Goal: Information Seeking & Learning: Learn about a topic

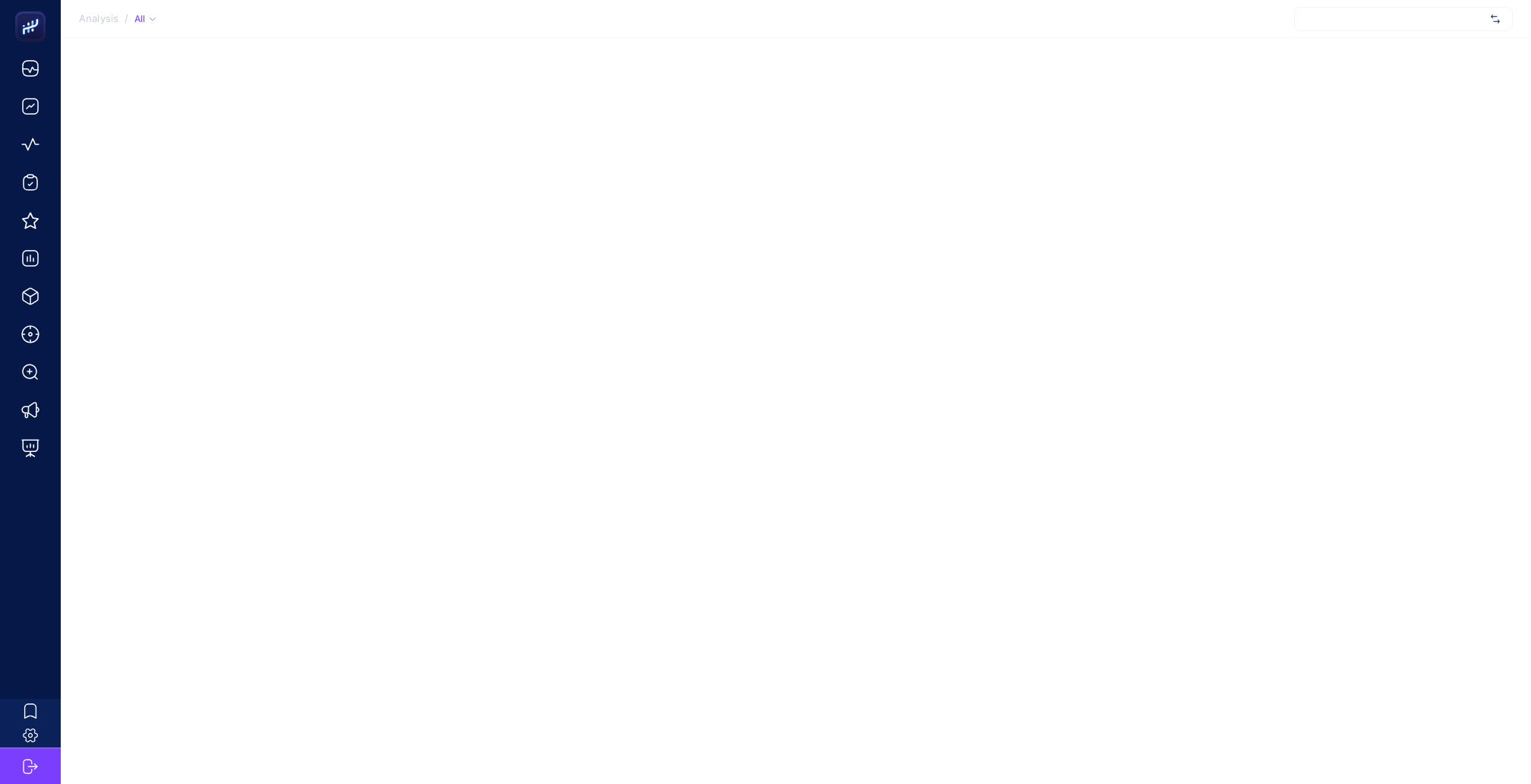
click at [1423, 22] on div at bounding box center [1404, 19] width 219 height 24
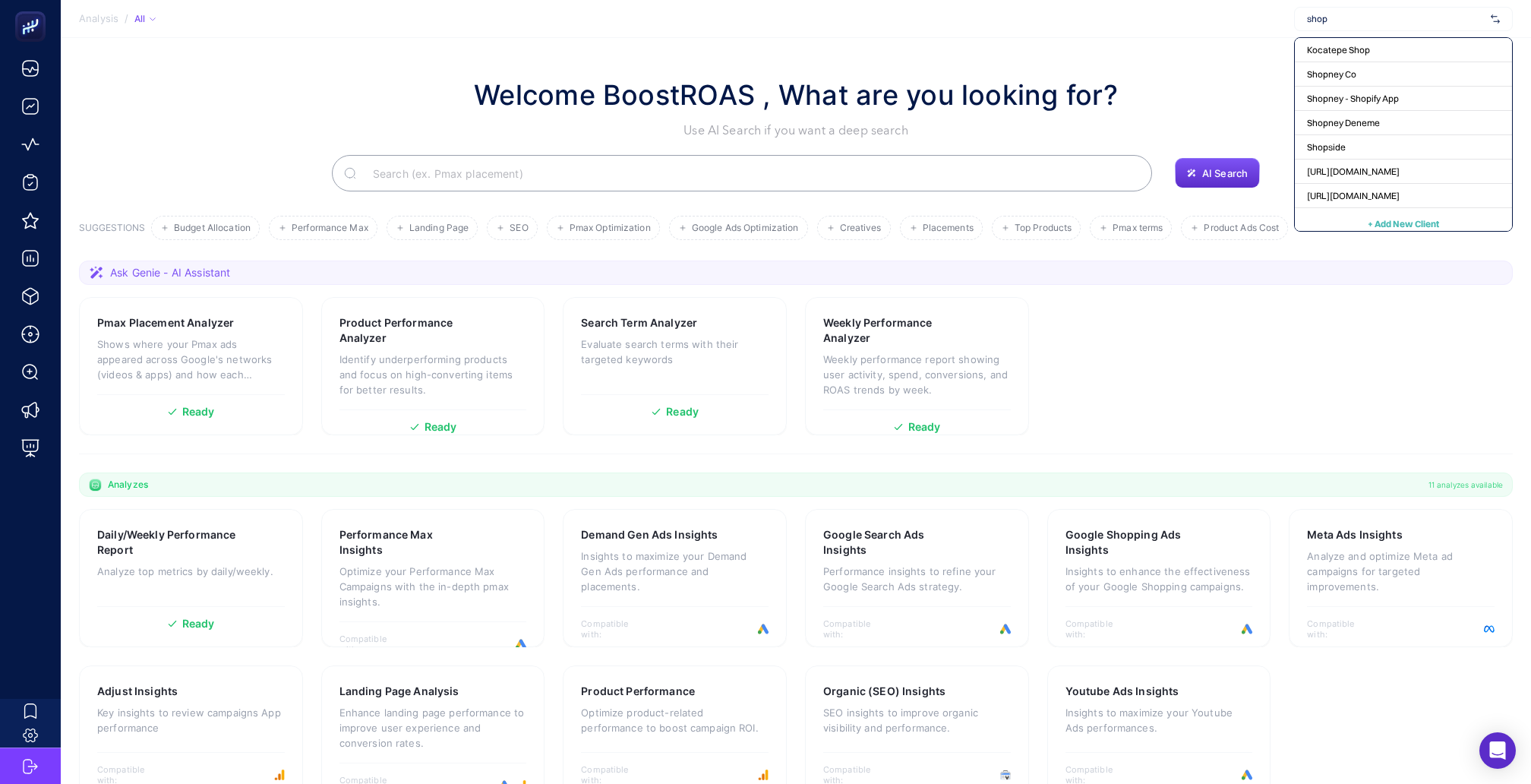
type input "shopi"
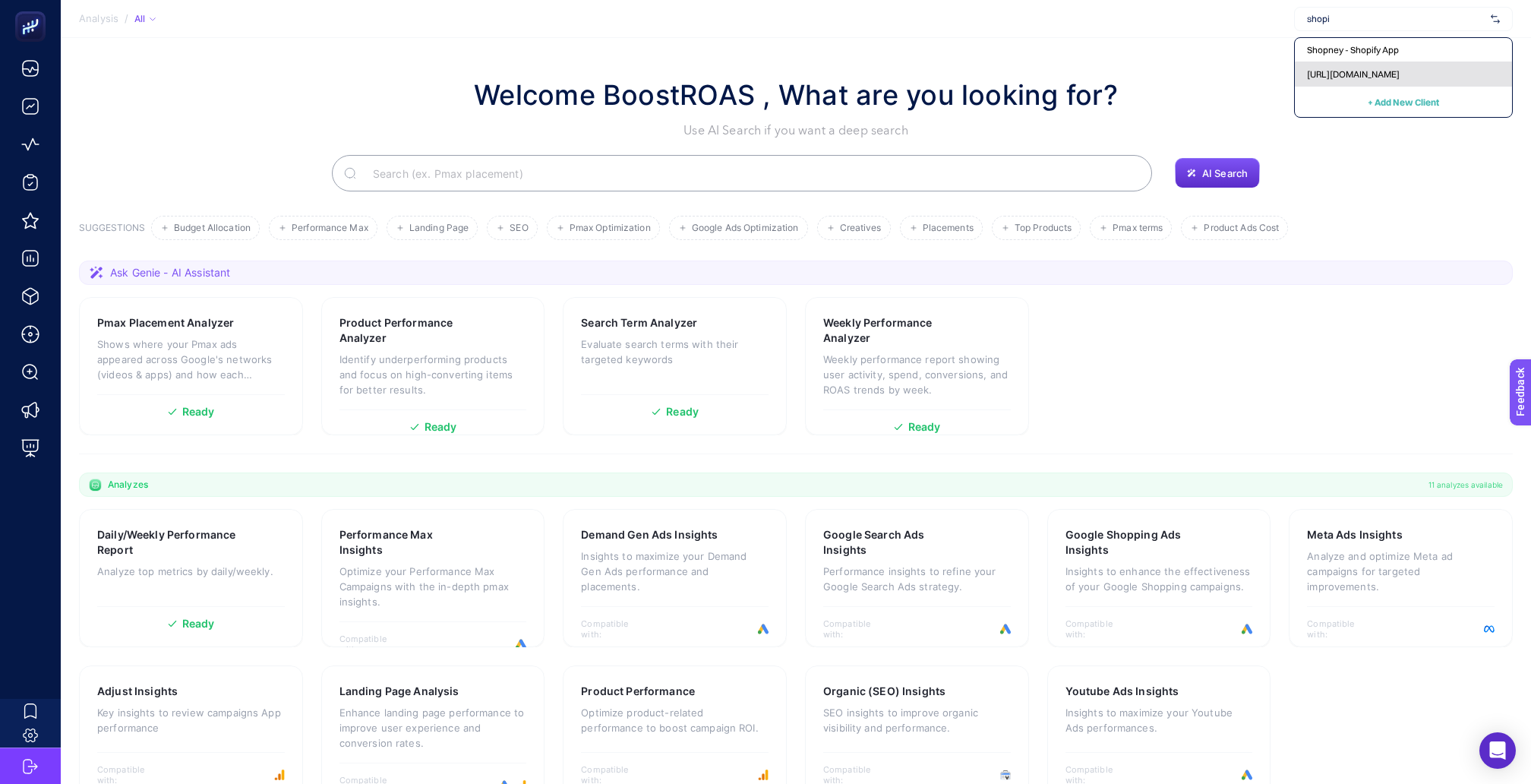
click at [1365, 69] on span "[URL][DOMAIN_NAME]" at bounding box center [1354, 74] width 93 height 12
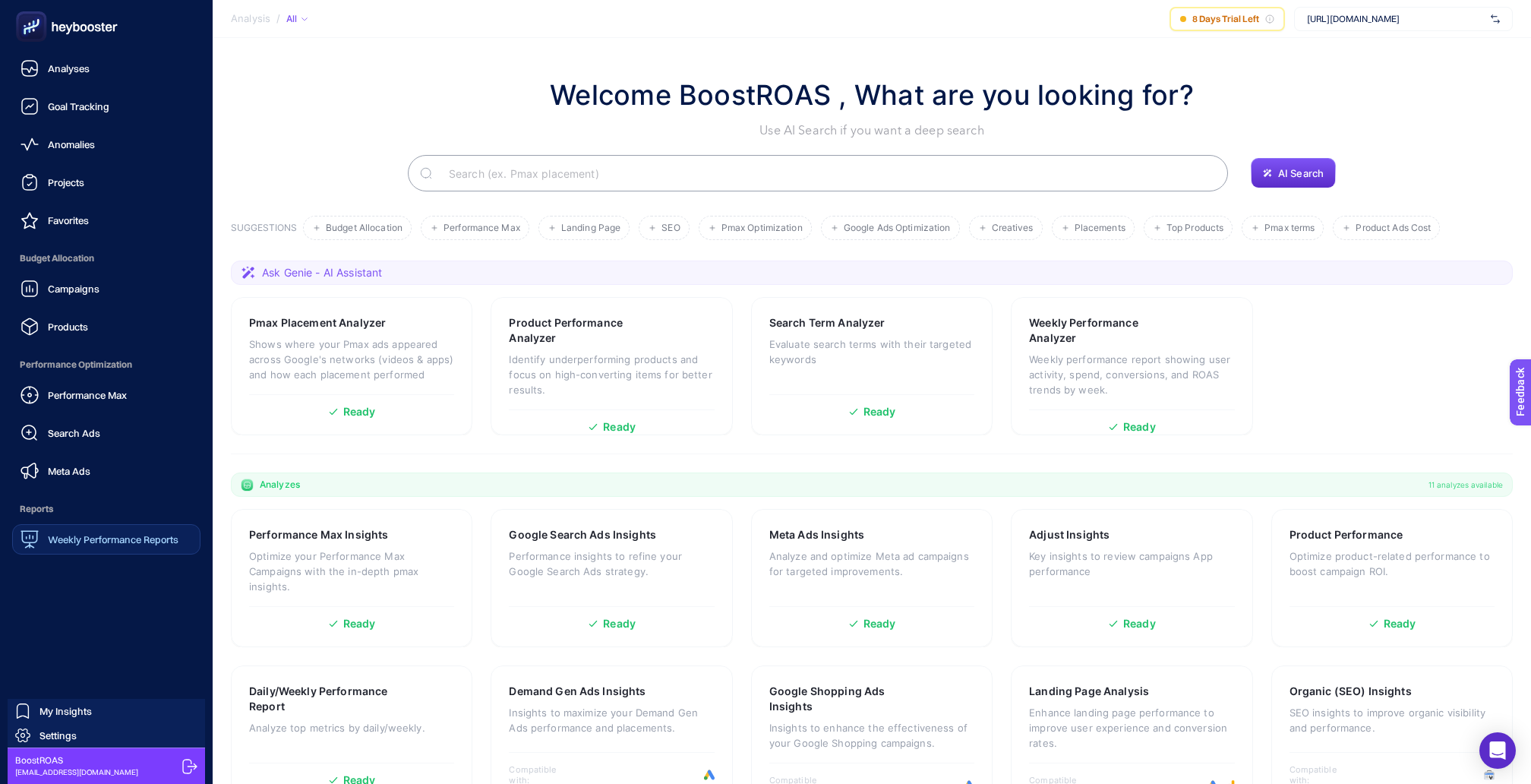
click at [33, 530] on icon at bounding box center [29, 538] width 18 height 18
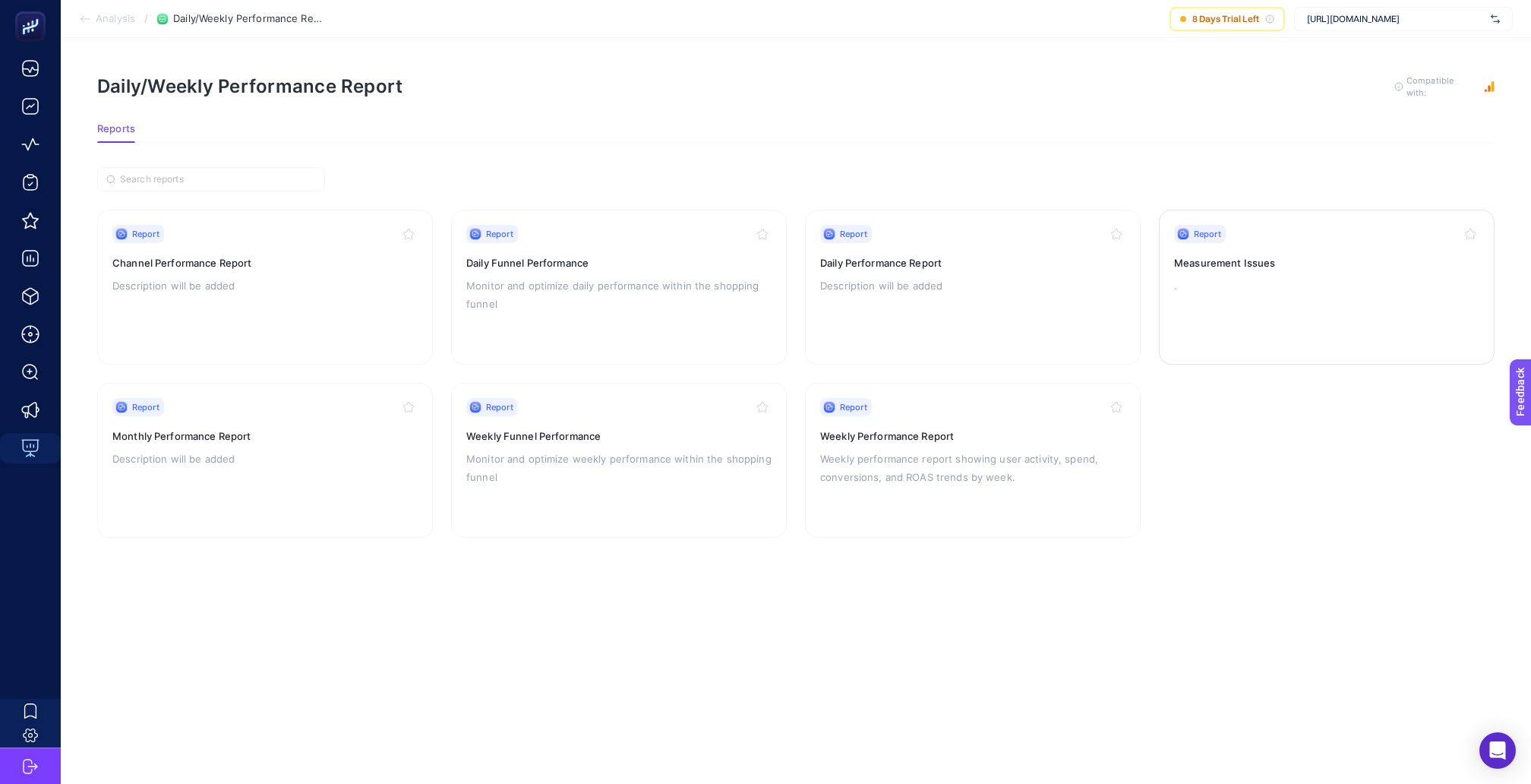
click at [1294, 255] on h3 "Measurement Issues" at bounding box center [1327, 262] width 306 height 15
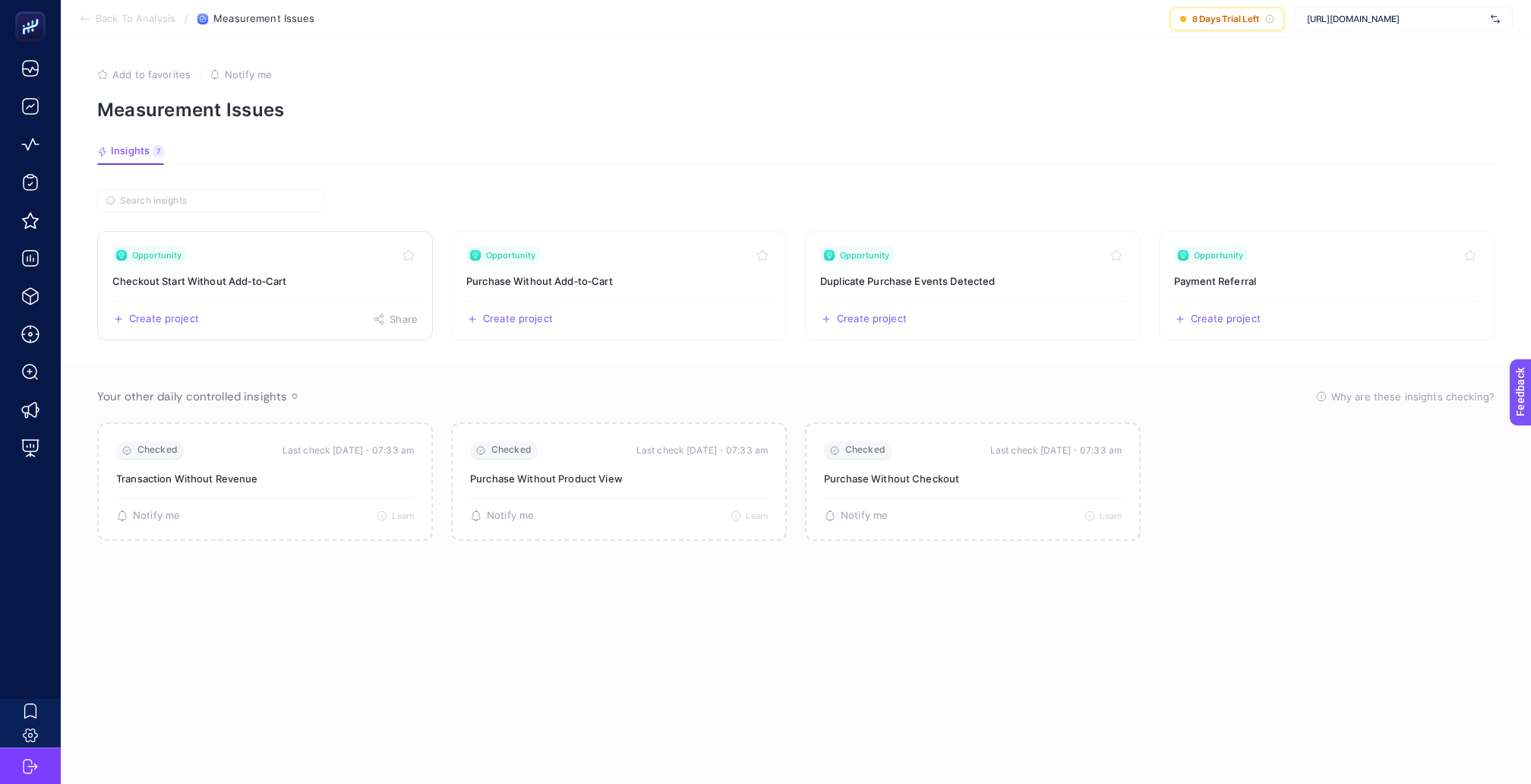
click at [252, 284] on link "Opportunity Checkout Start Without Add‑to‑Cart Create project Share" at bounding box center [265, 285] width 335 height 109
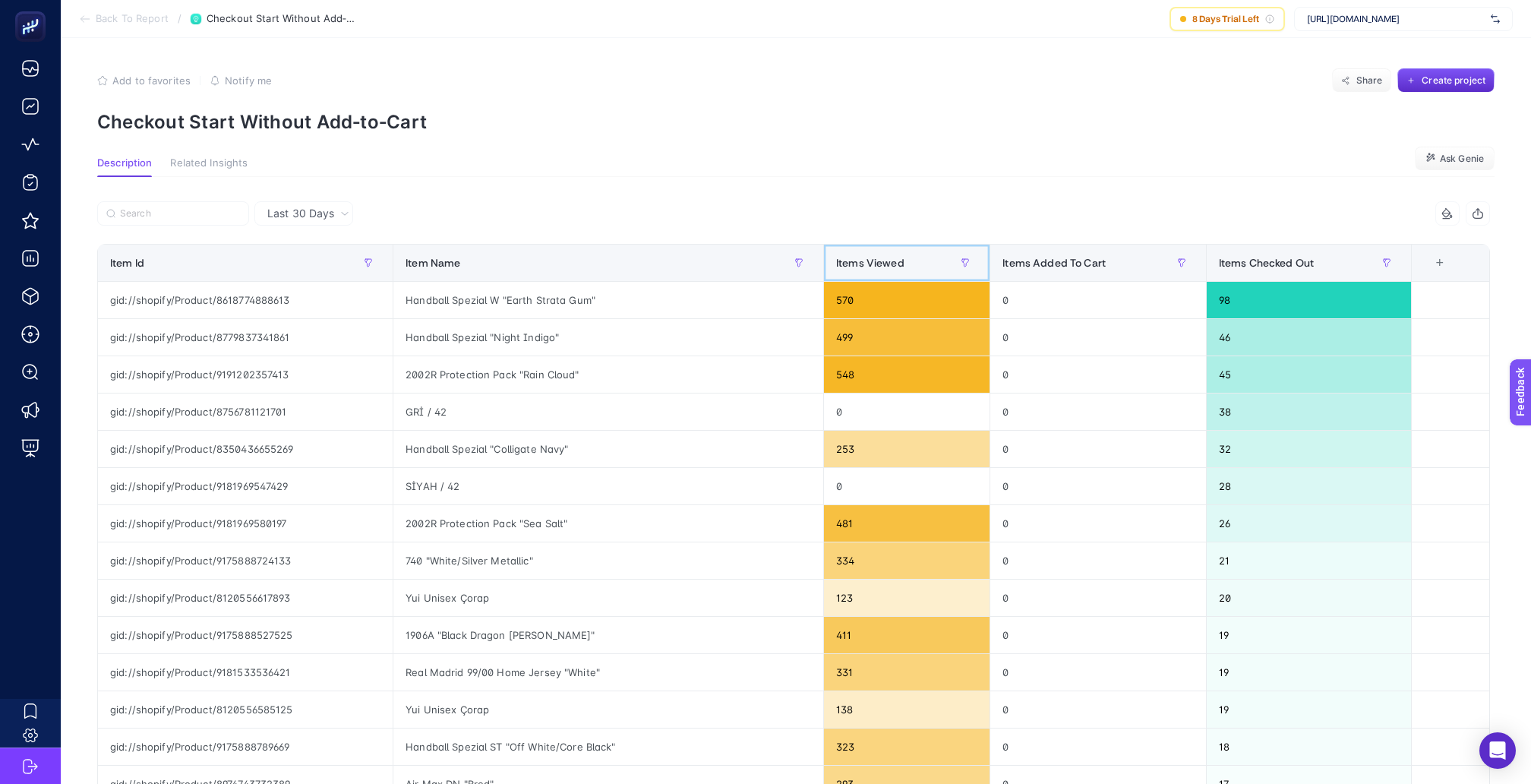
click at [922, 250] on div "Items Viewed" at bounding box center [906, 262] width 141 height 24
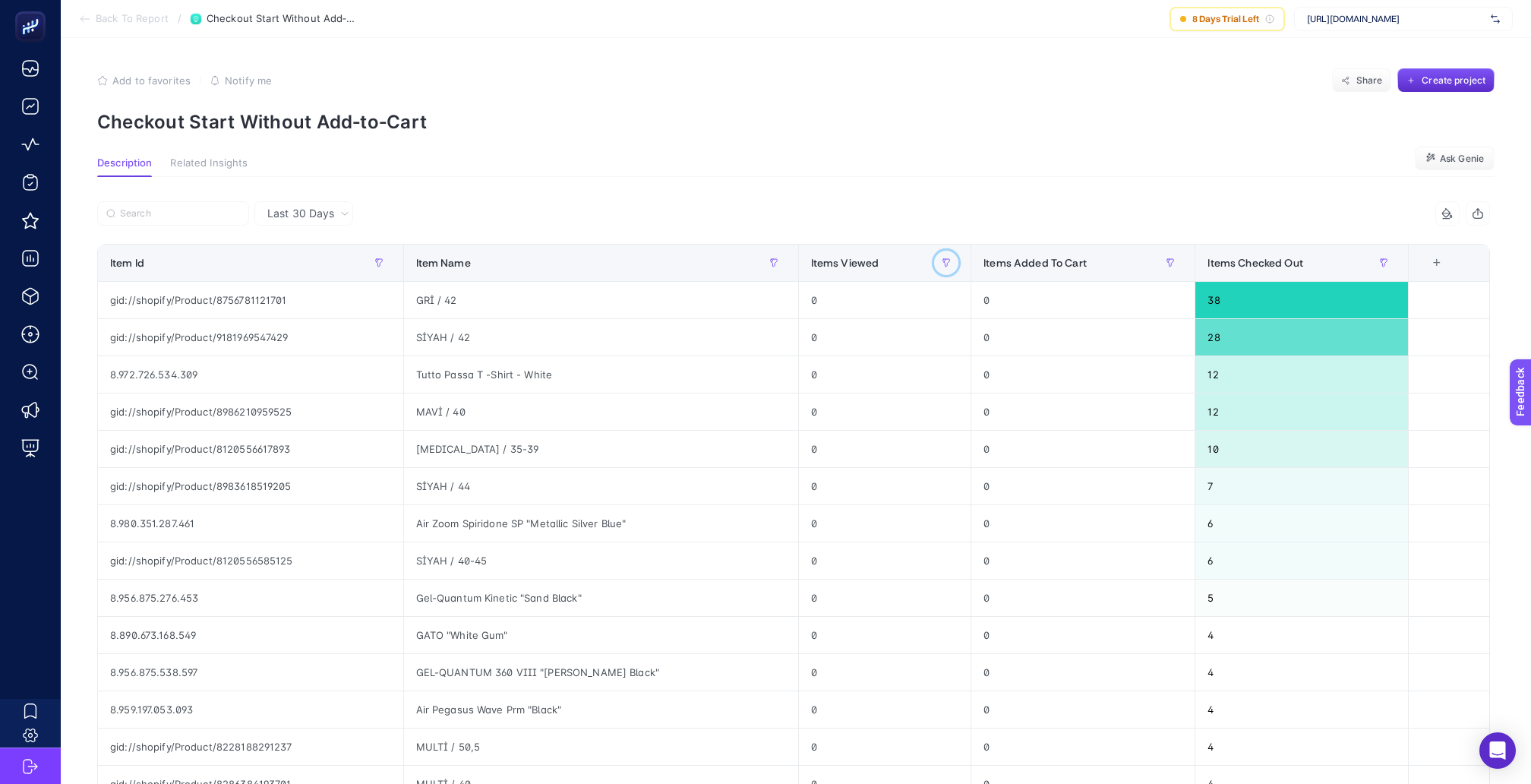
click at [934, 250] on button "button" at bounding box center [946, 262] width 24 height 24
click at [866, 245] on th "Items Viewed" at bounding box center [884, 263] width 173 height 37
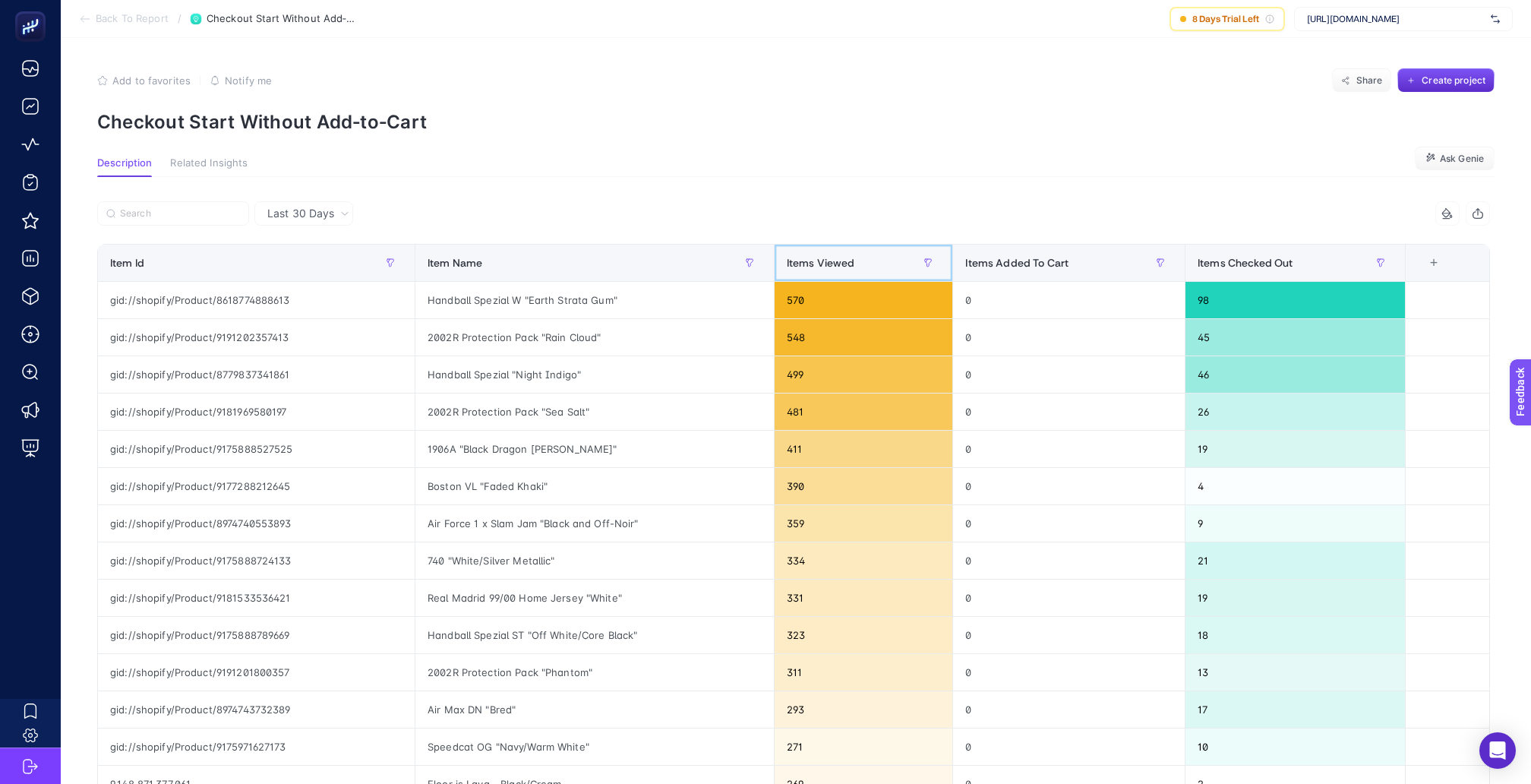
click at [855, 257] on span "Items Viewed" at bounding box center [821, 262] width 69 height 12
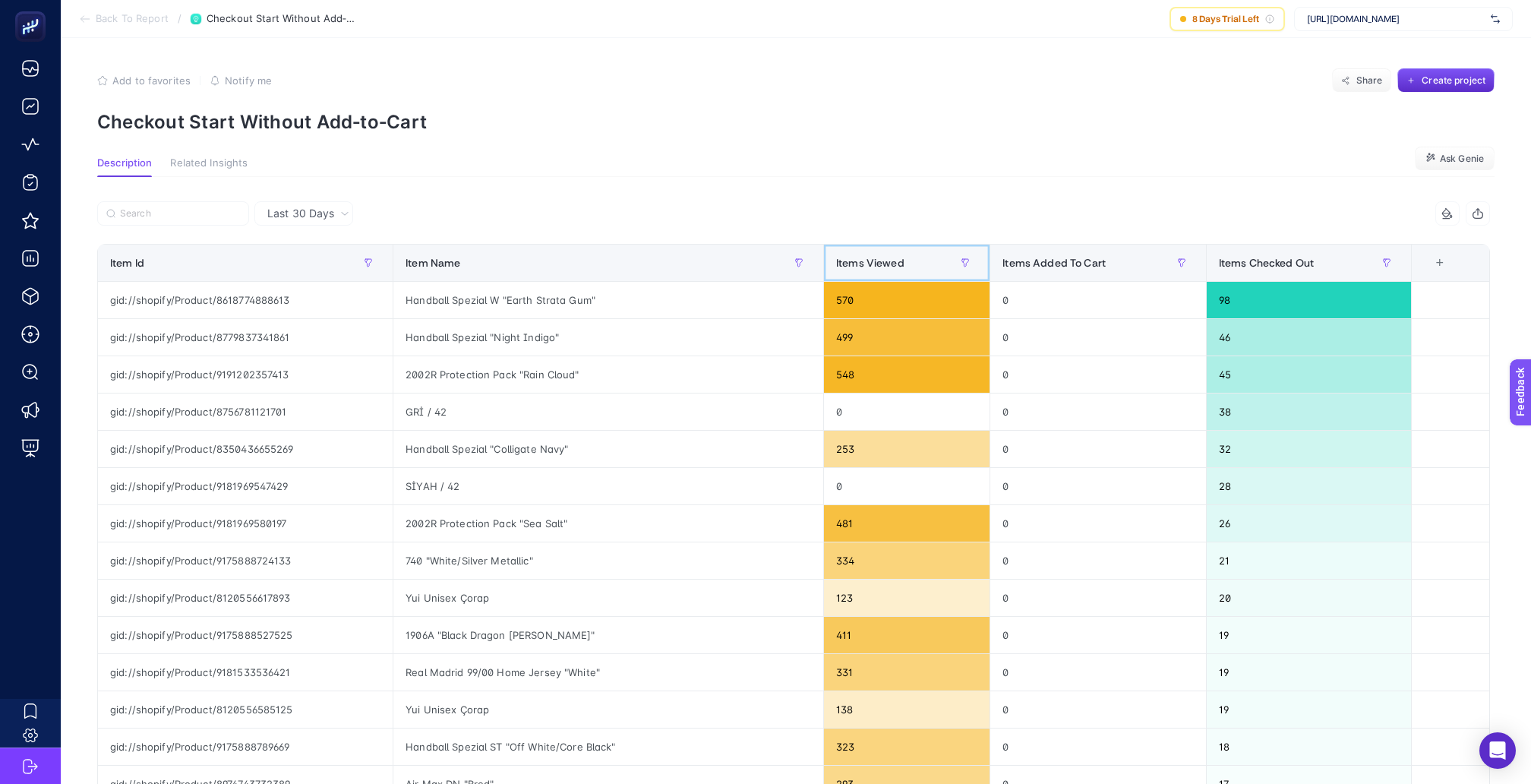
click at [857, 257] on span "Items Viewed" at bounding box center [870, 262] width 69 height 12
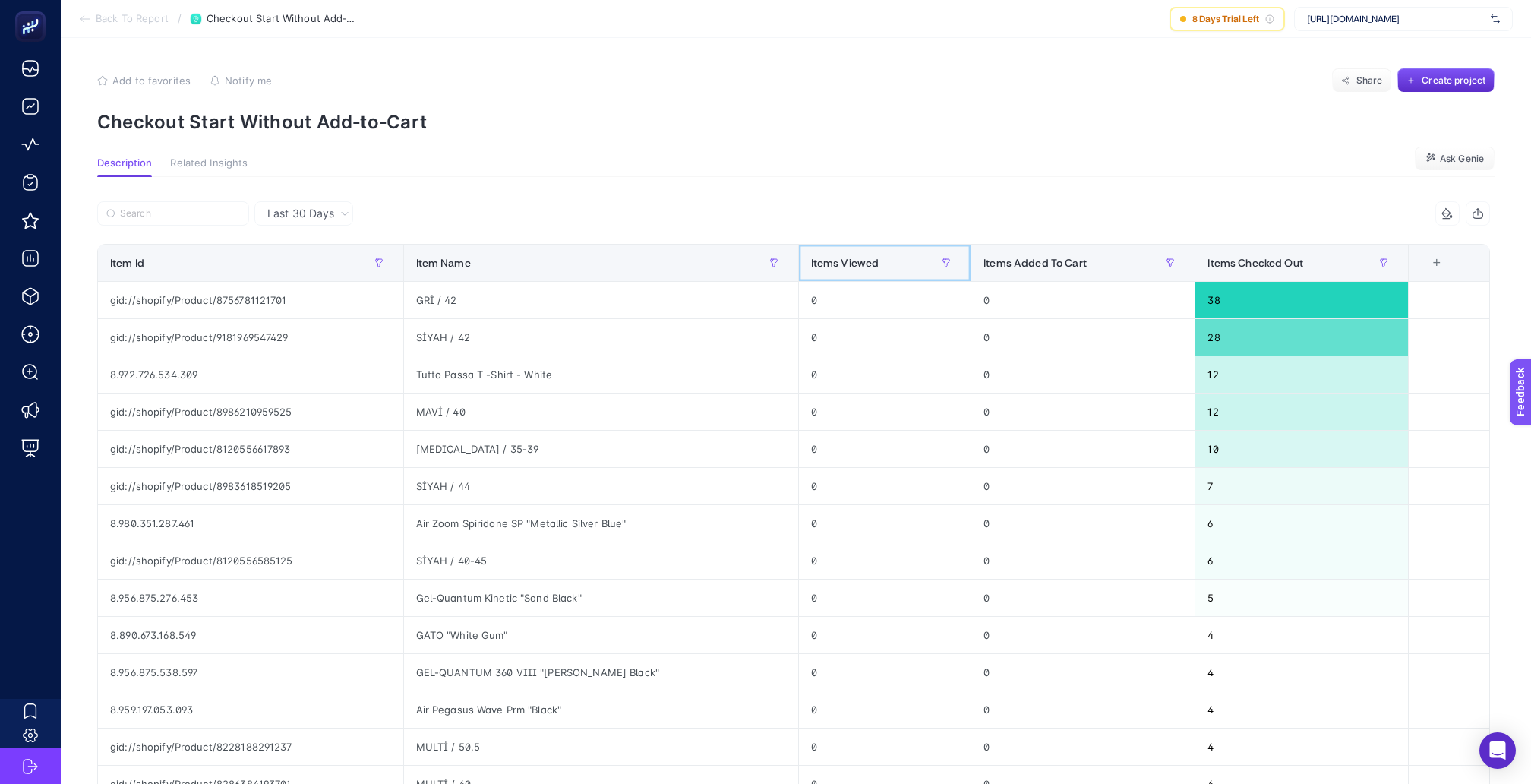
click at [857, 257] on span "Items Viewed" at bounding box center [845, 262] width 69 height 12
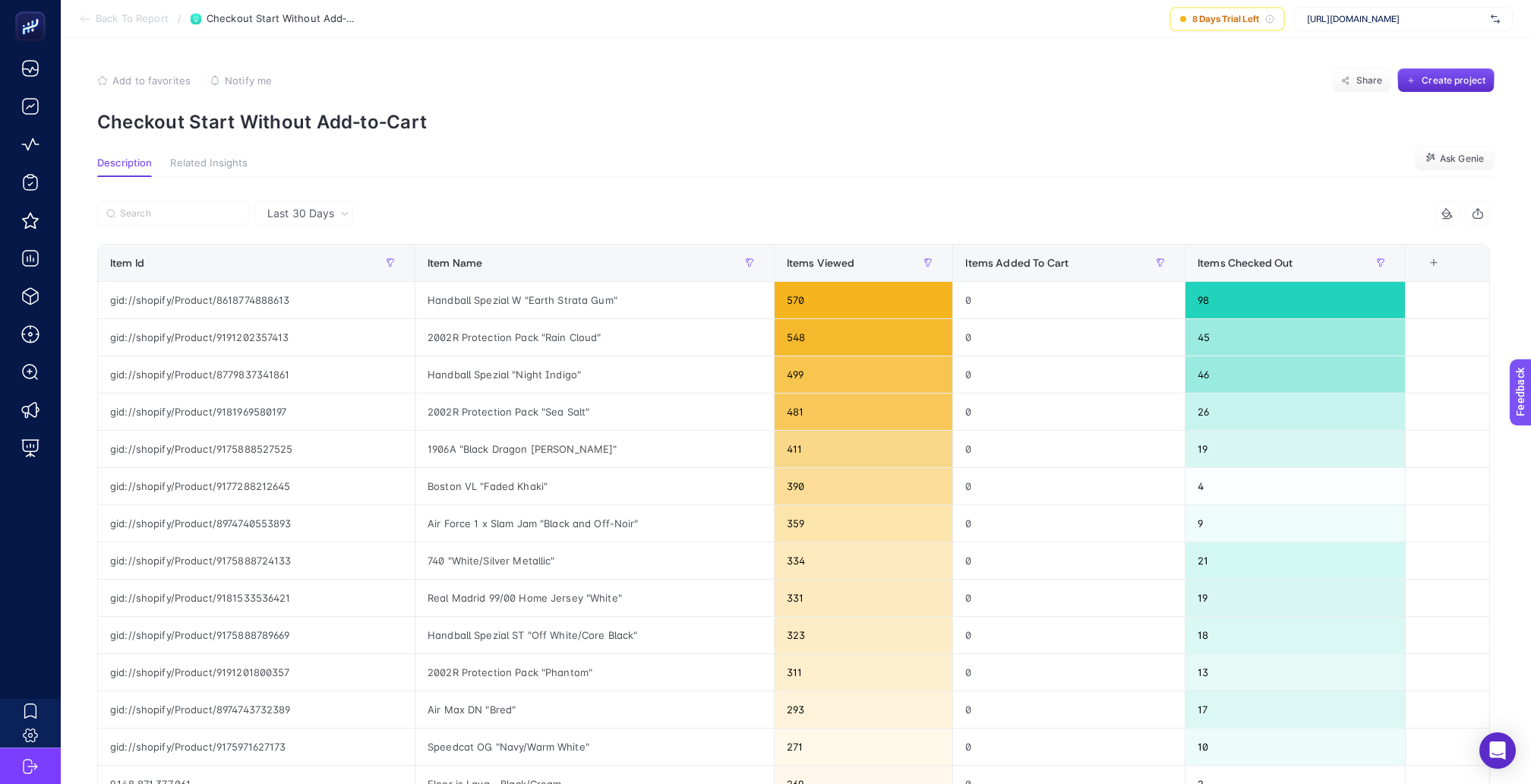
click at [151, 19] on span "Back To Report" at bounding box center [132, 19] width 73 height 12
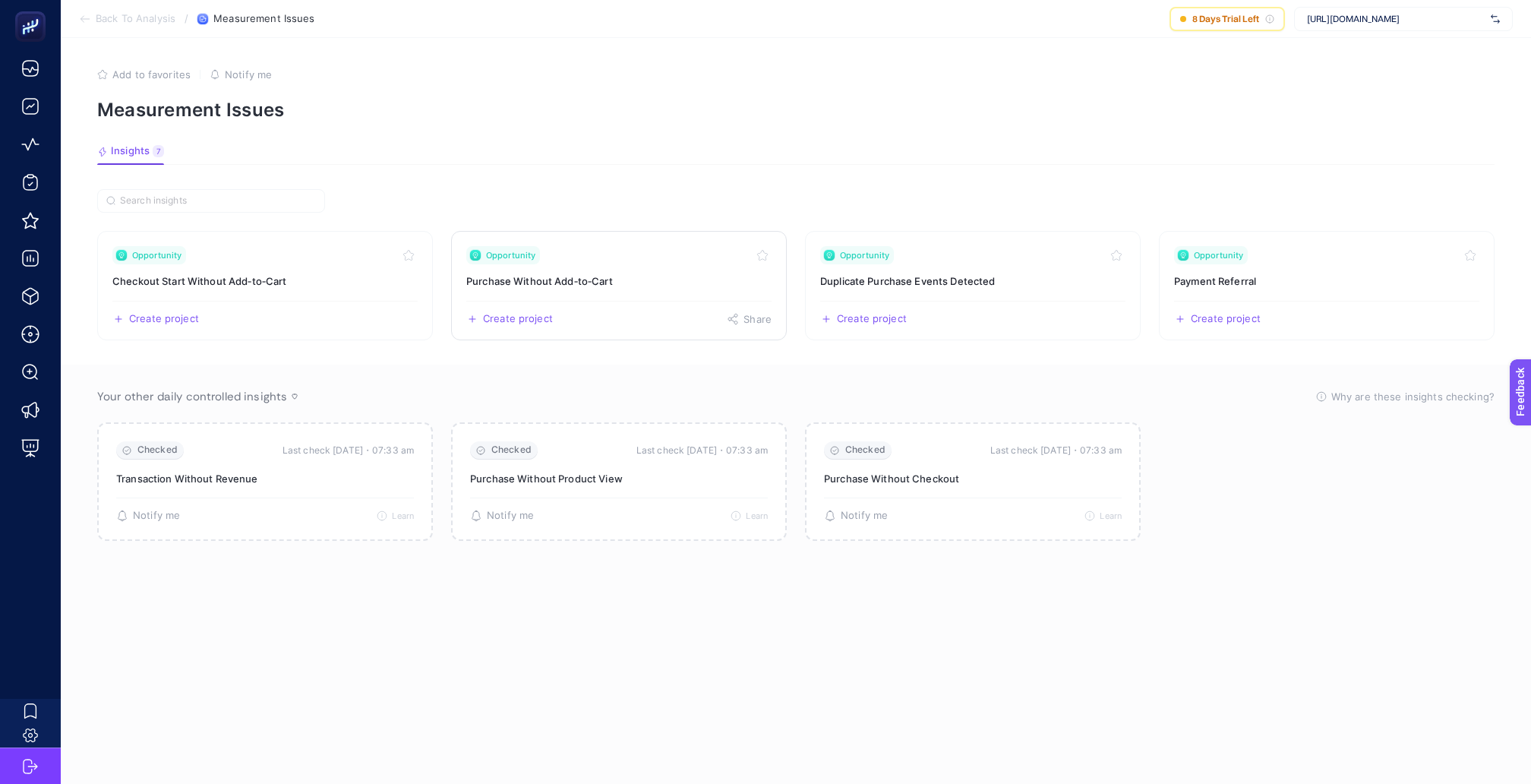
click at [622, 249] on div "Opportunity" at bounding box center [619, 256] width 306 height 19
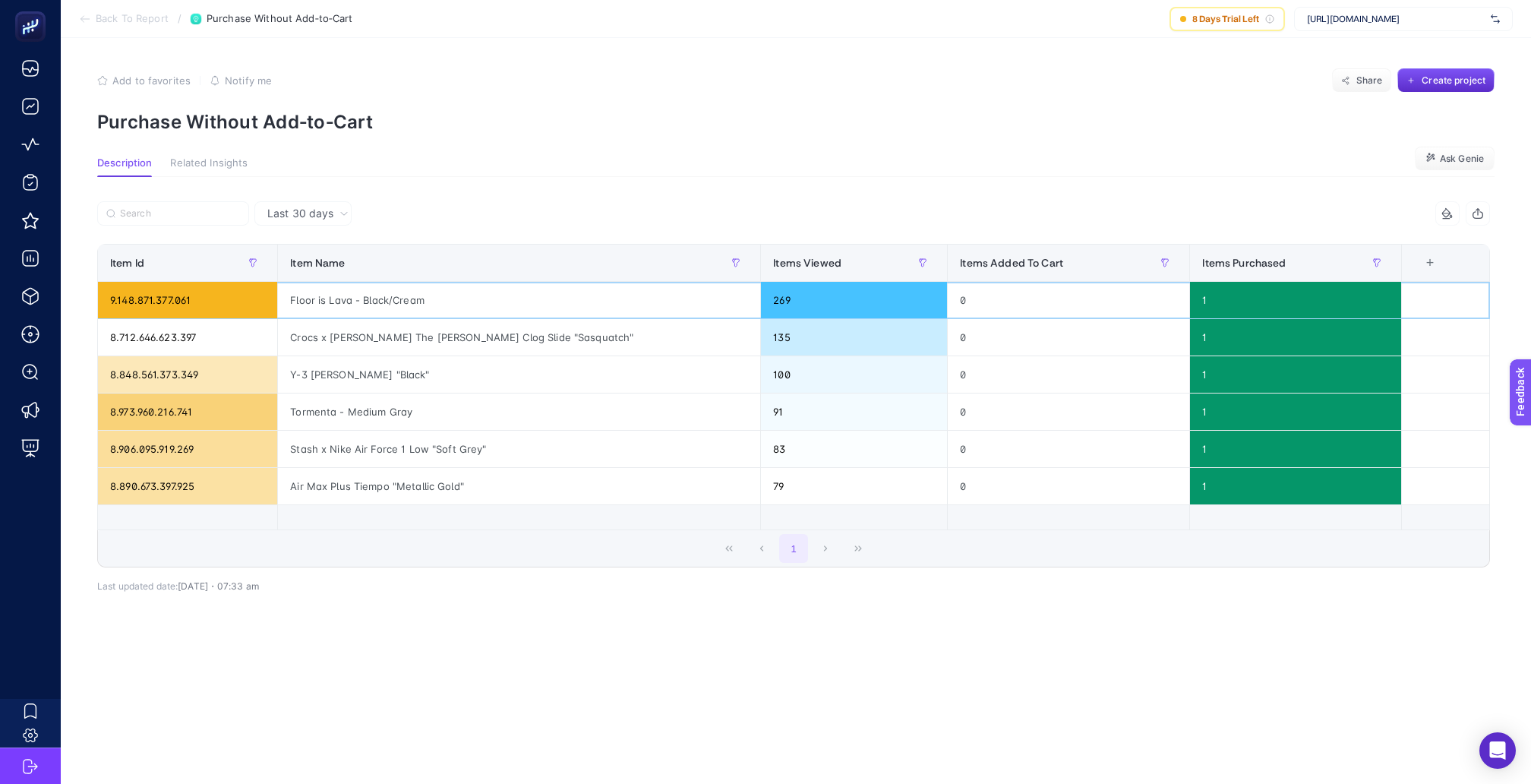
click at [341, 287] on div "Floor is Lava - Black/Cream" at bounding box center [519, 299] width 483 height 36
click at [351, 322] on div "Crocs x [PERSON_NAME] The [PERSON_NAME] Clog Slide "Sasquatch"" at bounding box center [519, 336] width 483 height 36
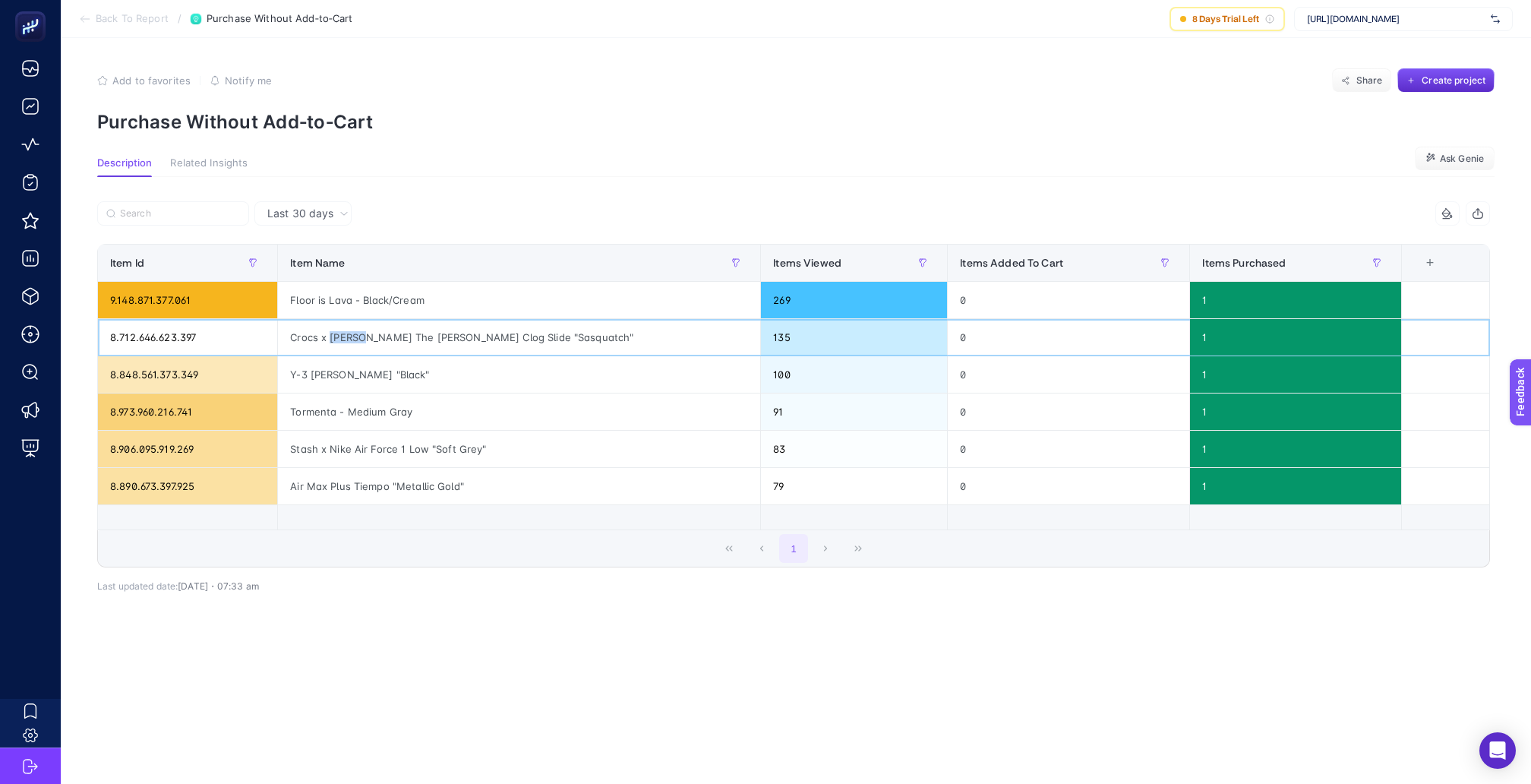
click at [351, 322] on div "Crocs x [PERSON_NAME] The [PERSON_NAME] Clog Slide "Sasquatch"" at bounding box center [519, 336] width 483 height 36
click at [341, 356] on div "Y-3 [PERSON_NAME] "Black"" at bounding box center [519, 373] width 483 height 36
click at [366, 609] on div "Last 30 days 4 items selected Item Id Item Name Items Viewed Items Added To Car…" at bounding box center [794, 436] width 1418 height 470
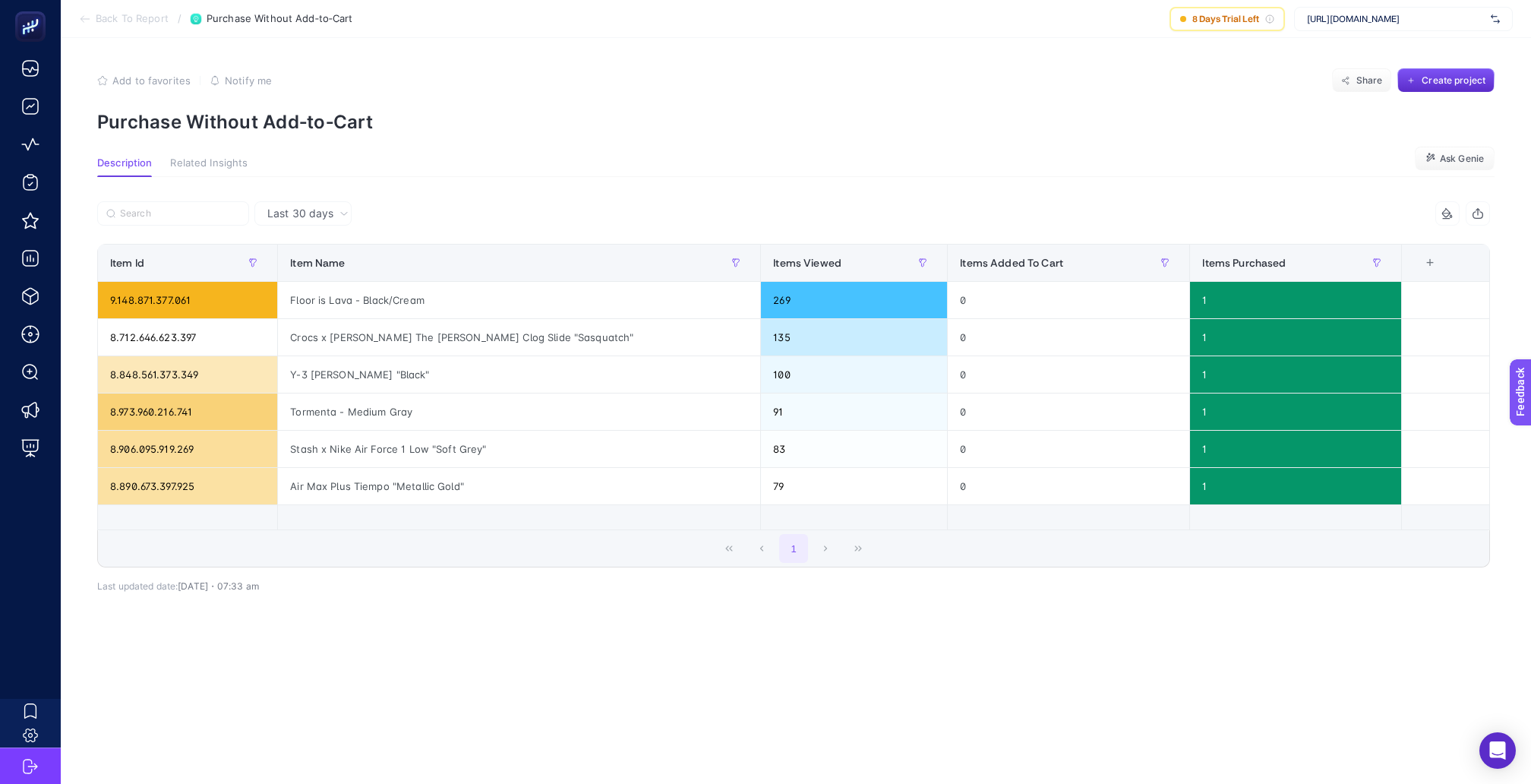
click at [151, 23] on span "Back To Report" at bounding box center [132, 19] width 73 height 12
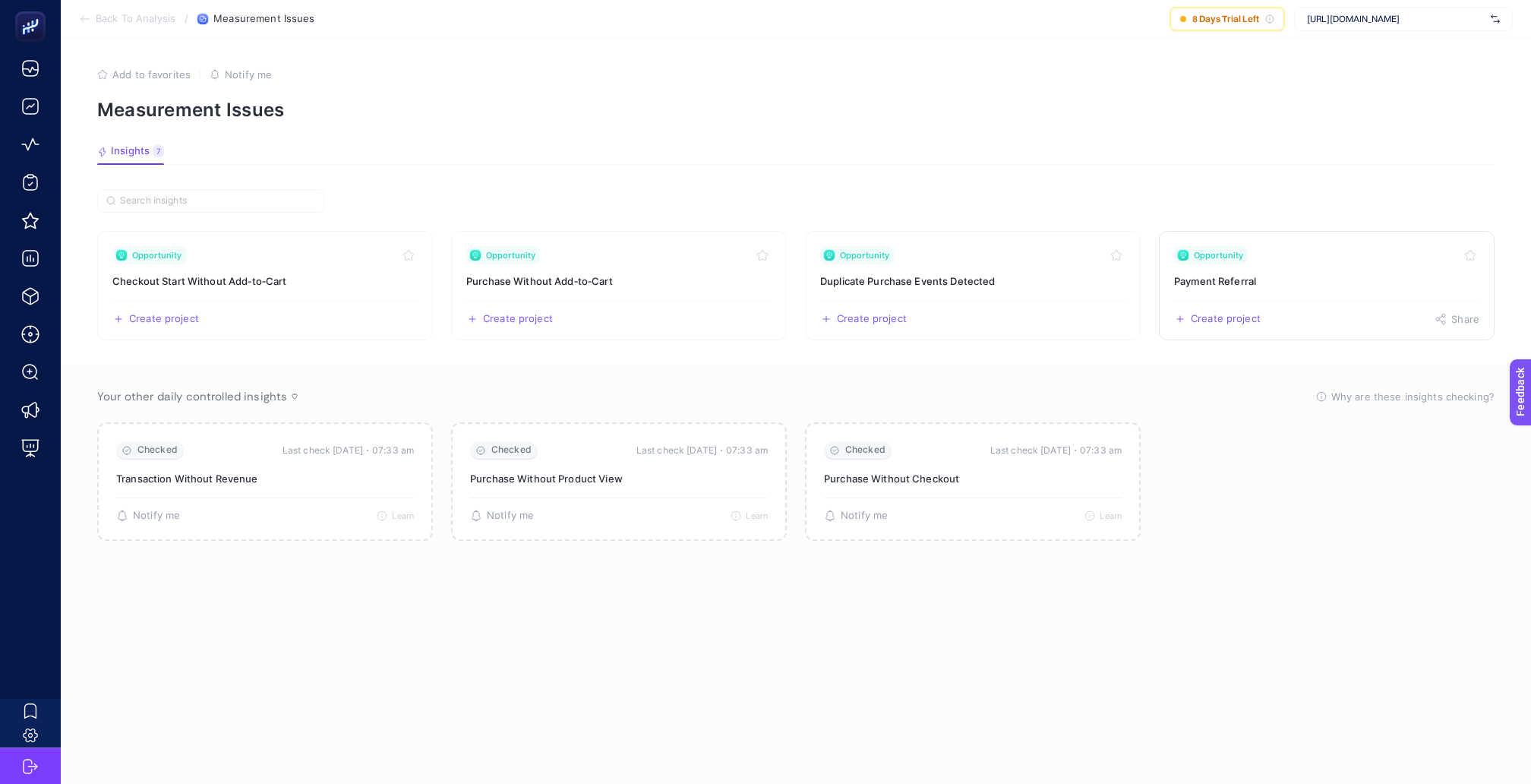
click at [1189, 273] on h3 "Payment Referral" at bounding box center [1327, 281] width 306 height 15
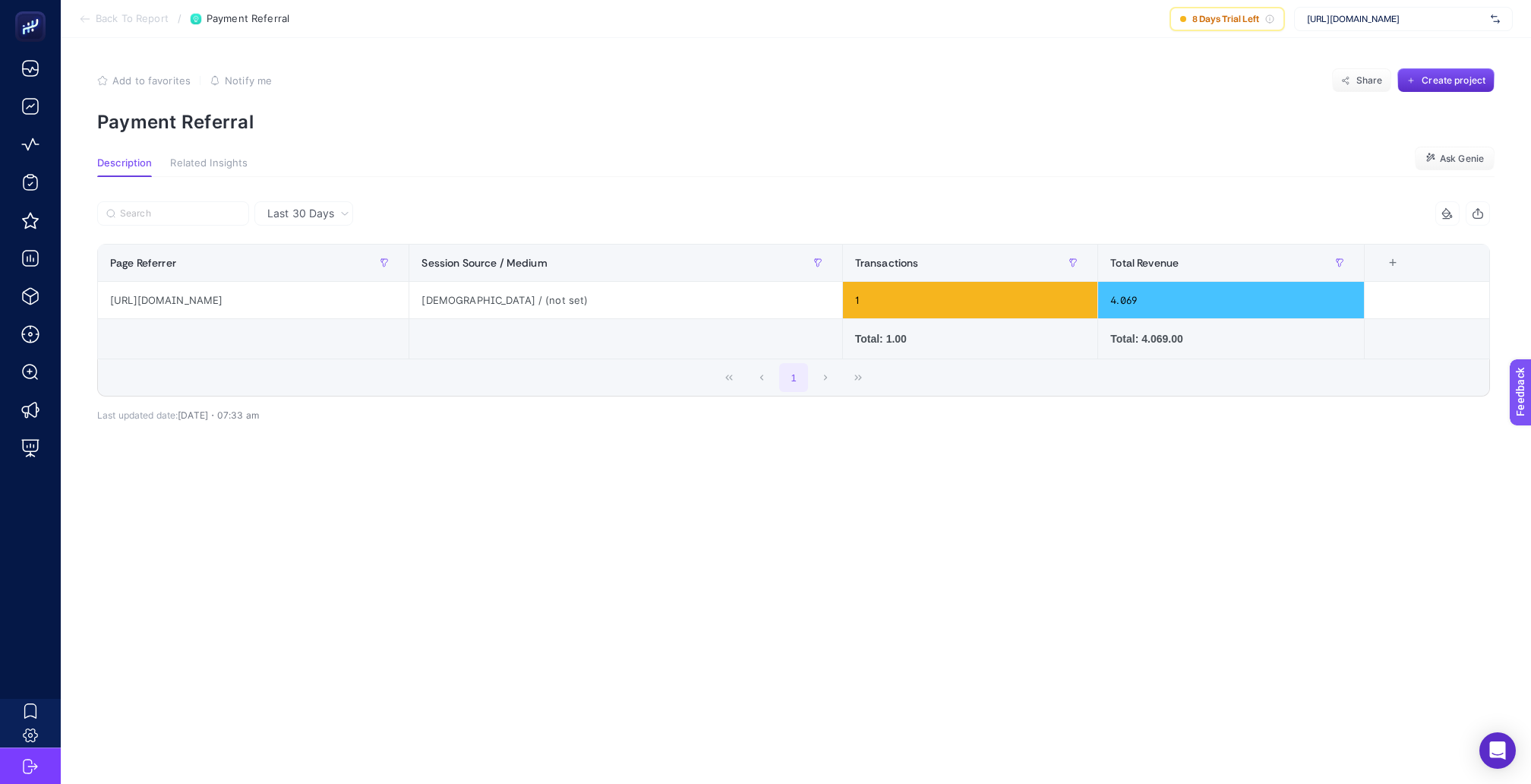
click at [147, 16] on span "Back To Report" at bounding box center [132, 19] width 73 height 12
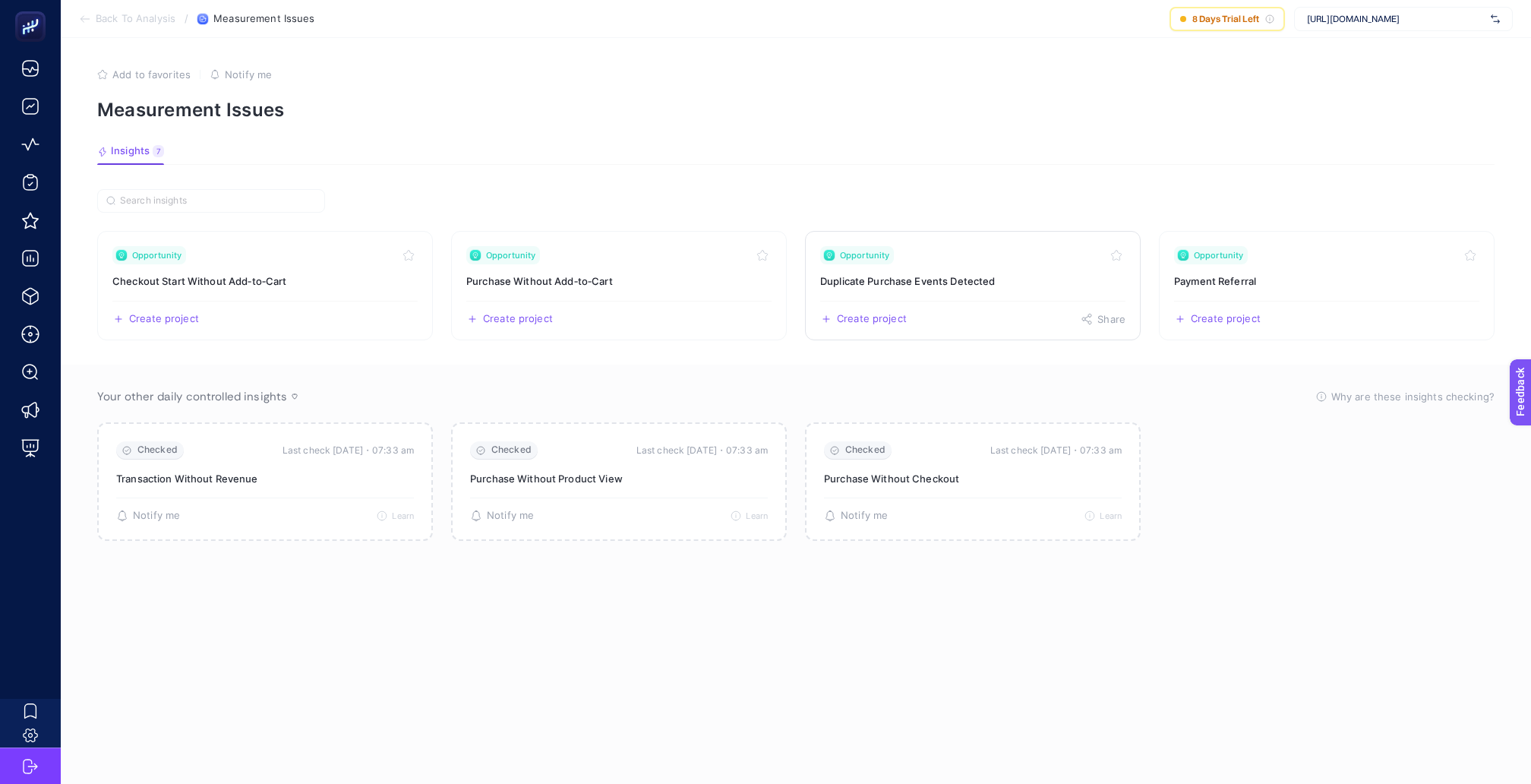
click at [943, 275] on h3 "Duplicate Purchase Events Detected" at bounding box center [973, 281] width 306 height 15
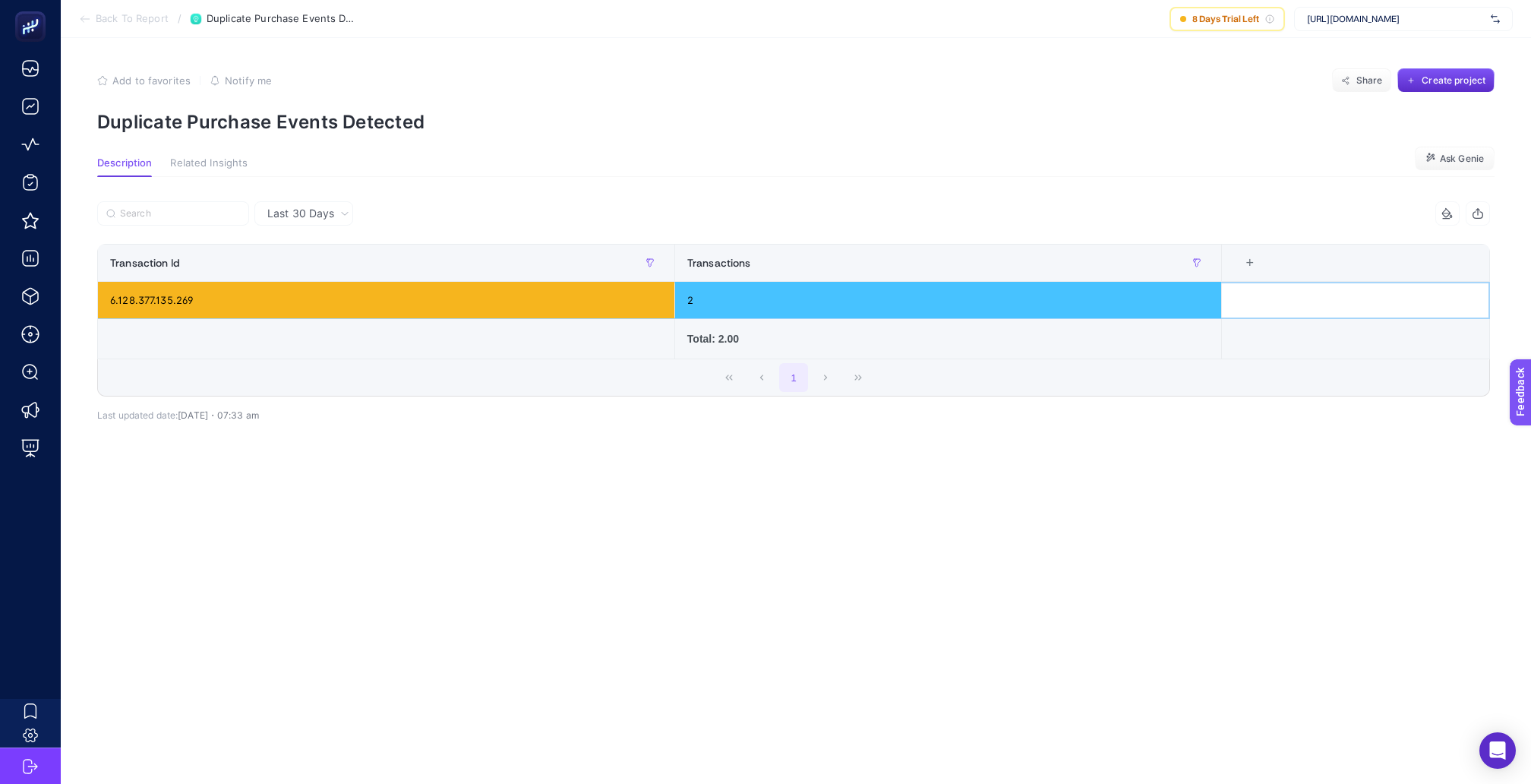
click at [755, 284] on div "2" at bounding box center [948, 299] width 546 height 36
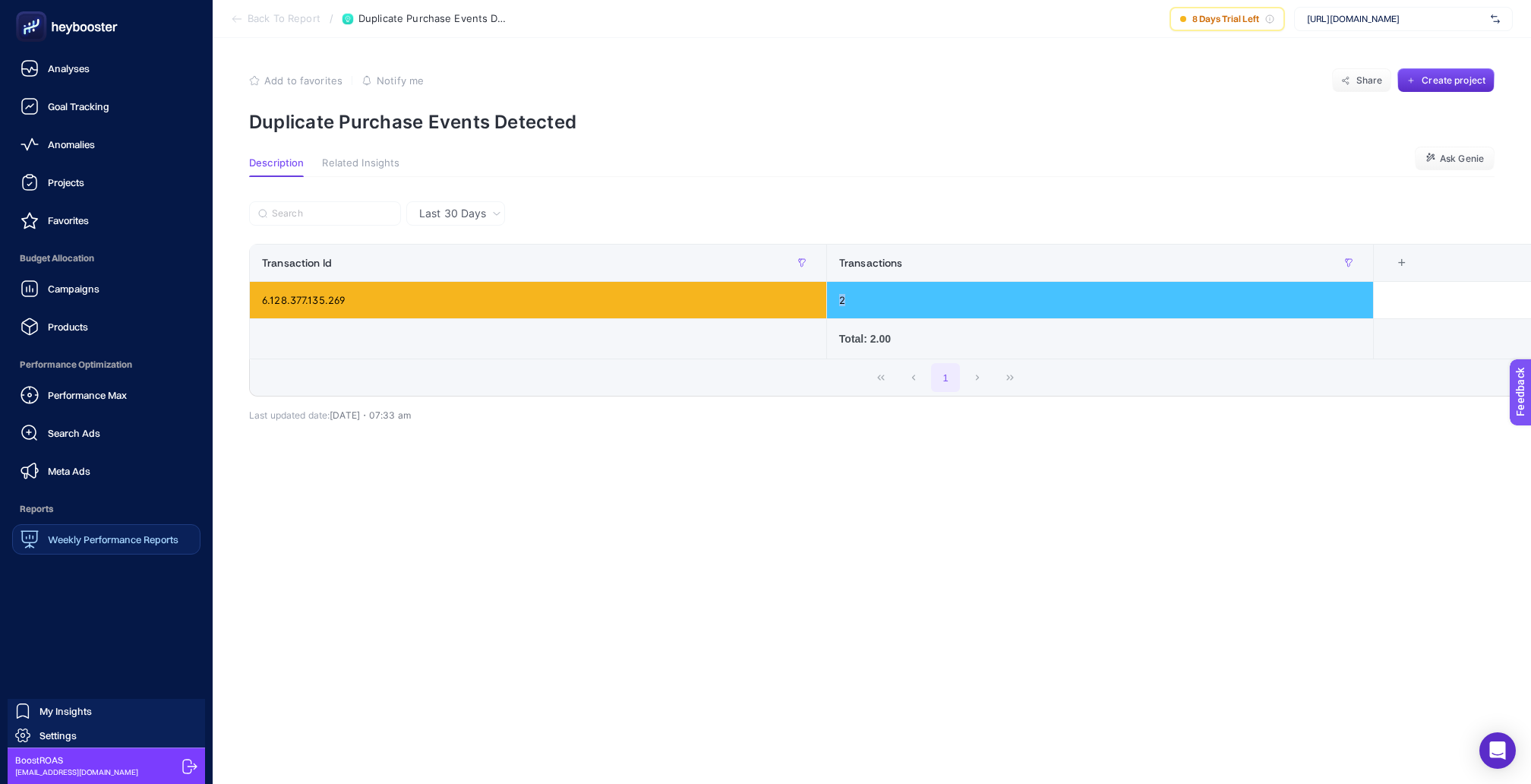
click at [68, 533] on span "Weekly Performance Reports" at bounding box center [113, 538] width 131 height 12
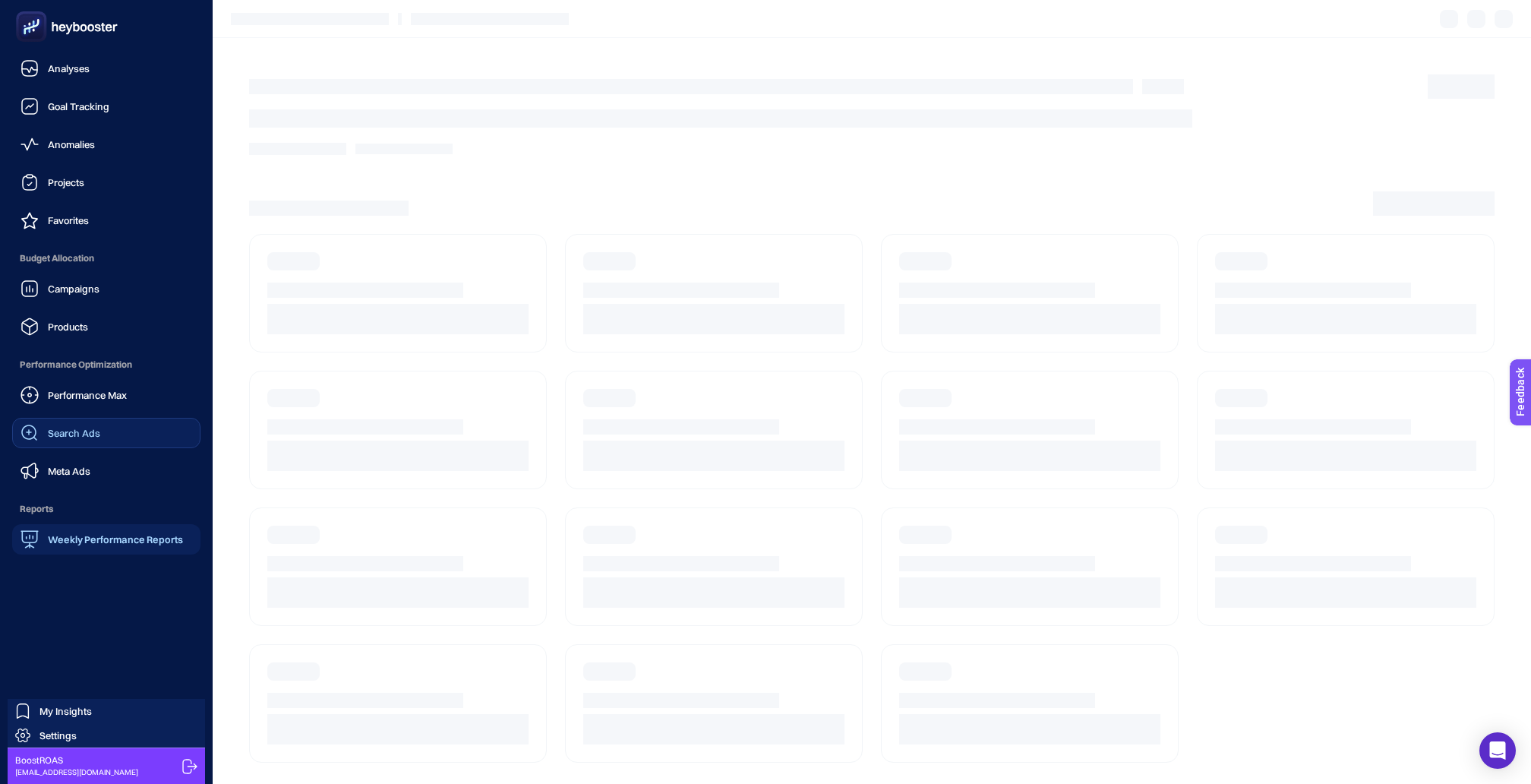
click at [50, 427] on span "Search Ads" at bounding box center [74, 433] width 53 height 12
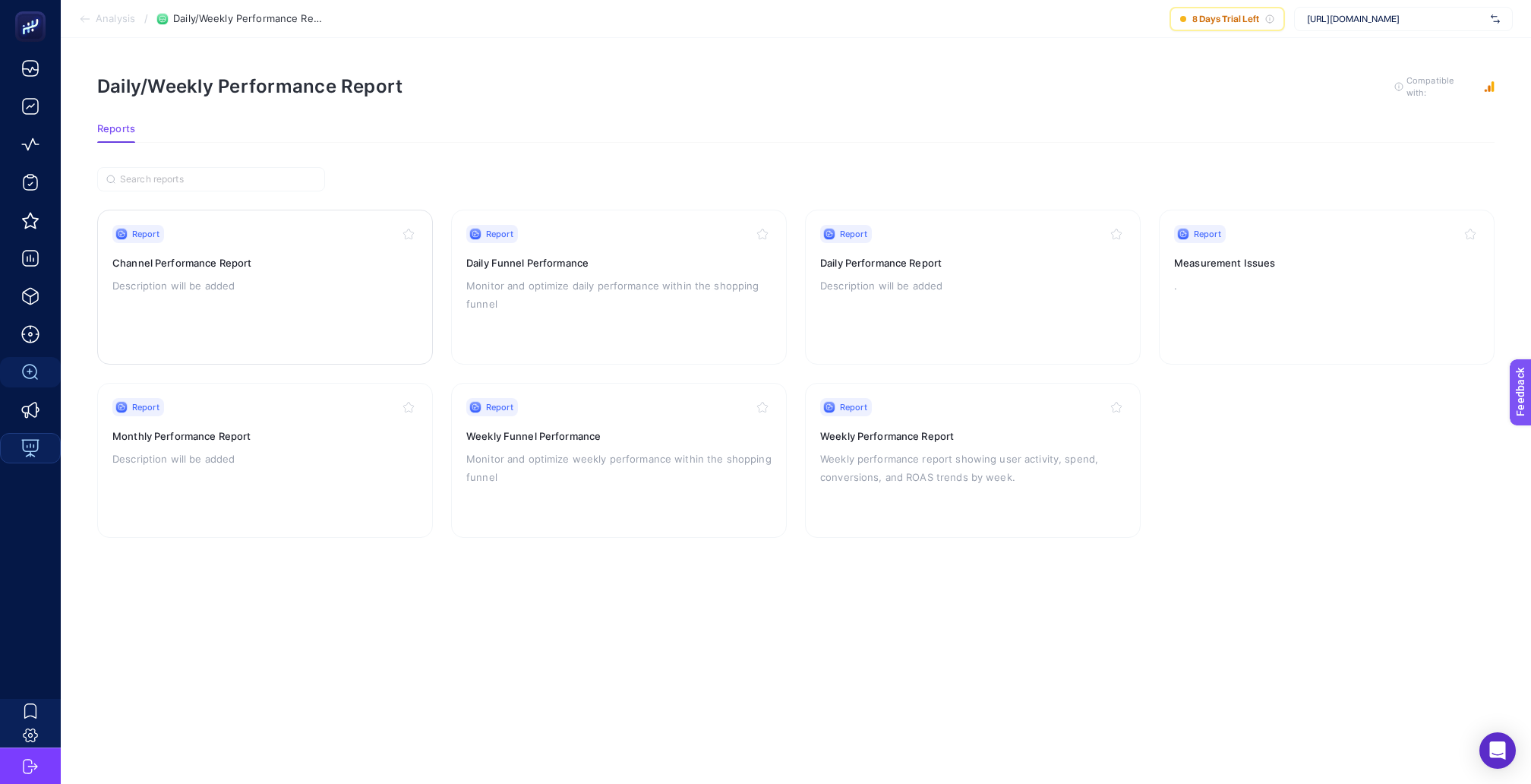
click at [310, 276] on p "Description will be added" at bounding box center [265, 285] width 306 height 19
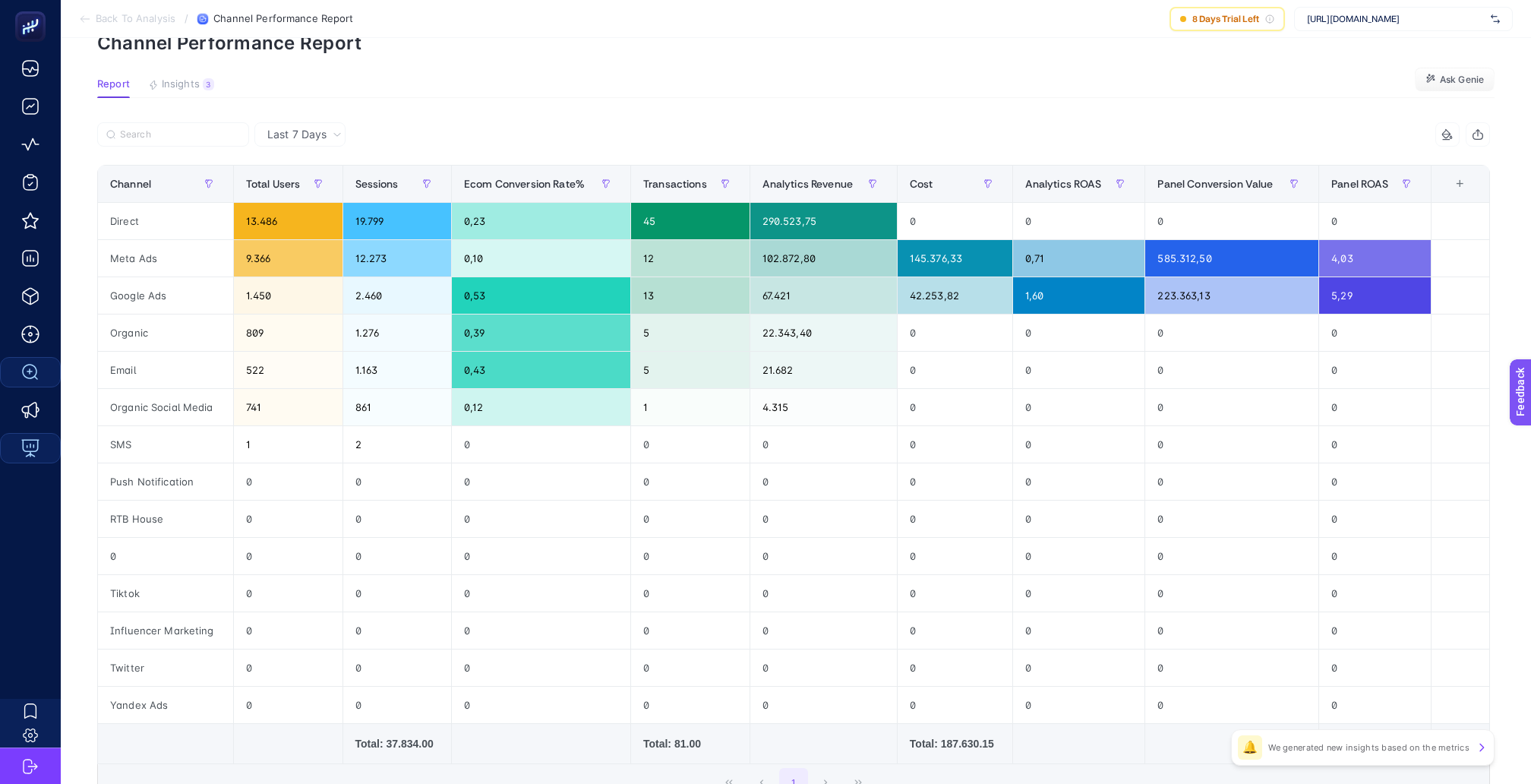
scroll to position [75, 0]
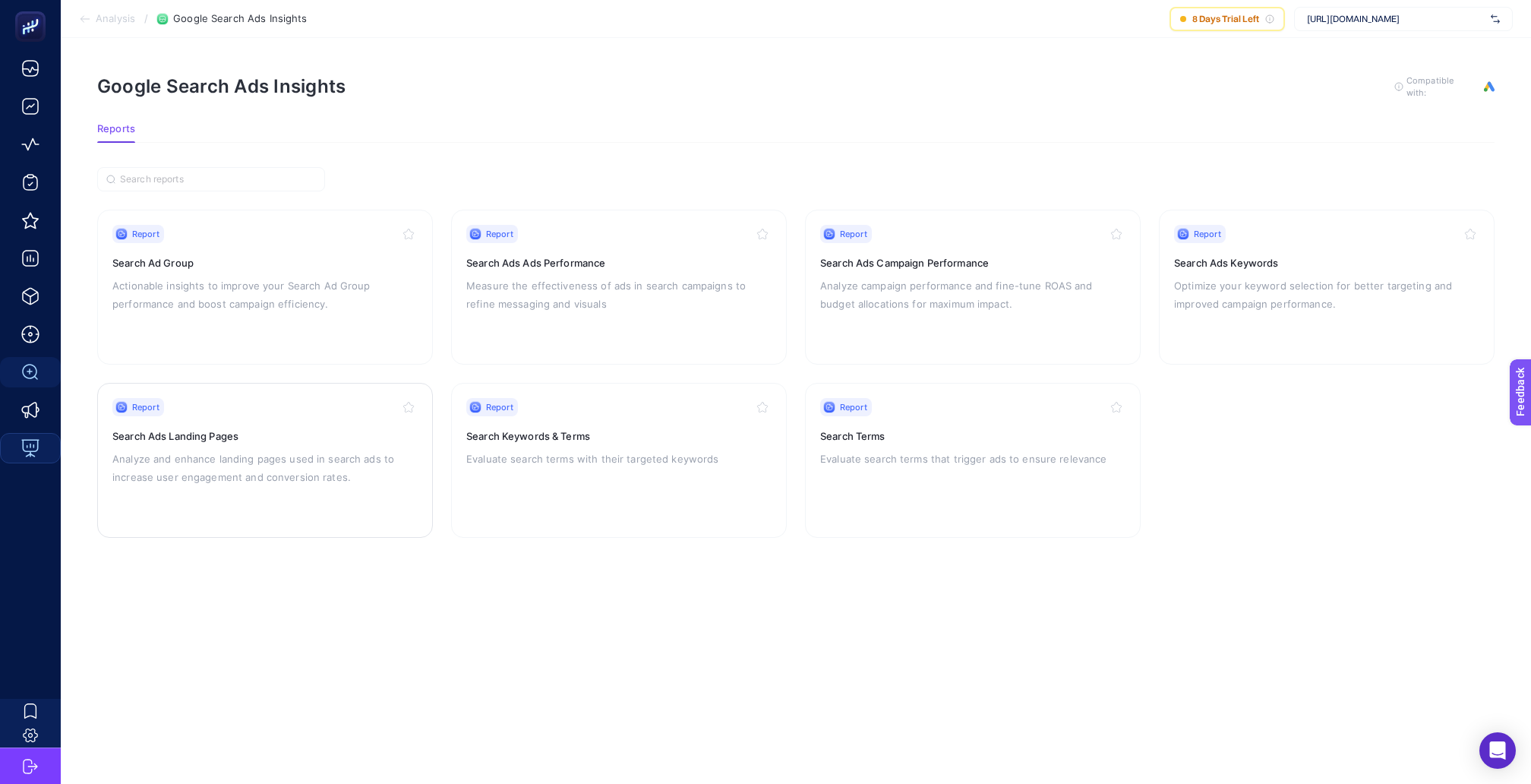
click at [223, 428] on h3 "Search Ads Landing Pages" at bounding box center [265, 436] width 306 height 15
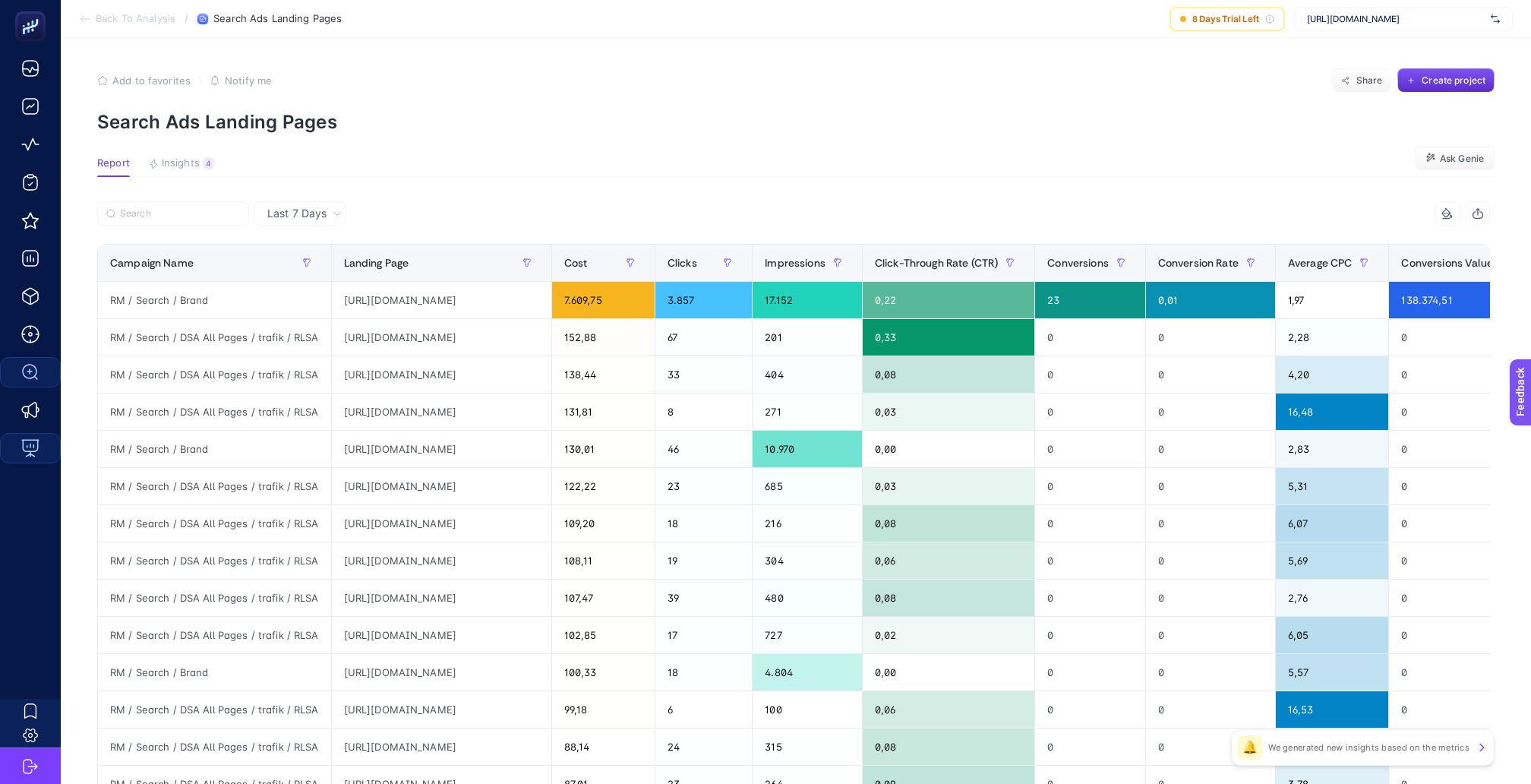
click at [142, 17] on span "Back To Analysis" at bounding box center [135, 19] width 80 height 12
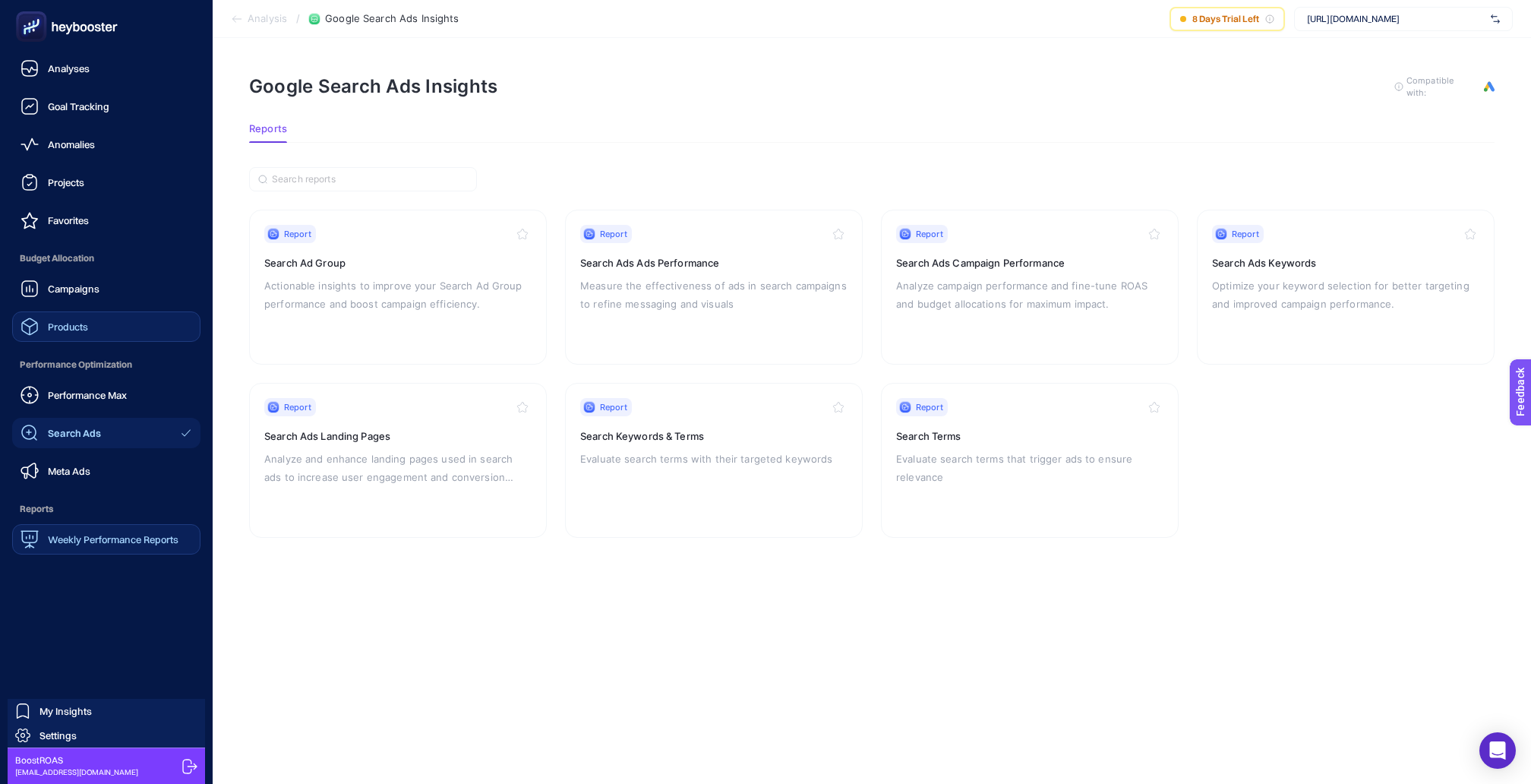
click at [87, 312] on link "Products" at bounding box center [106, 326] width 188 height 31
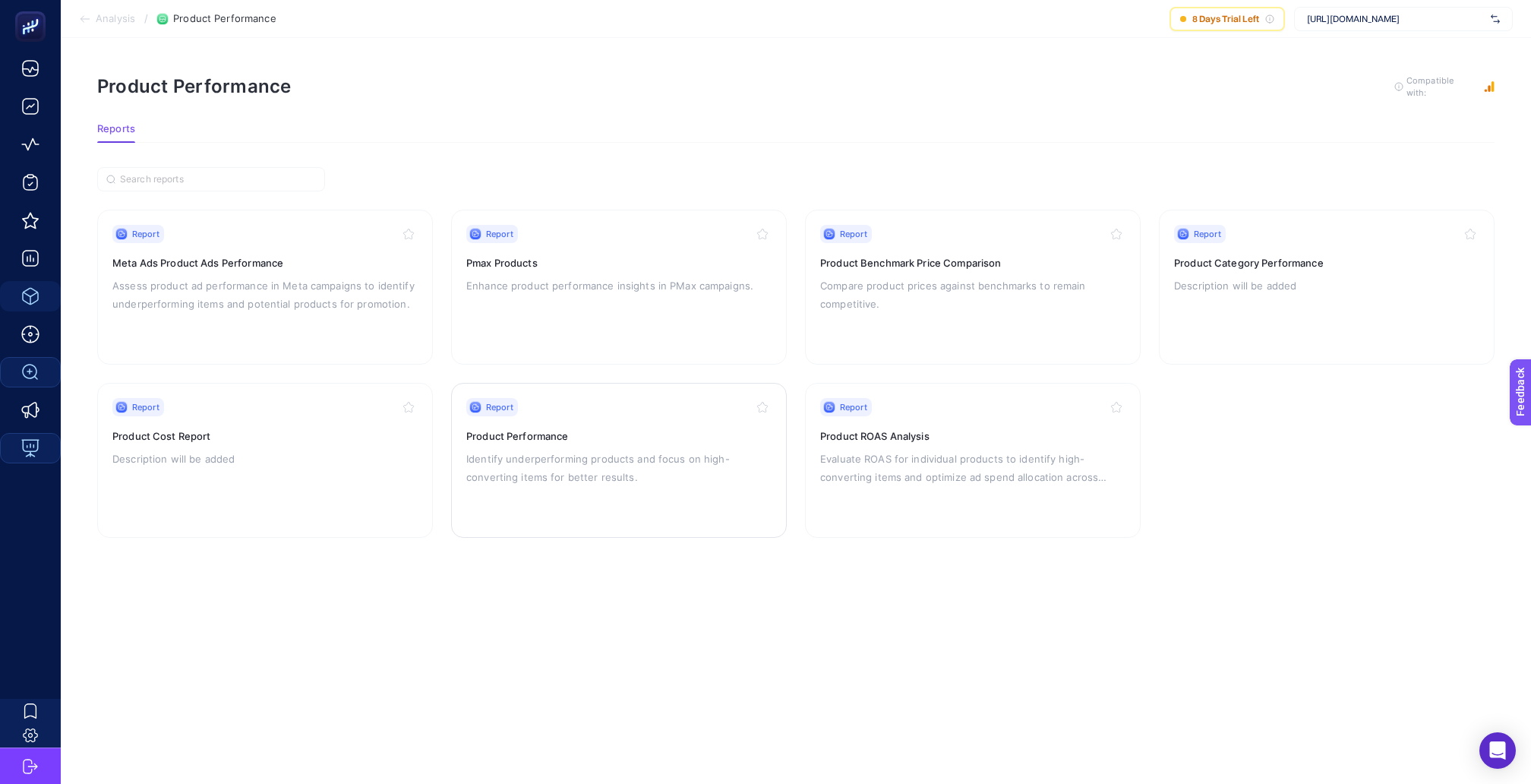
click at [578, 428] on div "Report Product Performance Identify underperforming products and focus on high-…" at bounding box center [619, 461] width 306 height 124
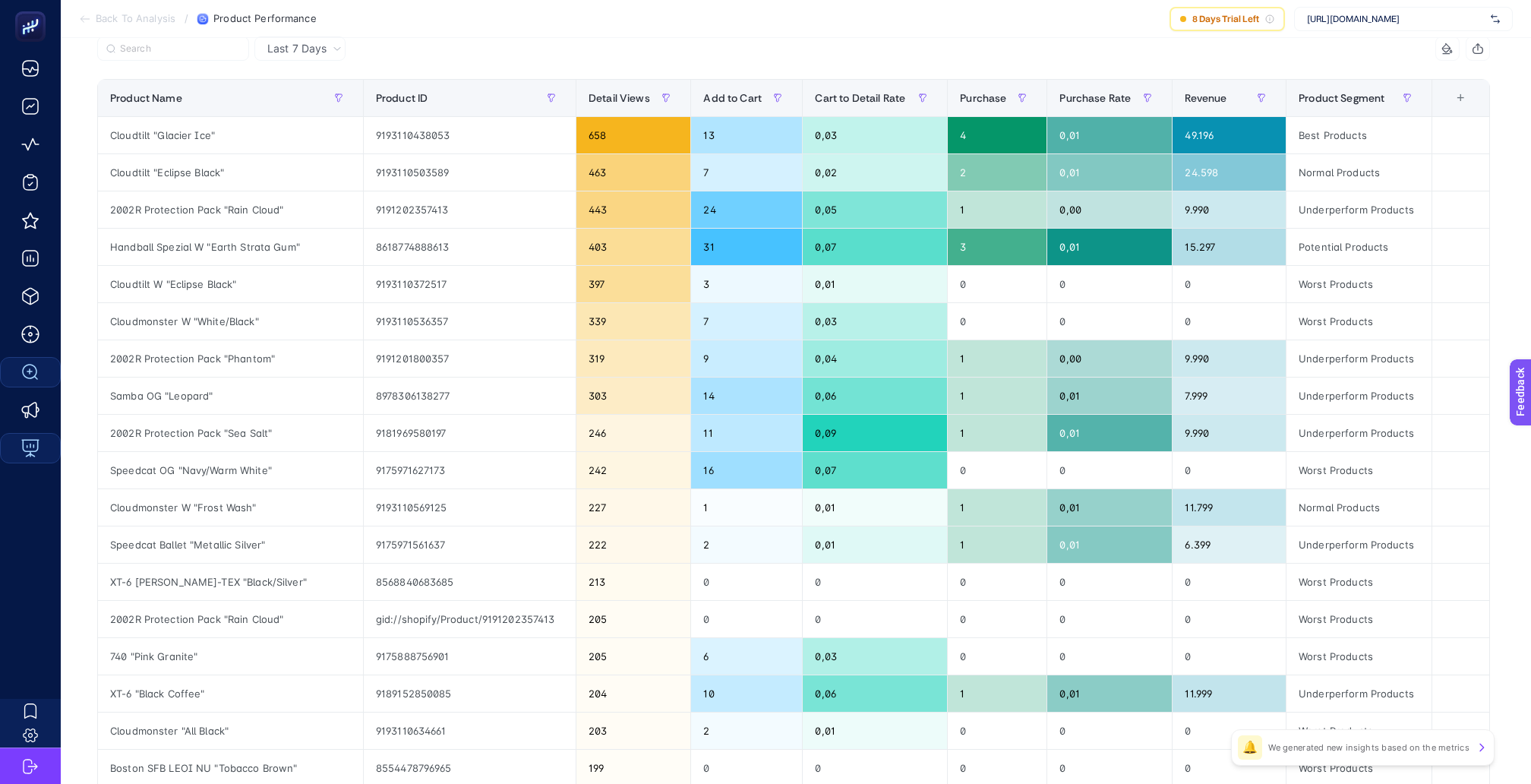
scroll to position [174, 0]
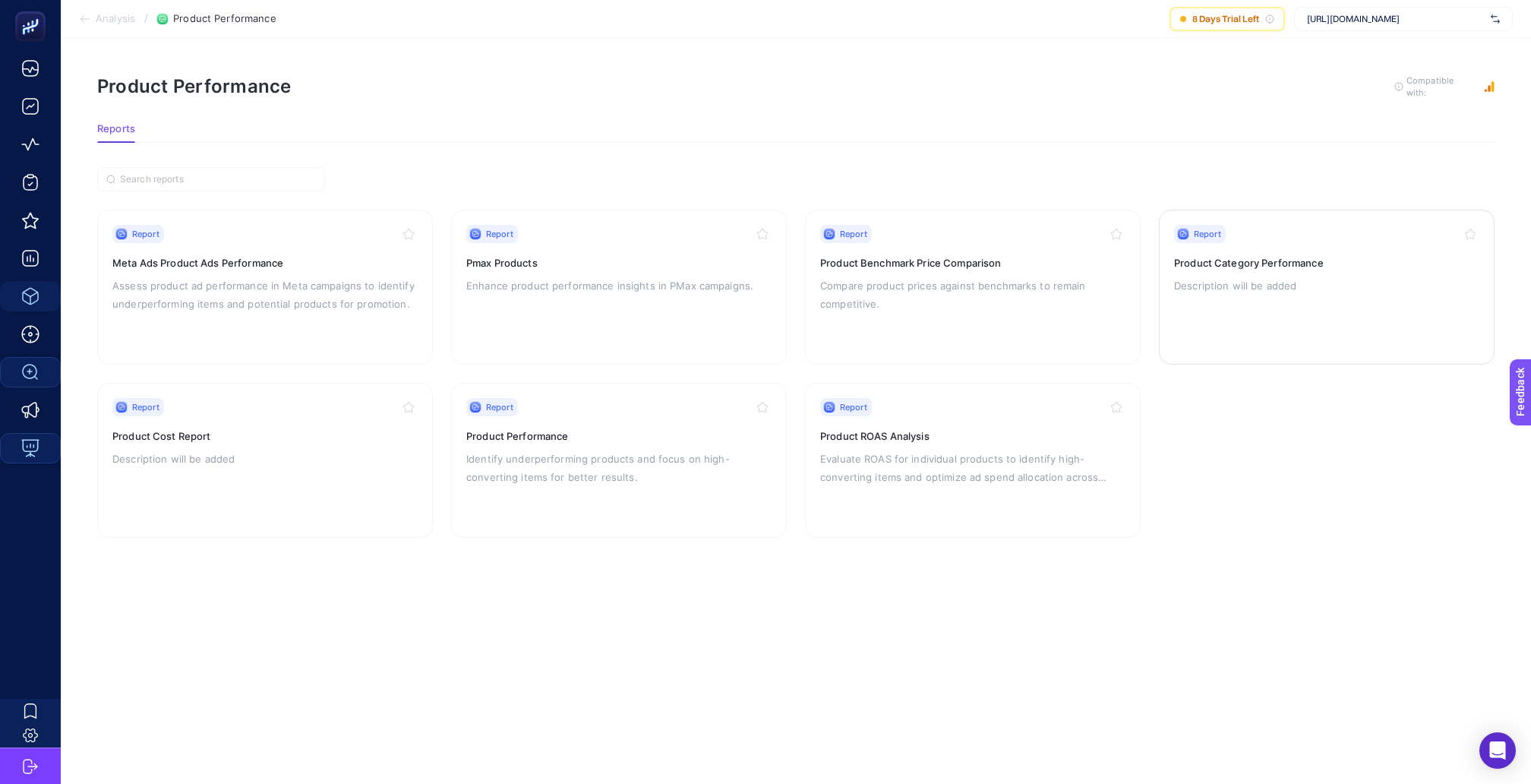
click at [1279, 287] on div "Report Product Category Performance Description will be added" at bounding box center [1327, 287] width 306 height 124
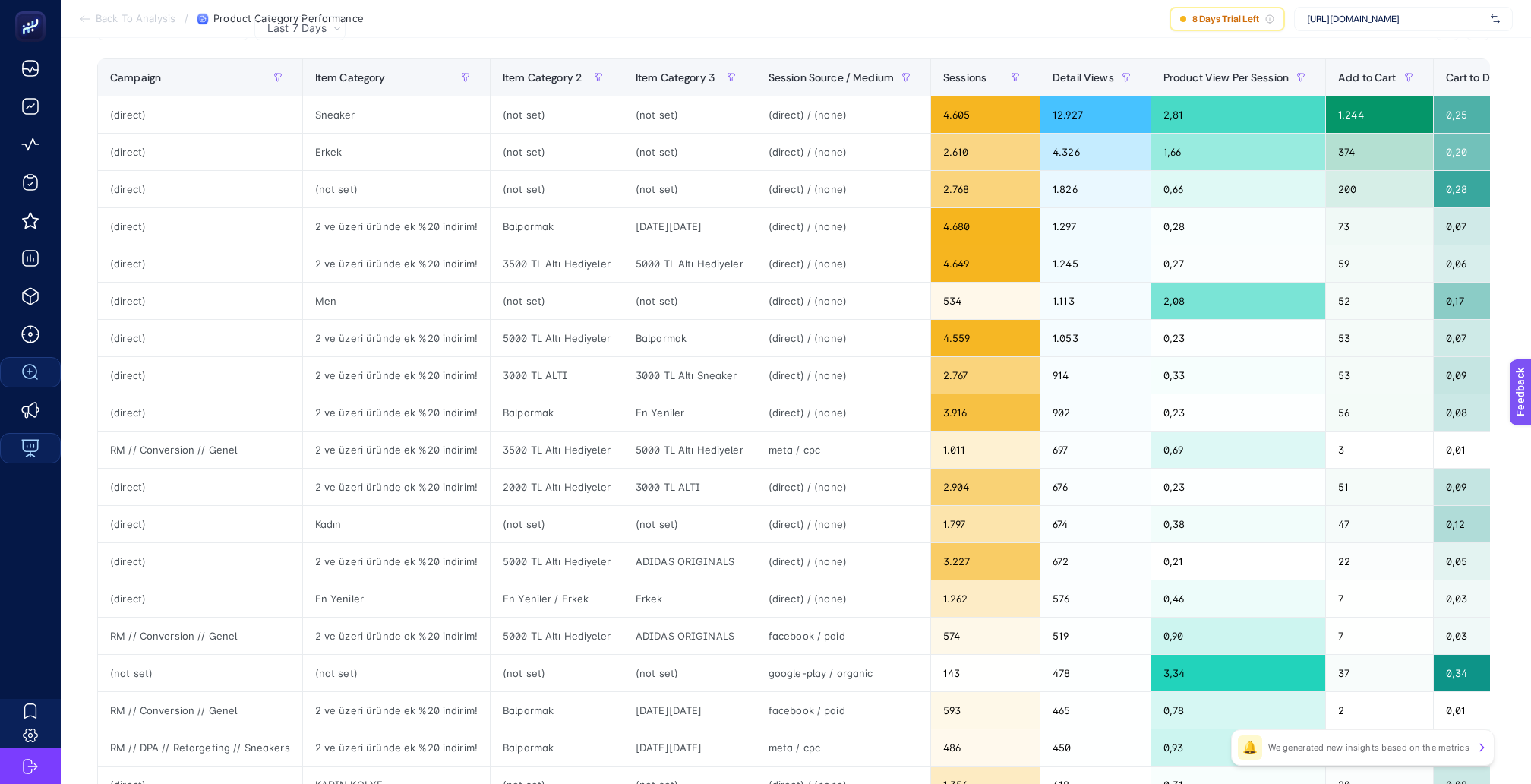
scroll to position [200, 0]
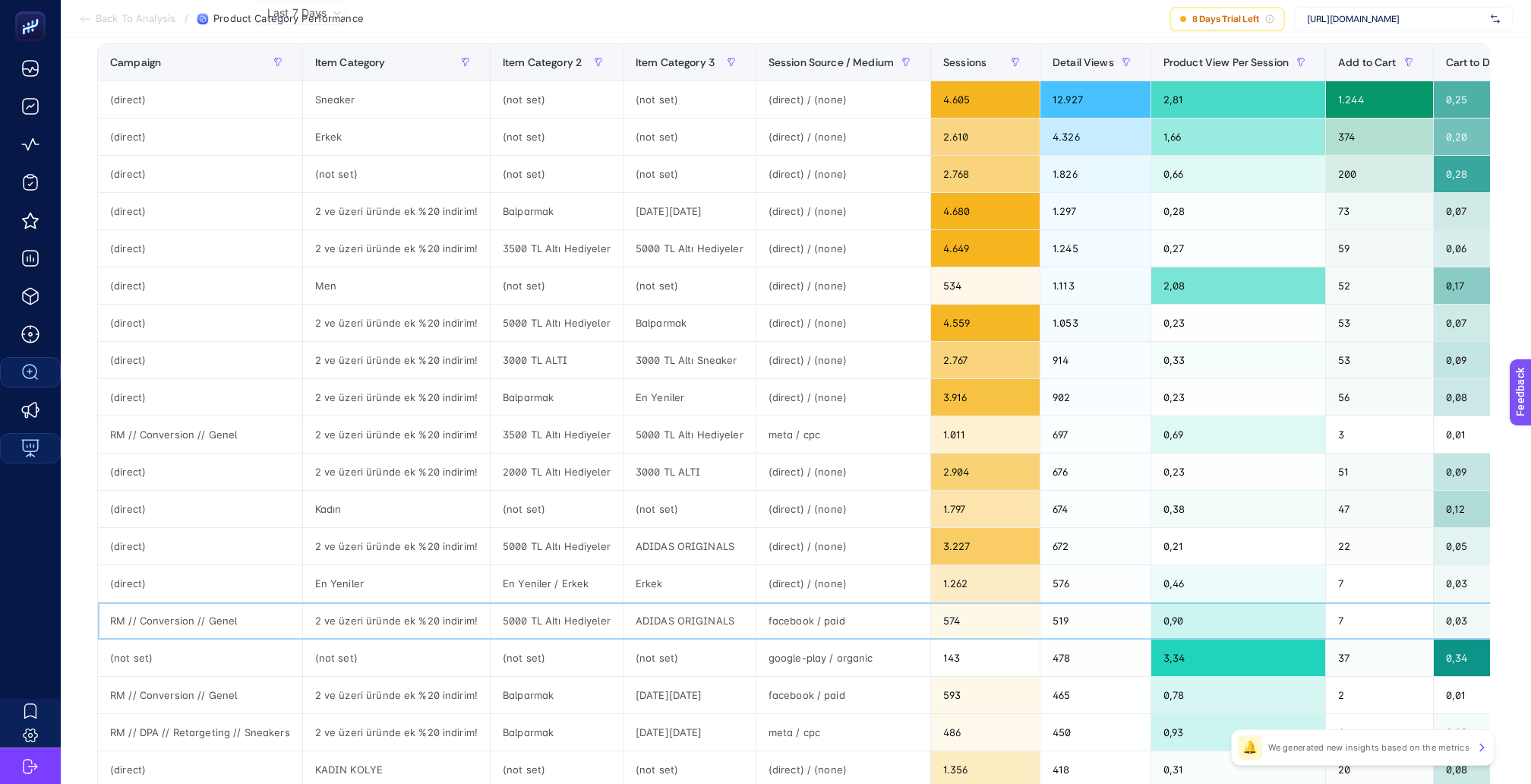
click at [787, 602] on div "facebook / paid" at bounding box center [843, 620] width 174 height 36
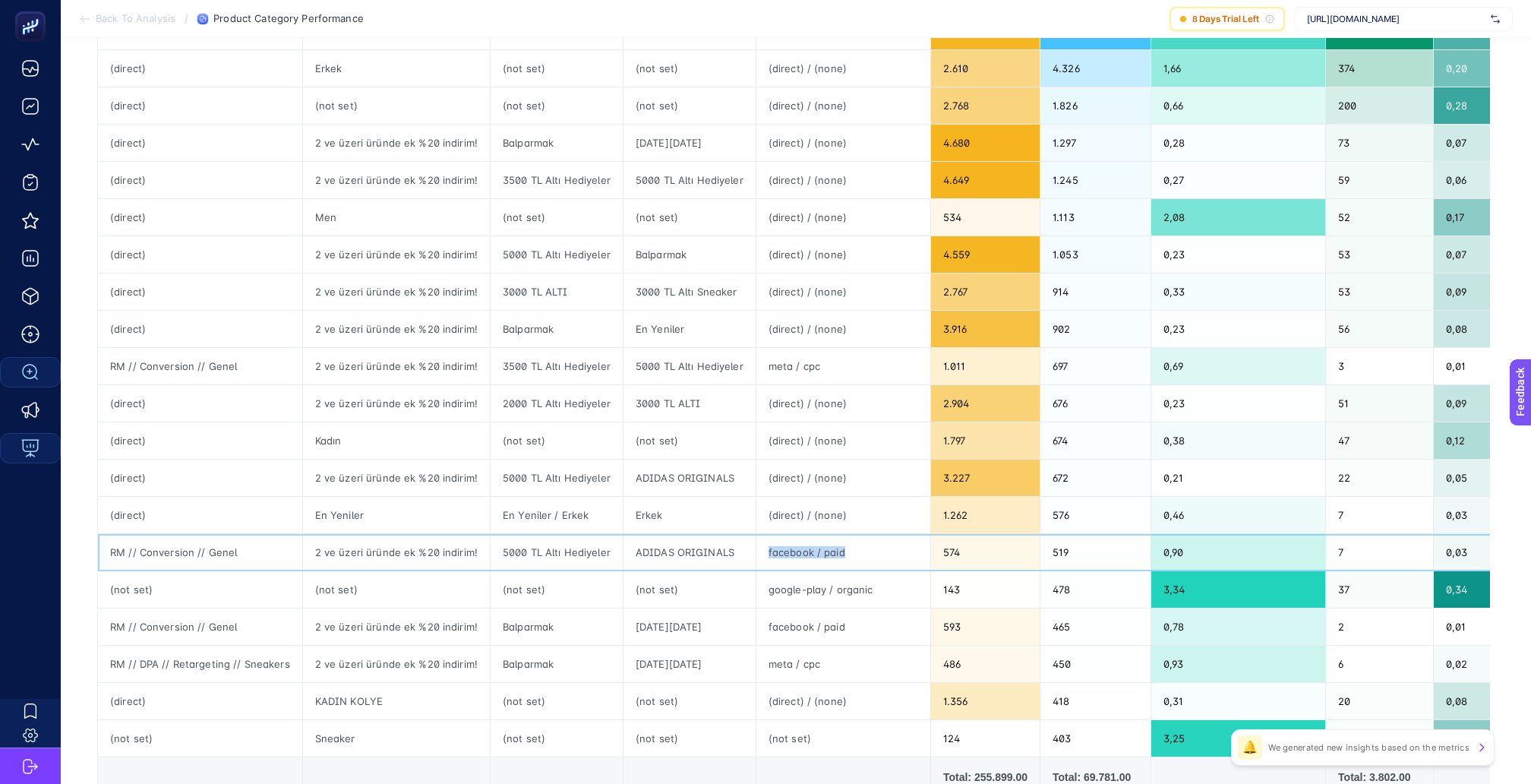
scroll to position [295, 0]
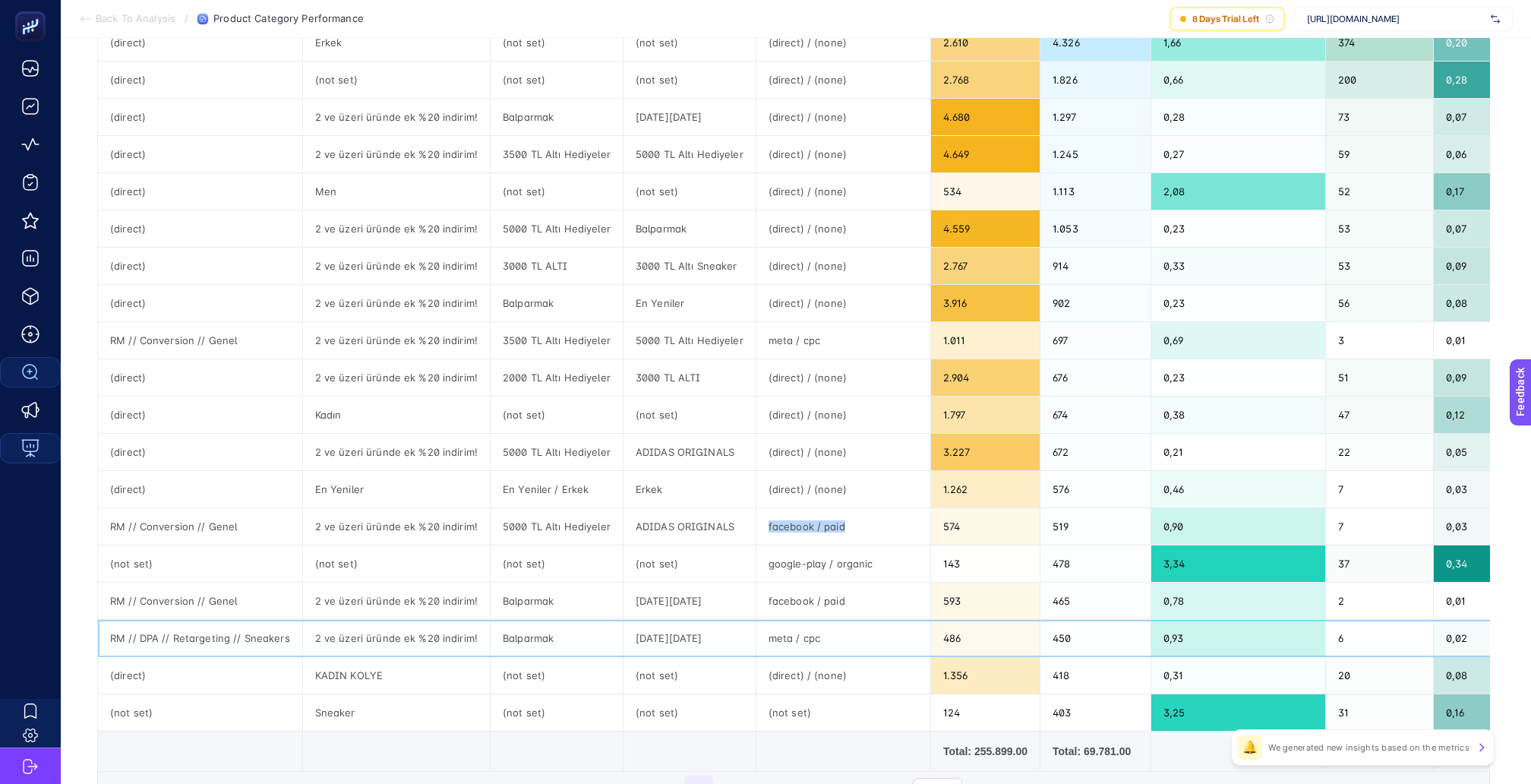
click at [774, 620] on div "meta / cpc" at bounding box center [843, 638] width 174 height 36
click at [768, 694] on div "(not set)" at bounding box center [843, 712] width 174 height 36
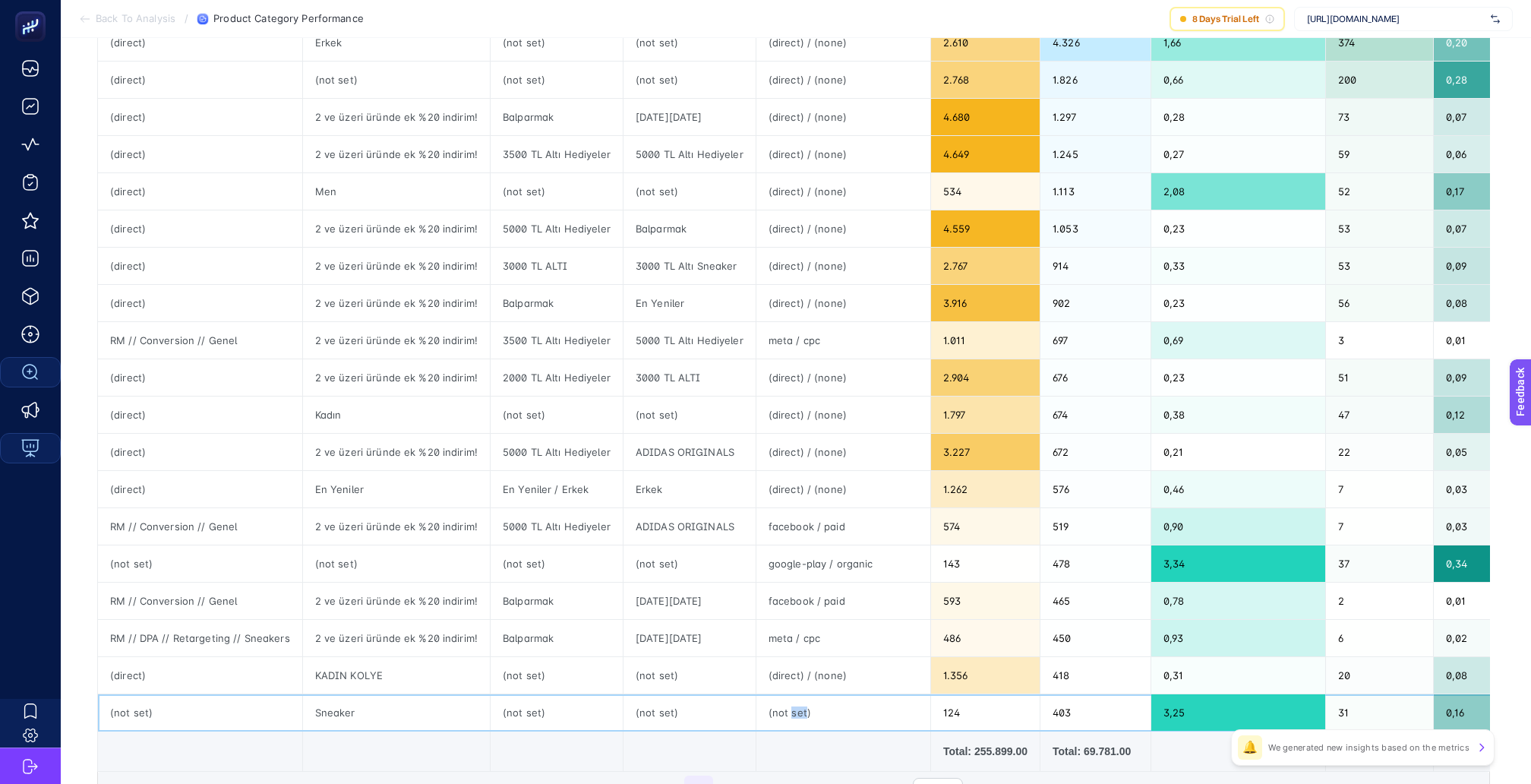
click at [768, 694] on div "(not set)" at bounding box center [843, 712] width 174 height 36
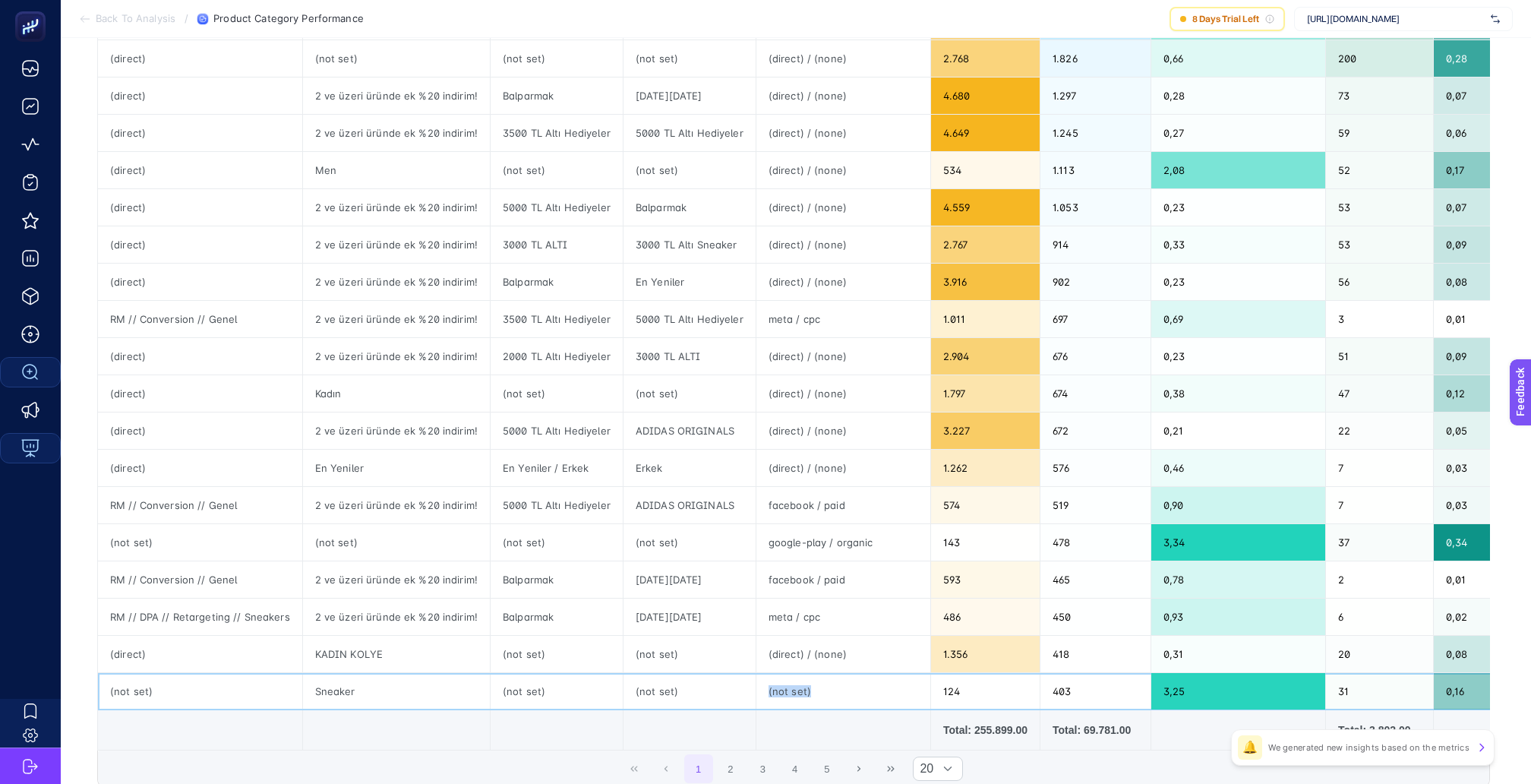
scroll to position [368, 0]
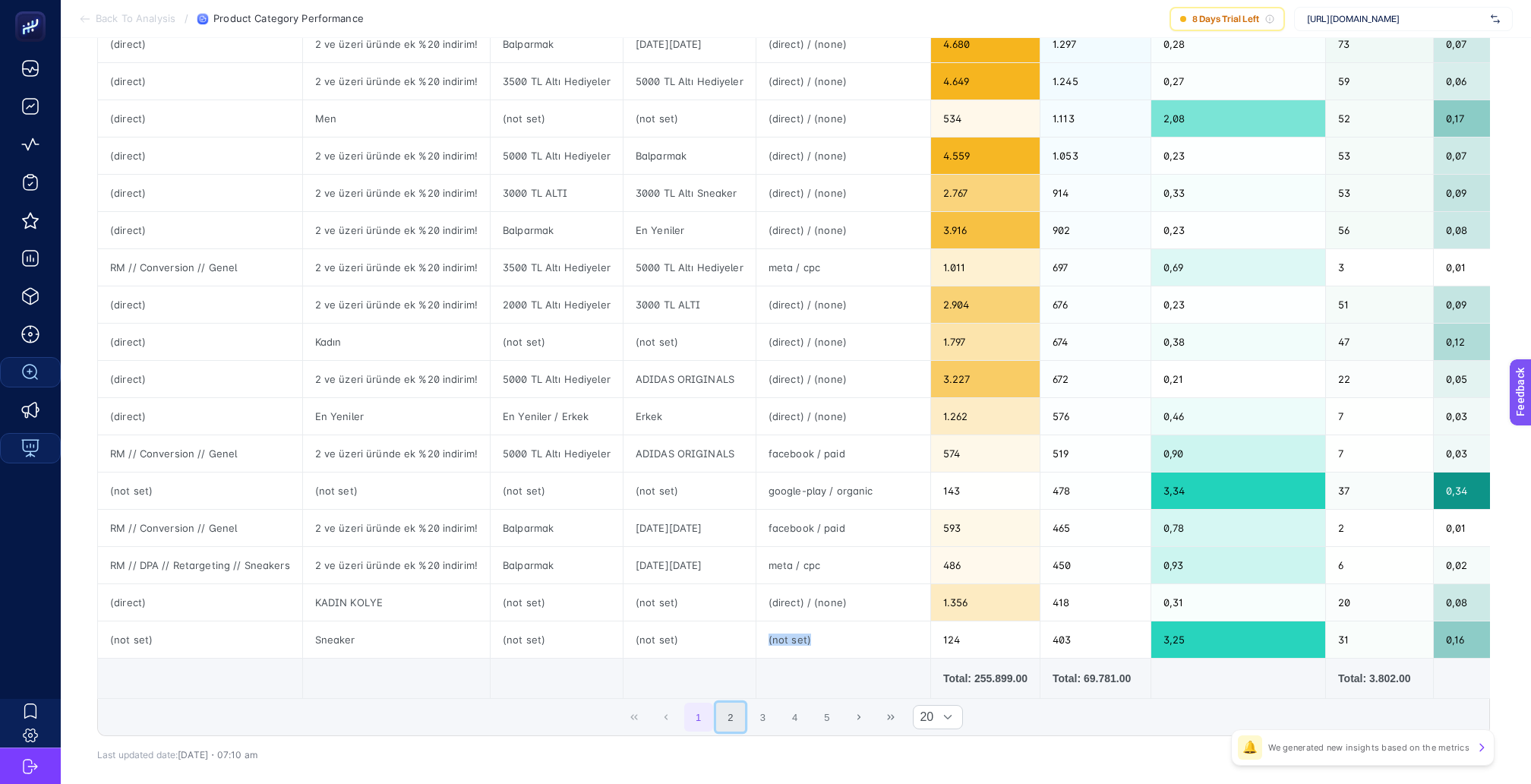
click at [732, 702] on button "2" at bounding box center [730, 716] width 29 height 29
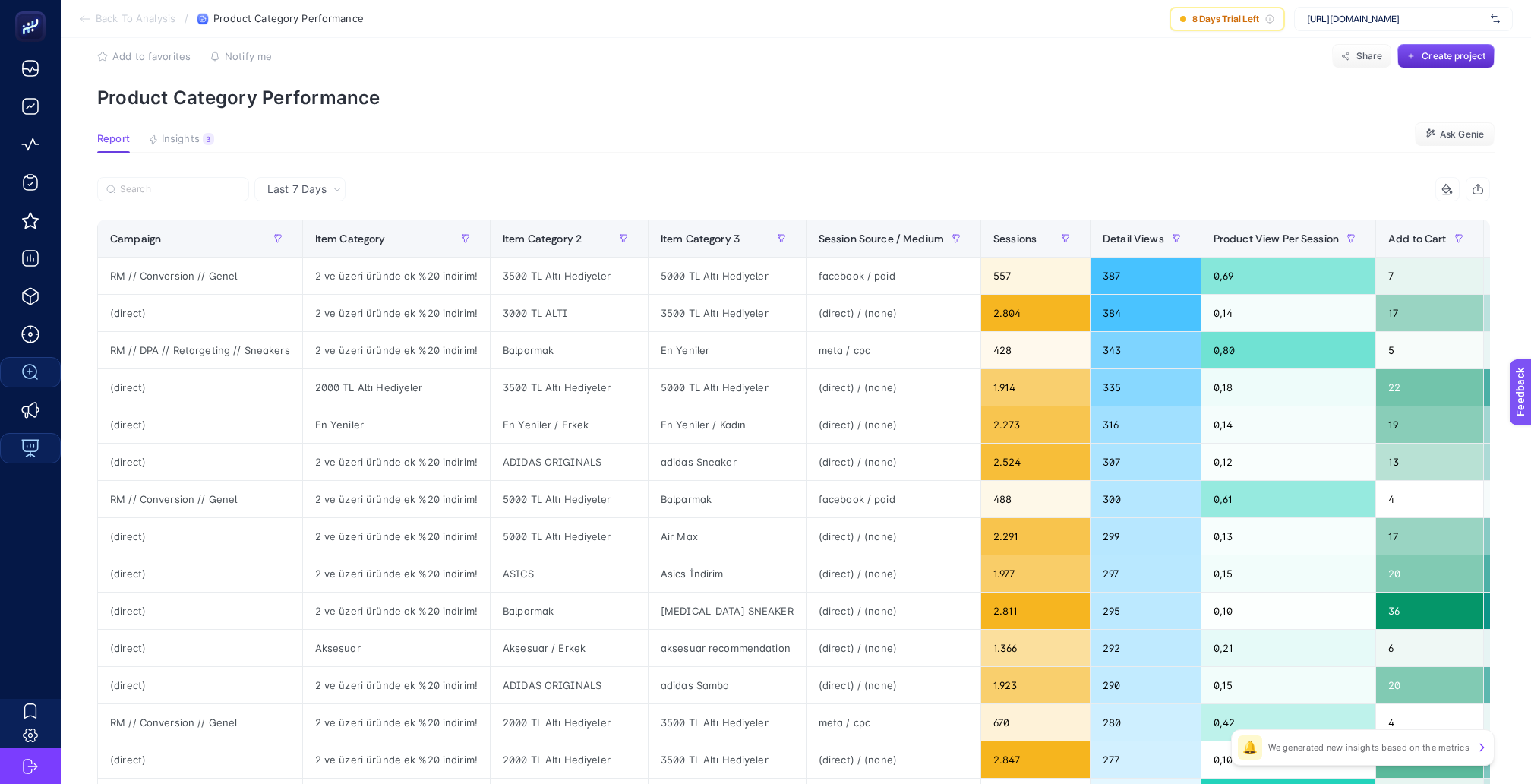
scroll to position [0, 0]
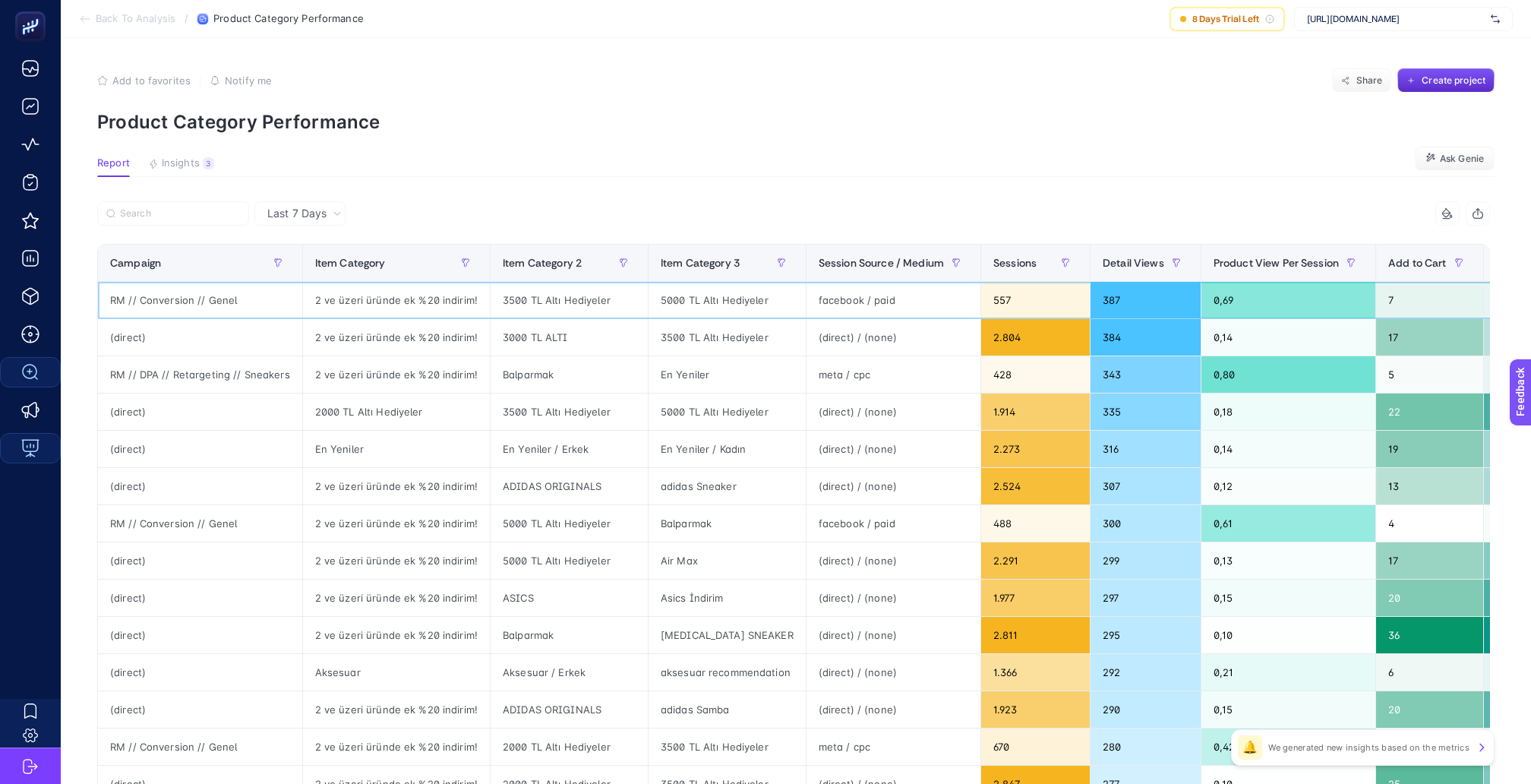
click at [840, 292] on div "facebook / paid" at bounding box center [894, 299] width 174 height 36
click at [832, 319] on div "(direct) / (none)" at bounding box center [894, 336] width 174 height 36
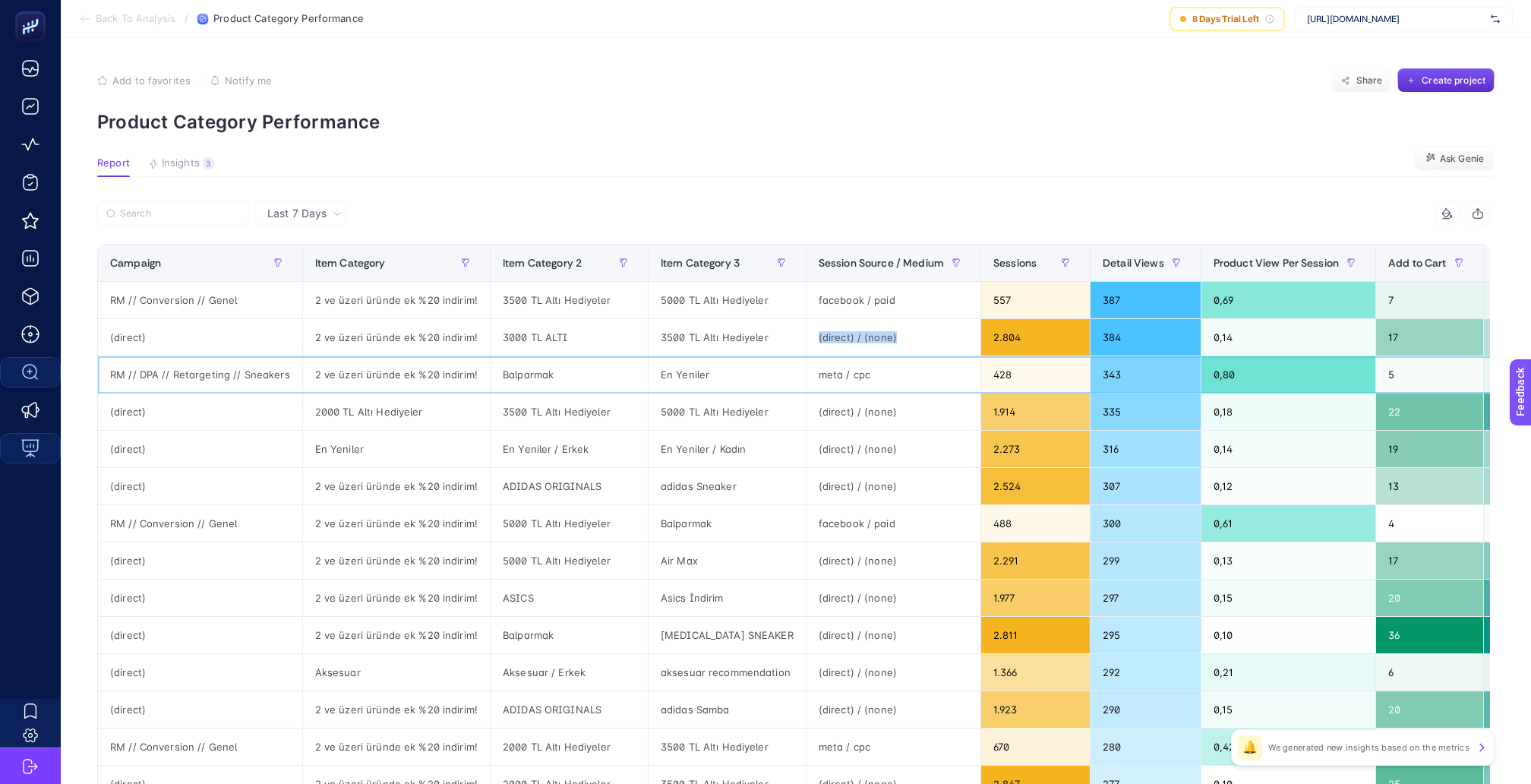
click at [829, 356] on div "meta / cpc" at bounding box center [894, 373] width 174 height 36
click at [114, 14] on span "Back To Analysis" at bounding box center [135, 19] width 80 height 12
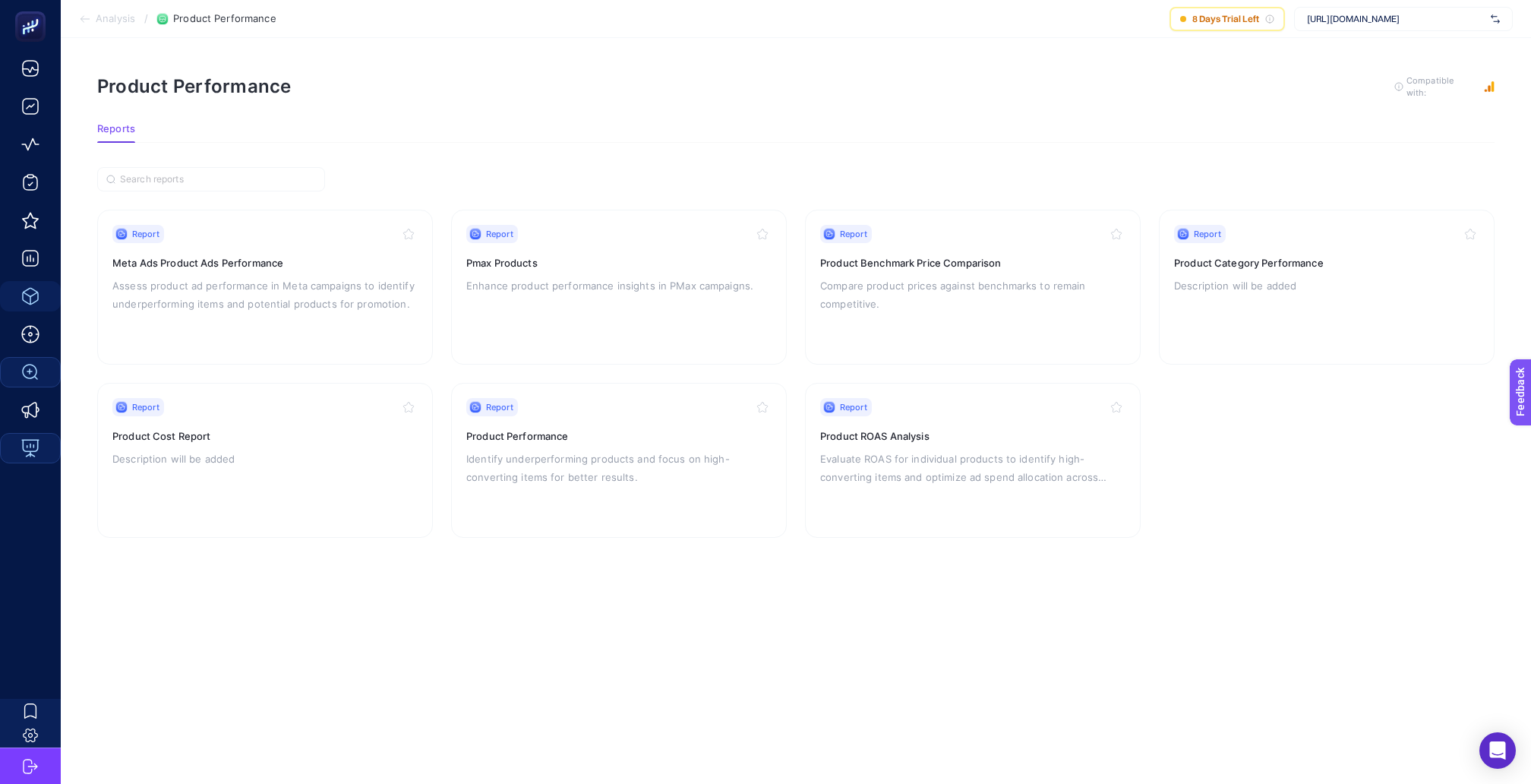
click at [108, 19] on span "Analysis" at bounding box center [115, 19] width 40 height 12
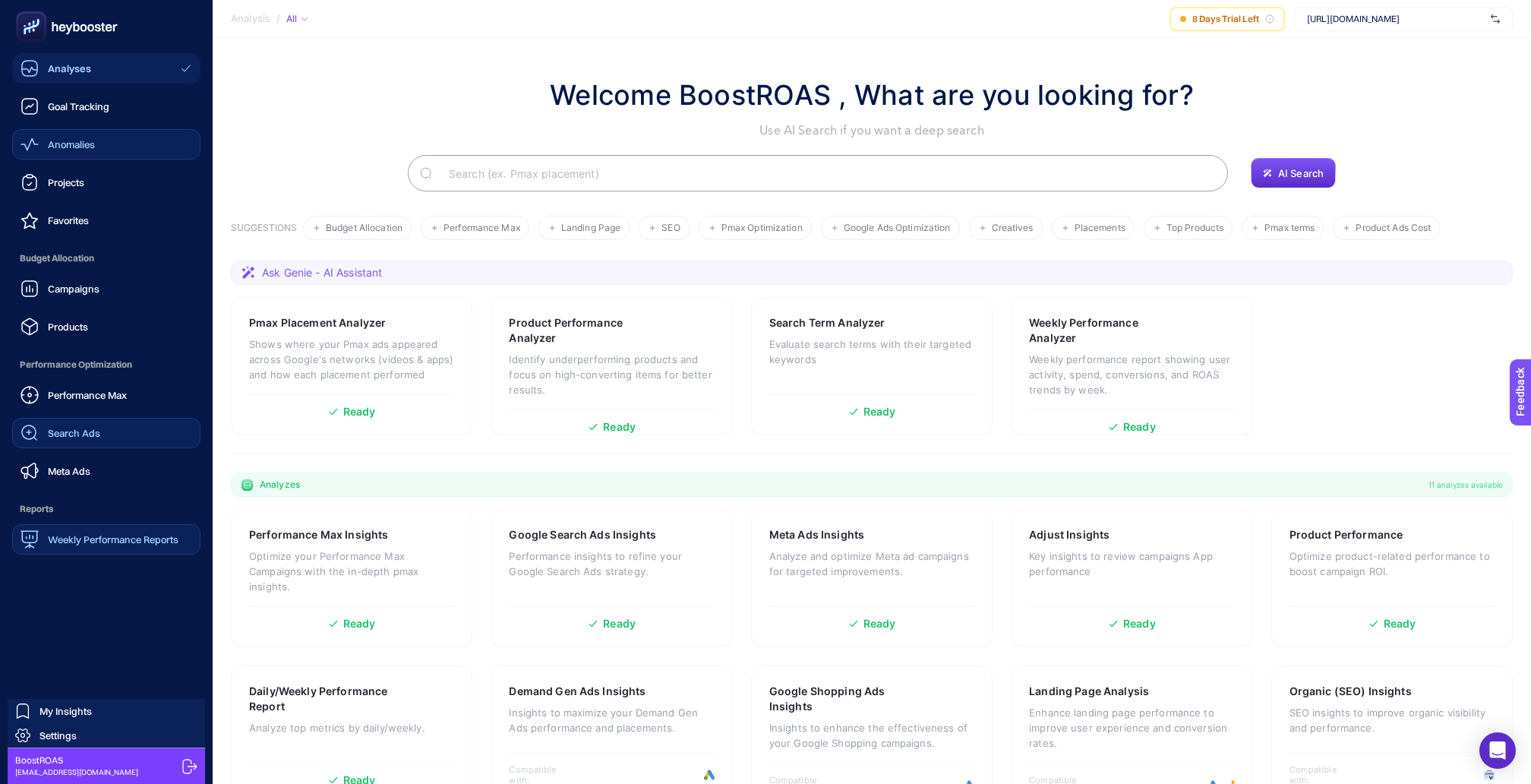
click at [116, 149] on link "Anomalies" at bounding box center [106, 144] width 188 height 31
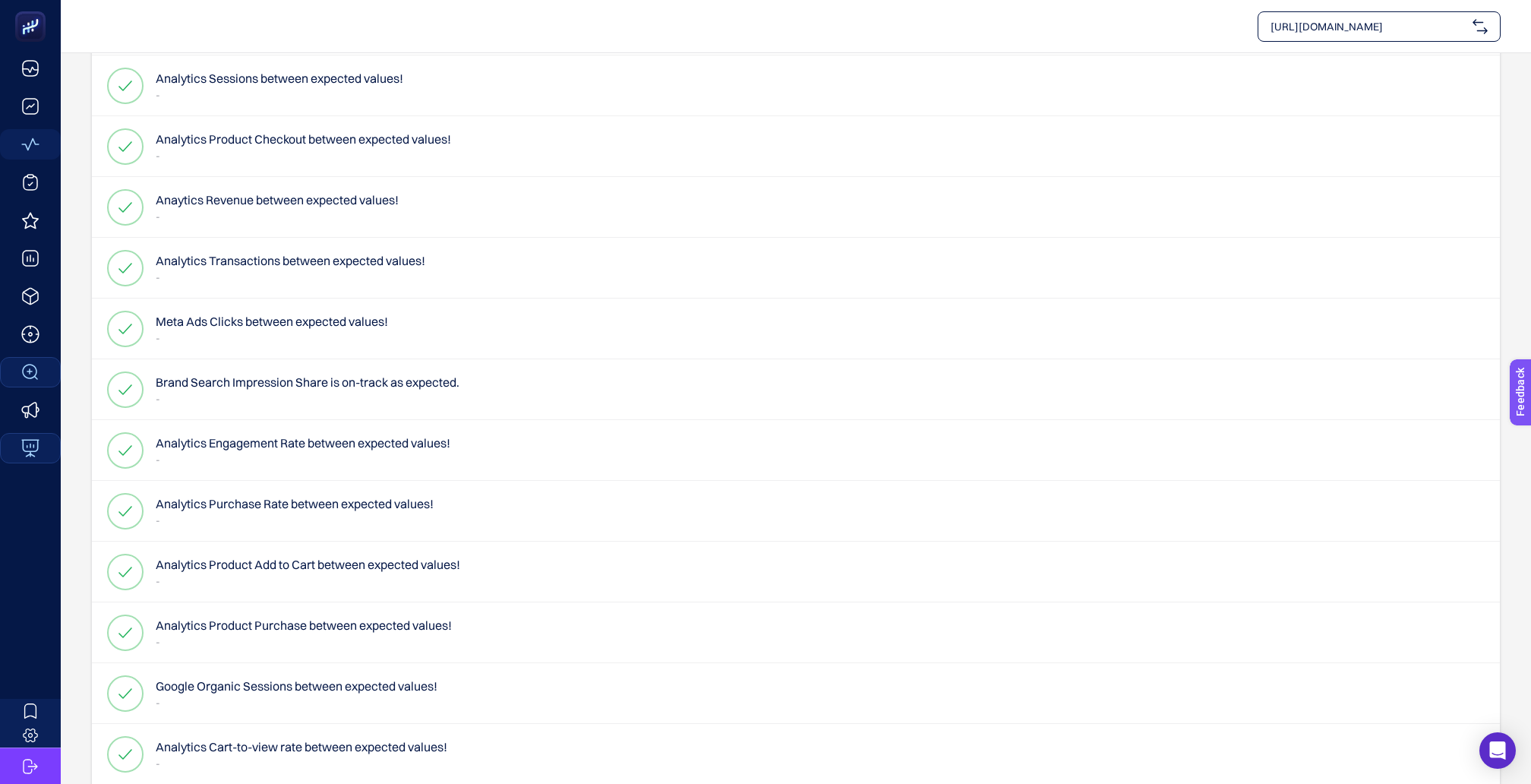
scroll to position [1089, 0]
click at [299, 453] on p "-" at bounding box center [303, 461] width 295 height 15
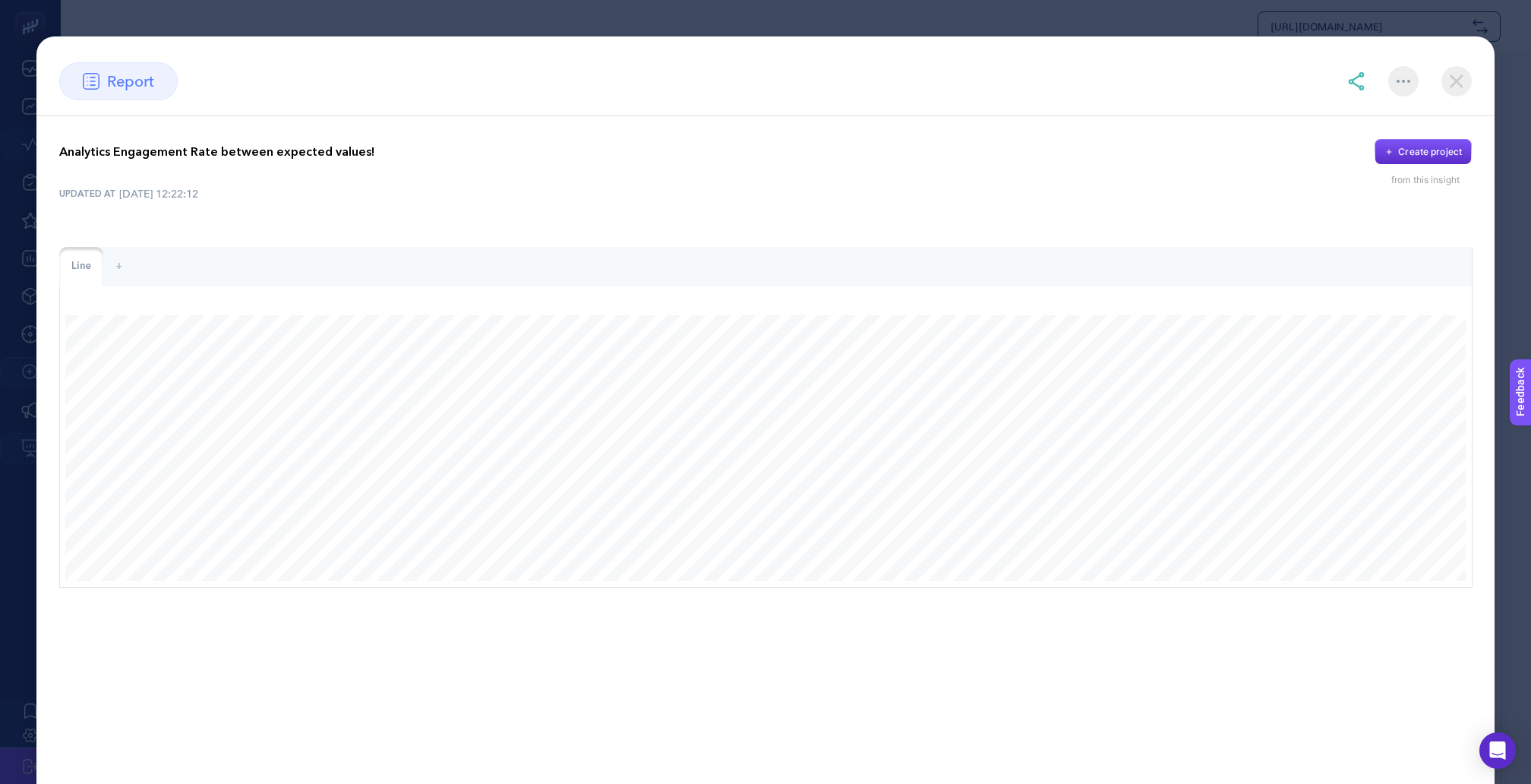
click at [1452, 75] on img at bounding box center [1457, 81] width 31 height 31
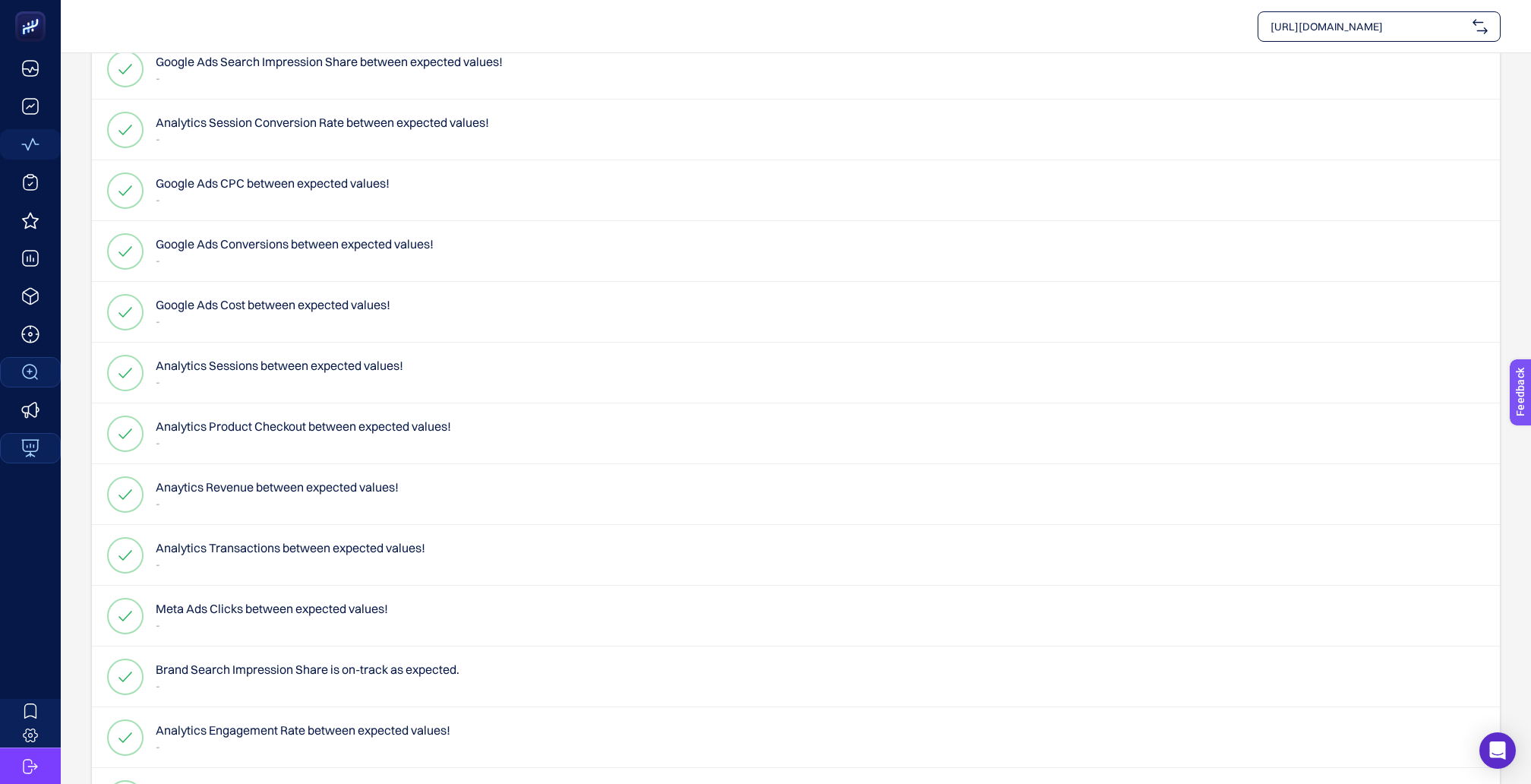
scroll to position [793, 0]
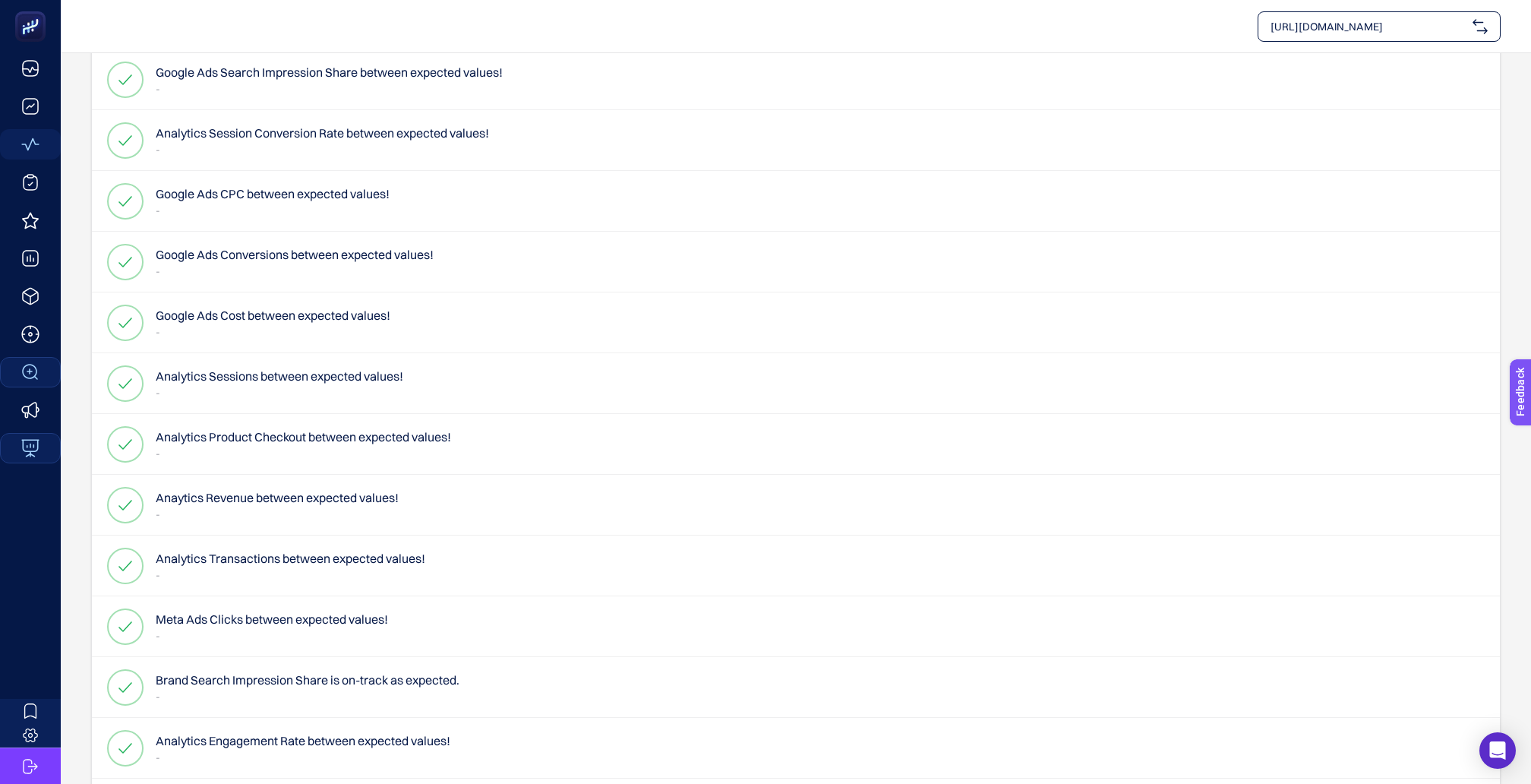
click at [253, 488] on h4 "Anaytics Revenue between expected values!" at bounding box center [277, 498] width 243 height 19
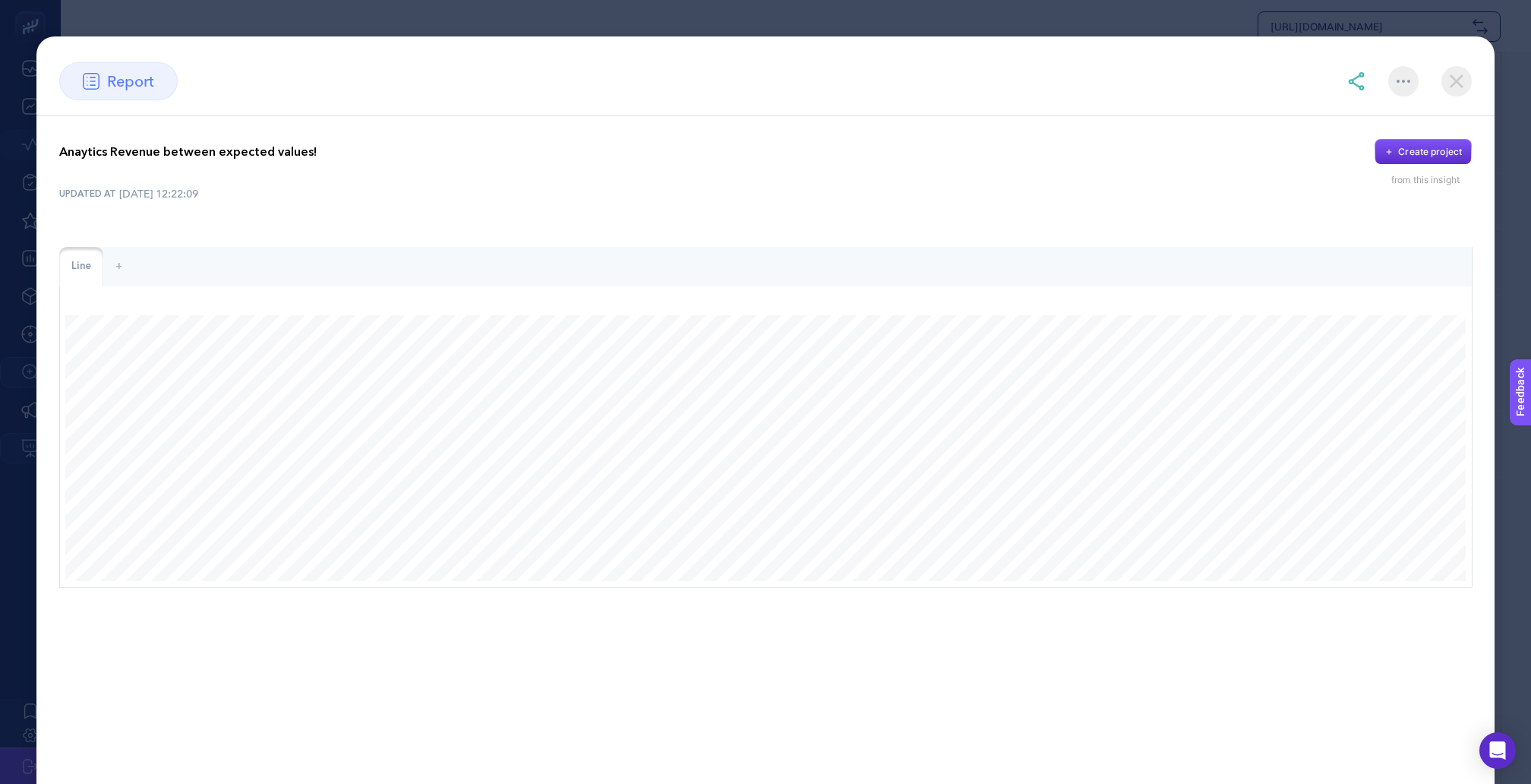
click at [1457, 78] on img at bounding box center [1457, 81] width 31 height 31
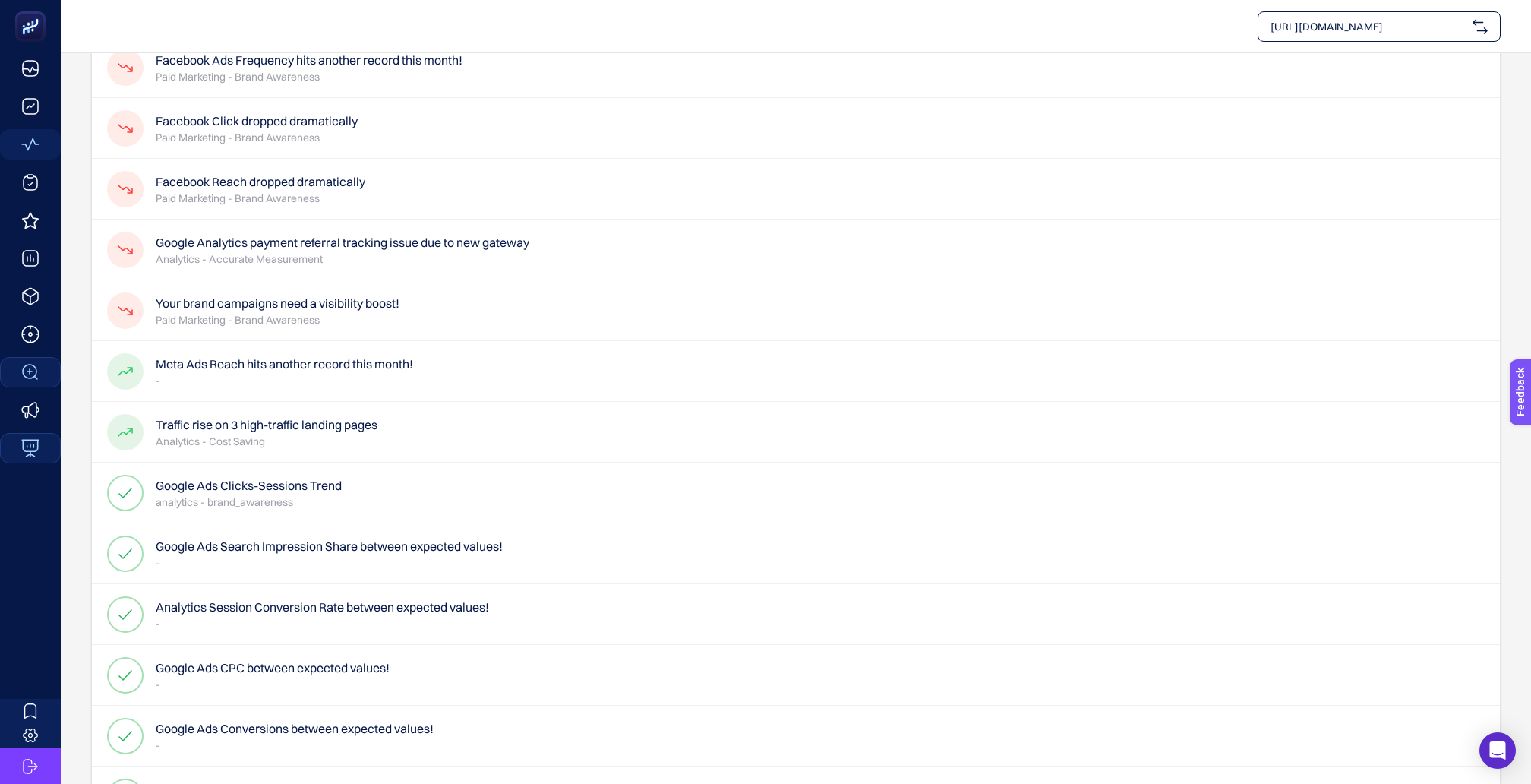
scroll to position [305, 0]
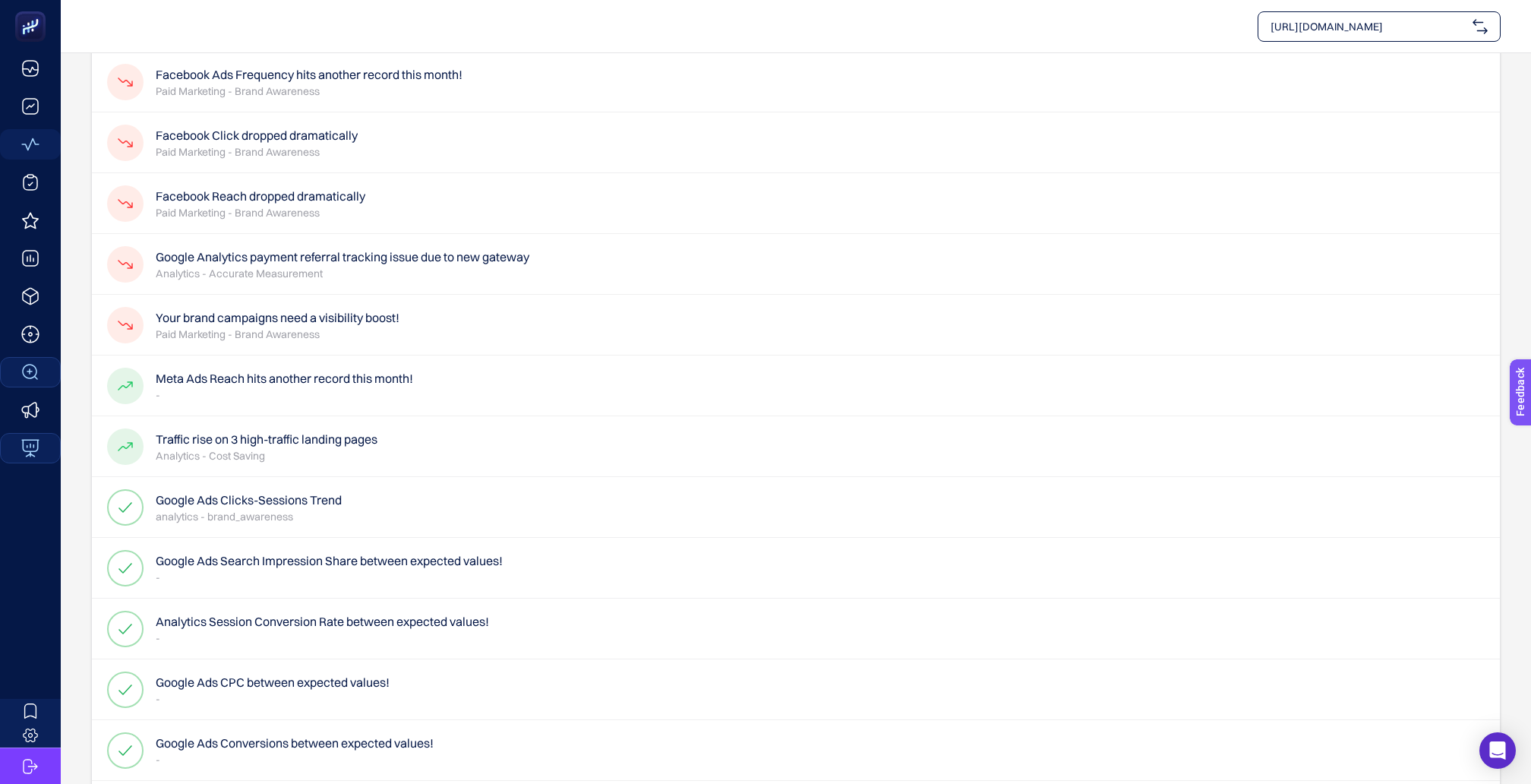
click at [299, 326] on p "Paid Marketing - Brand Awareness" at bounding box center [277, 334] width 244 height 15
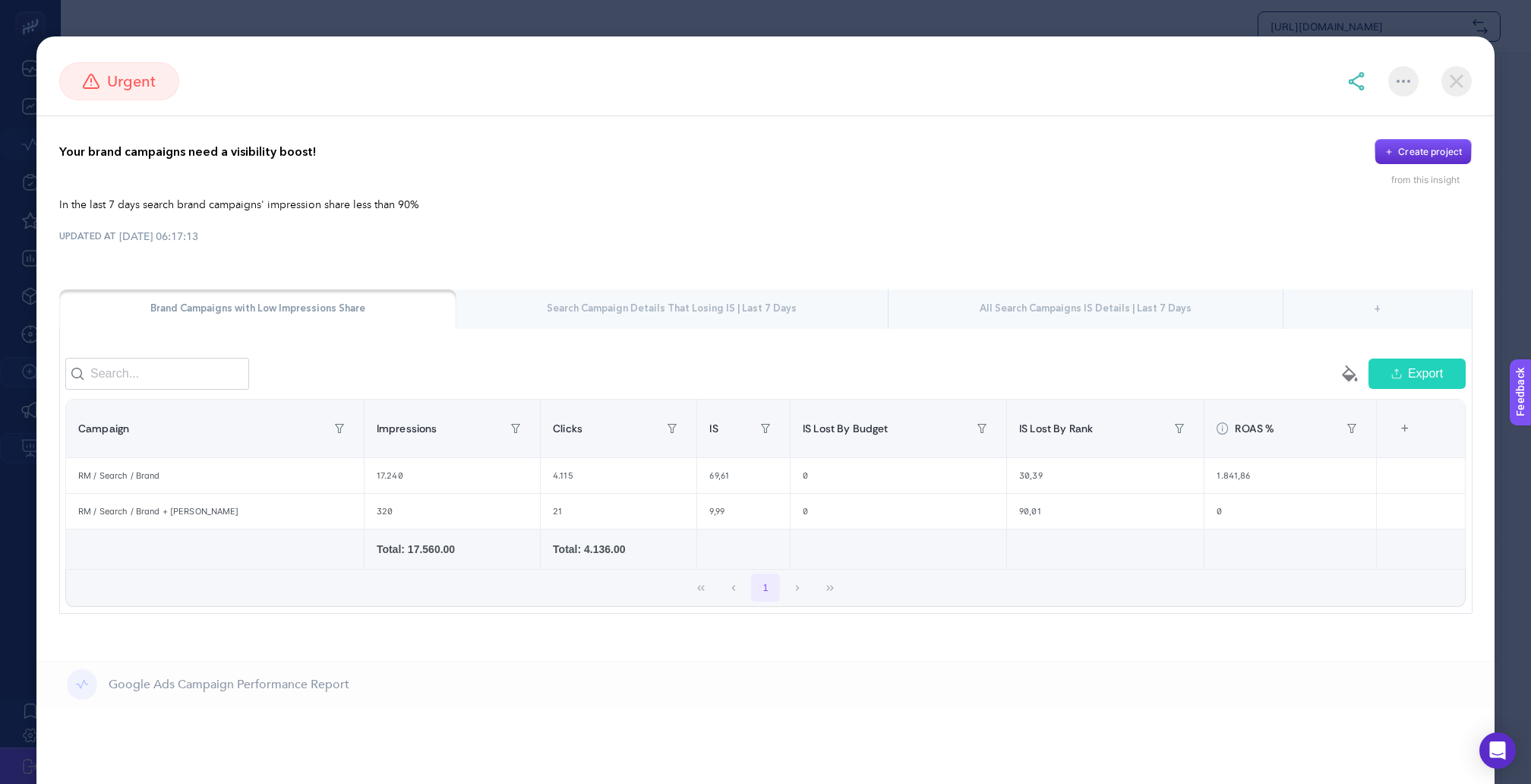
click at [1456, 72] on img at bounding box center [1457, 81] width 31 height 31
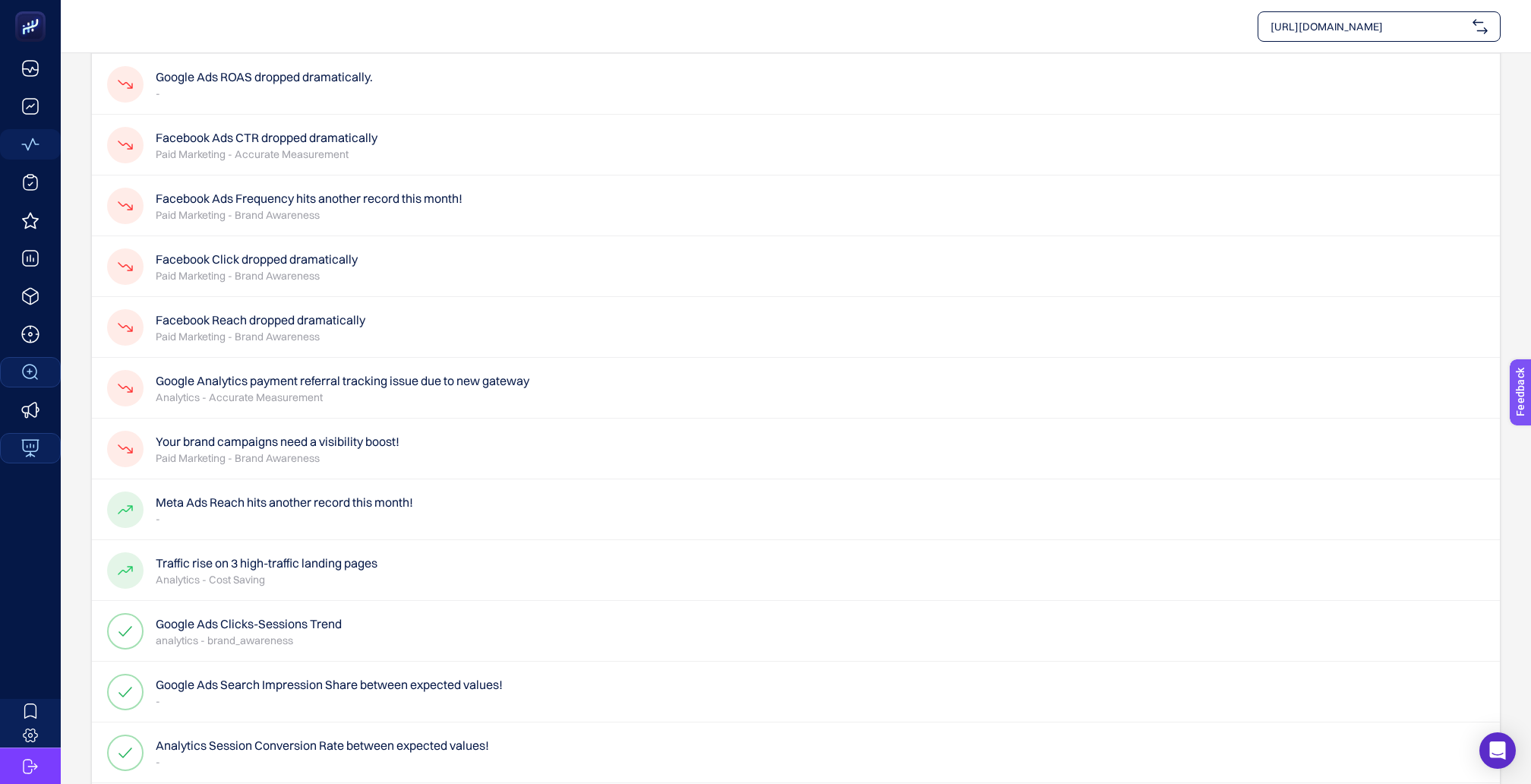
scroll to position [175, 0]
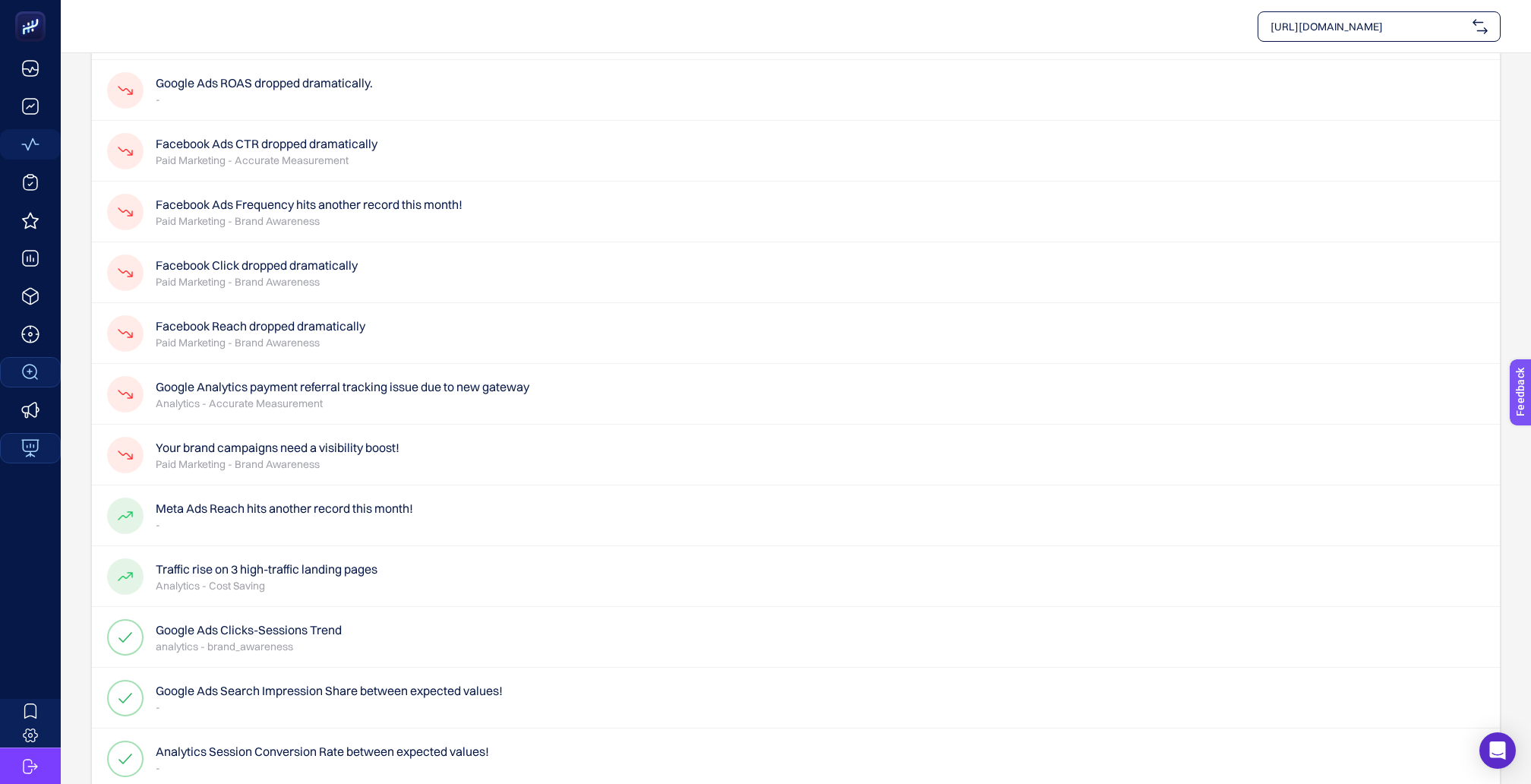
click at [371, 377] on h4 "Google Analytics payment referral tracking issue due to new gateway" at bounding box center [342, 386] width 373 height 19
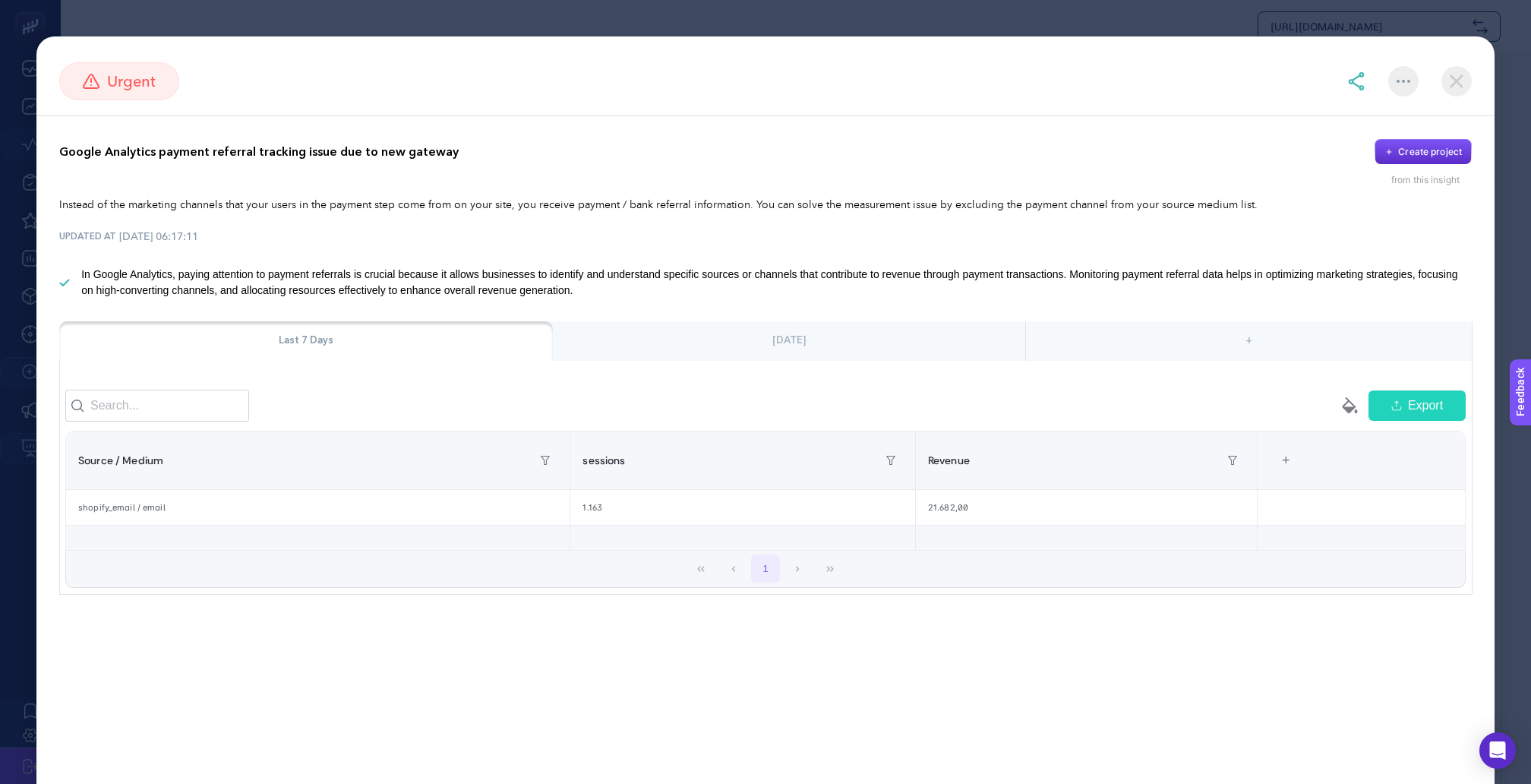
click at [1462, 94] on section "urgent" at bounding box center [766, 81] width 1459 height 38
click at [1462, 76] on img at bounding box center [1457, 81] width 31 height 31
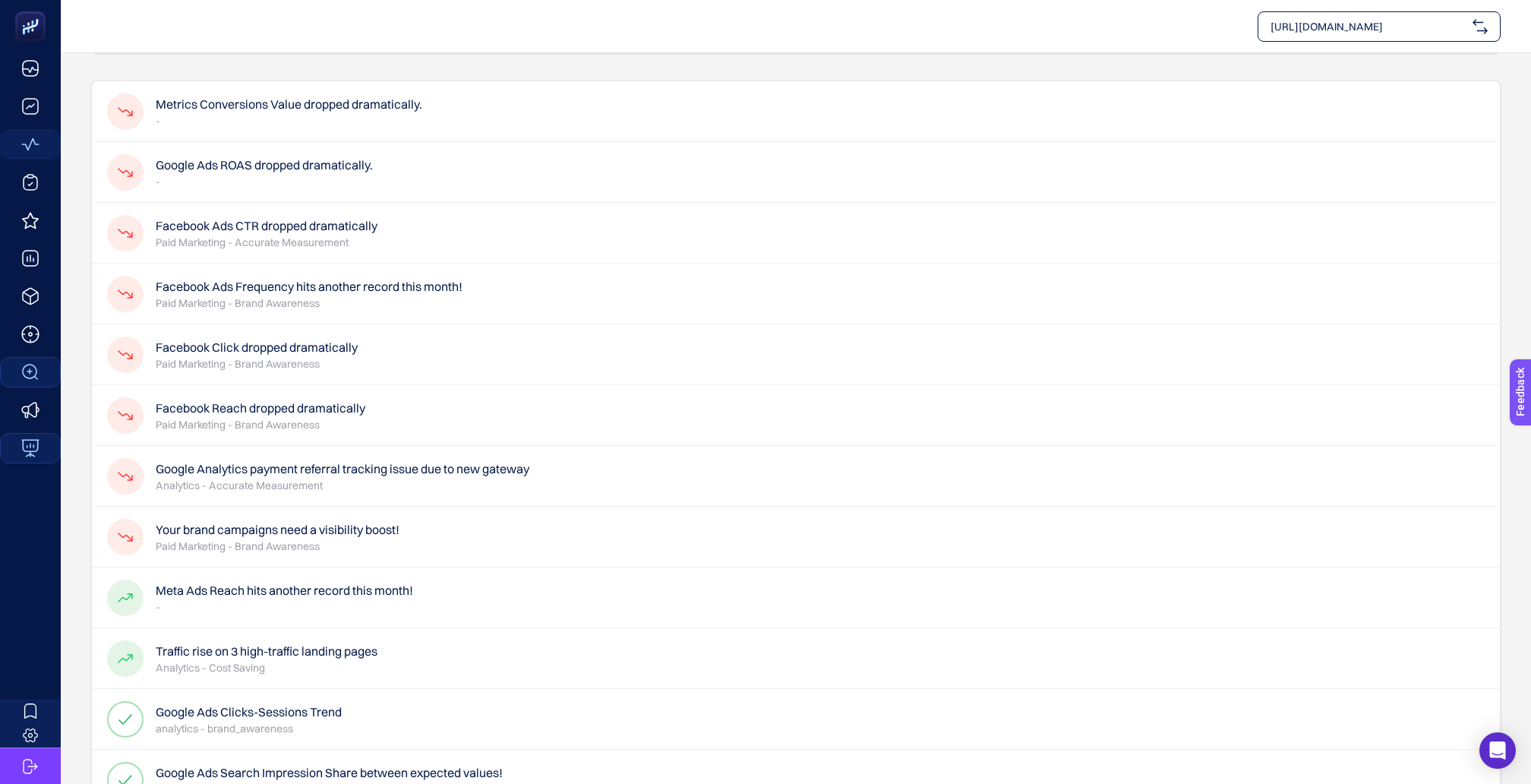
scroll to position [82, 0]
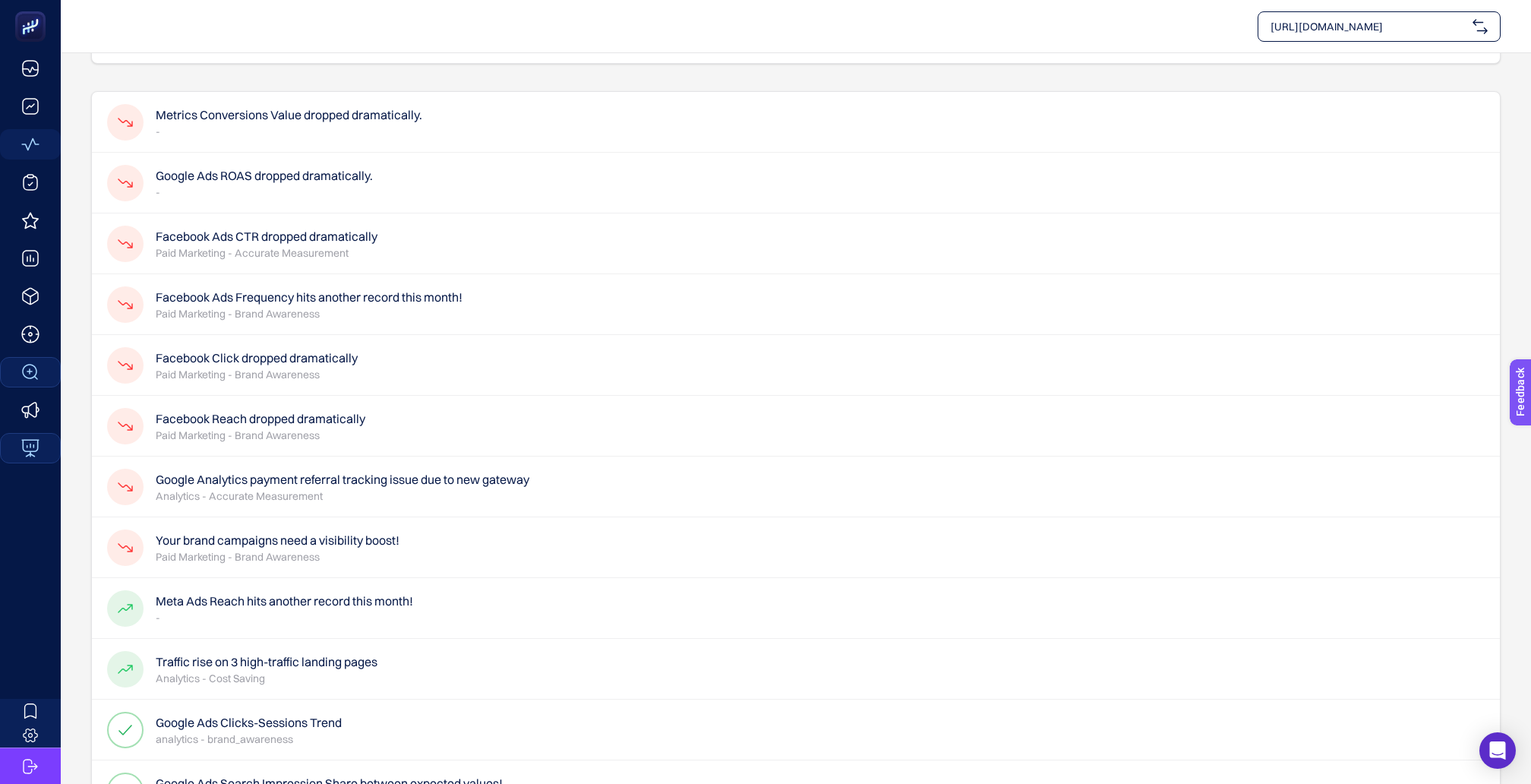
click at [323, 124] on p "-" at bounding box center [289, 132] width 267 height 15
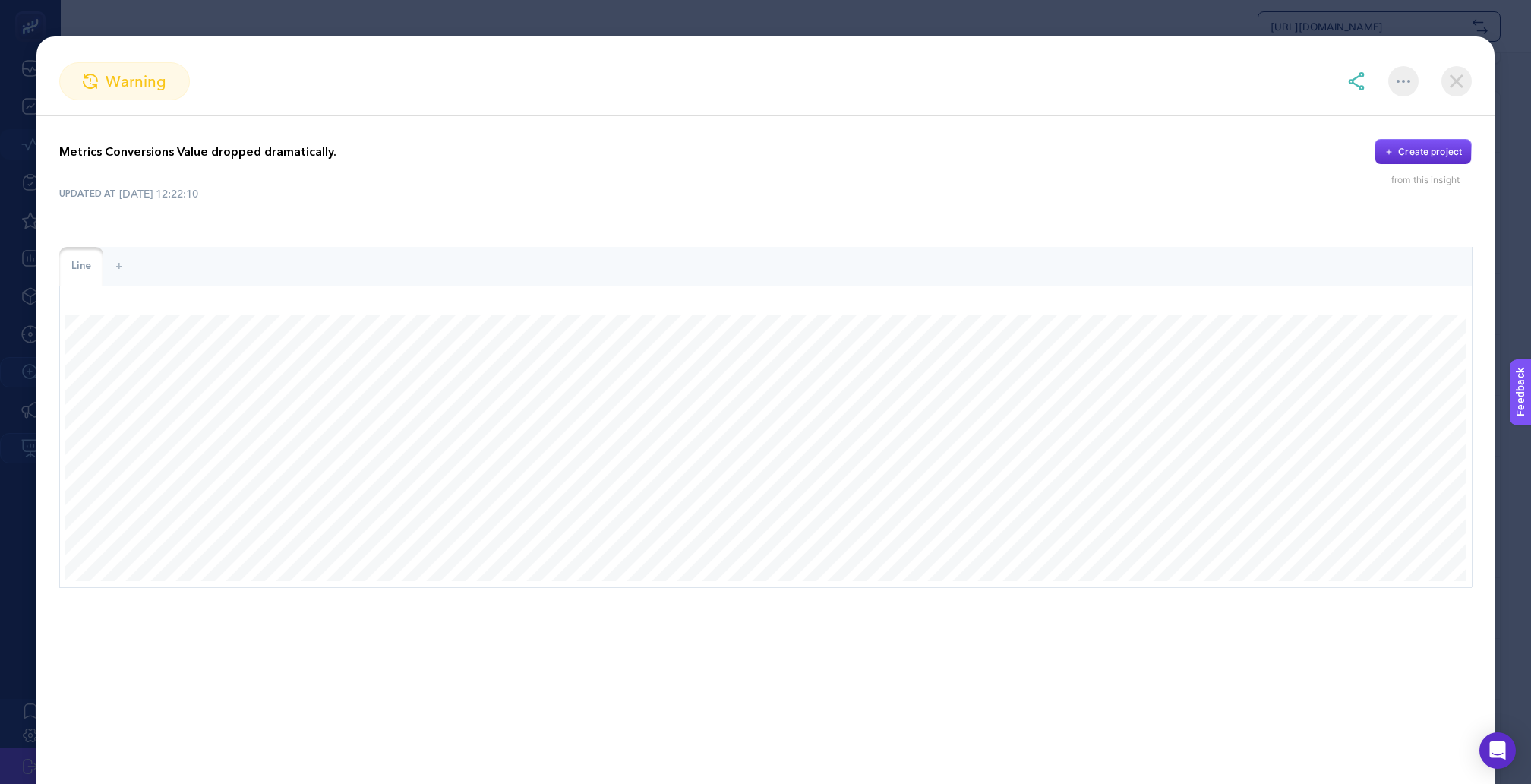
click at [195, 145] on p "Metrics Conversions Value dropped dramatically." at bounding box center [197, 152] width 277 height 19
click at [259, 191] on div "UPDATED AT [DATE] 12:22:10" at bounding box center [766, 194] width 1413 height 15
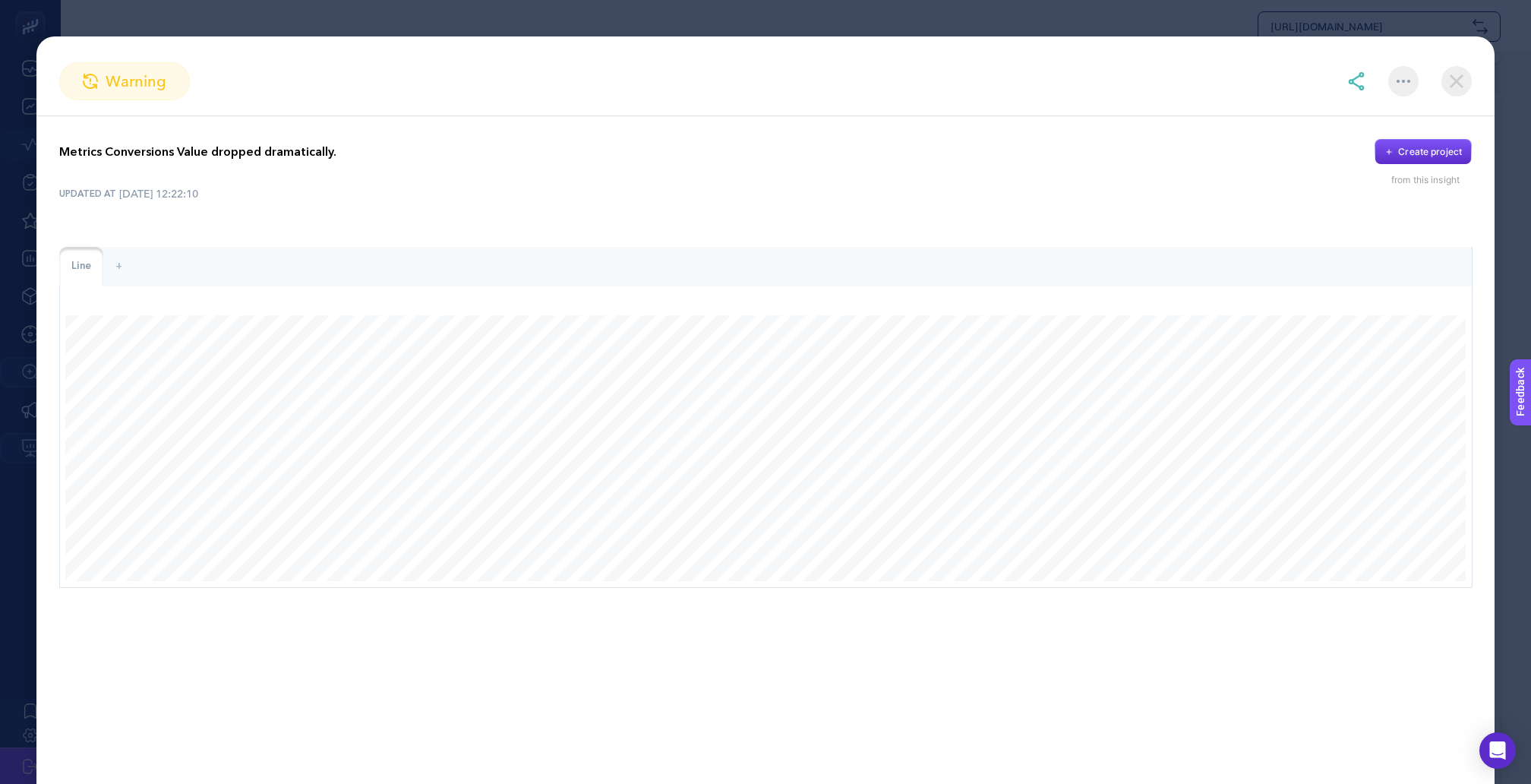
click at [244, 149] on p "Metrics Conversions Value dropped dramatically." at bounding box center [197, 152] width 277 height 19
click at [1451, 78] on img at bounding box center [1457, 81] width 31 height 31
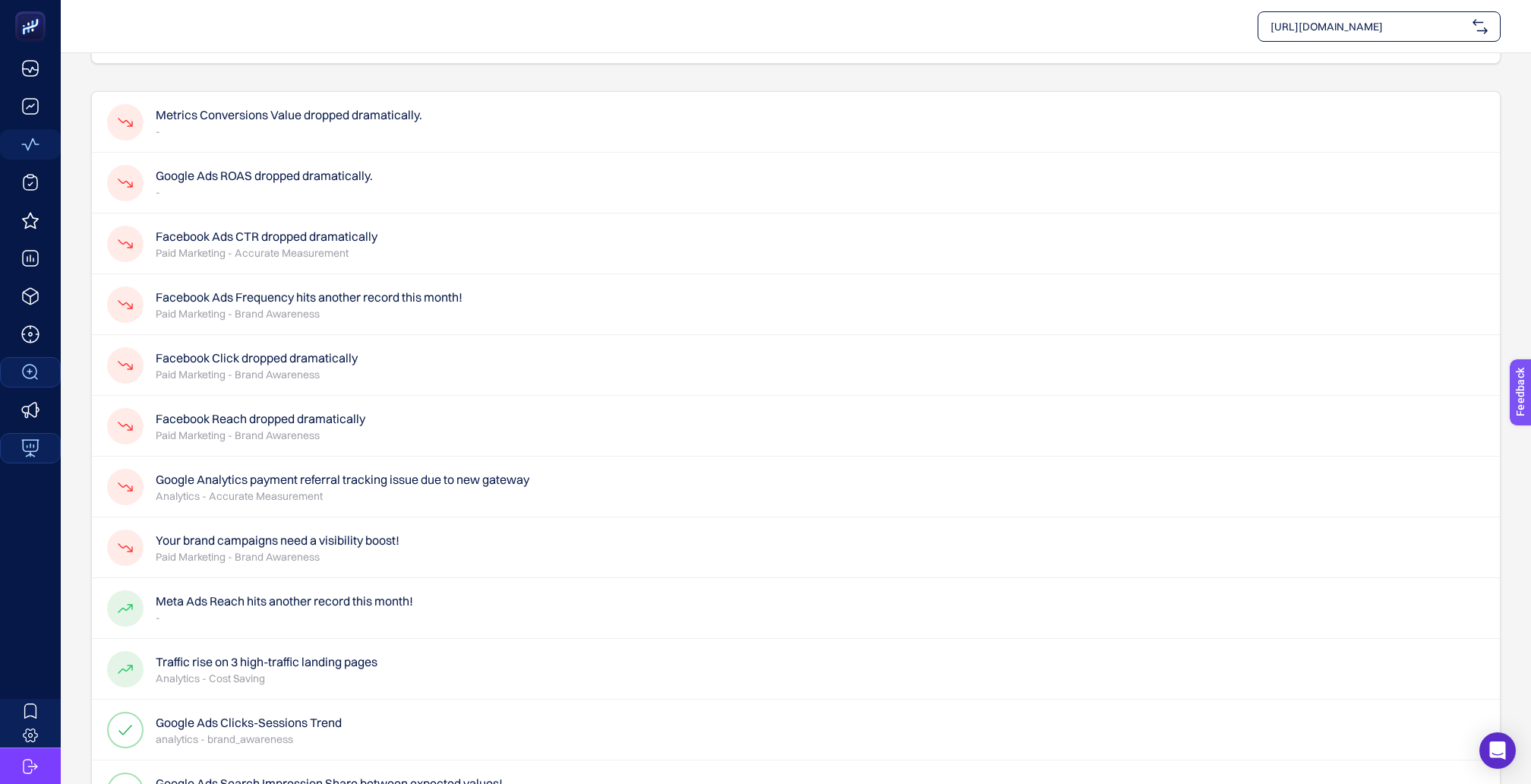
click at [236, 246] on p "Paid Marketing - Accurate Measurement" at bounding box center [266, 253] width 221 height 15
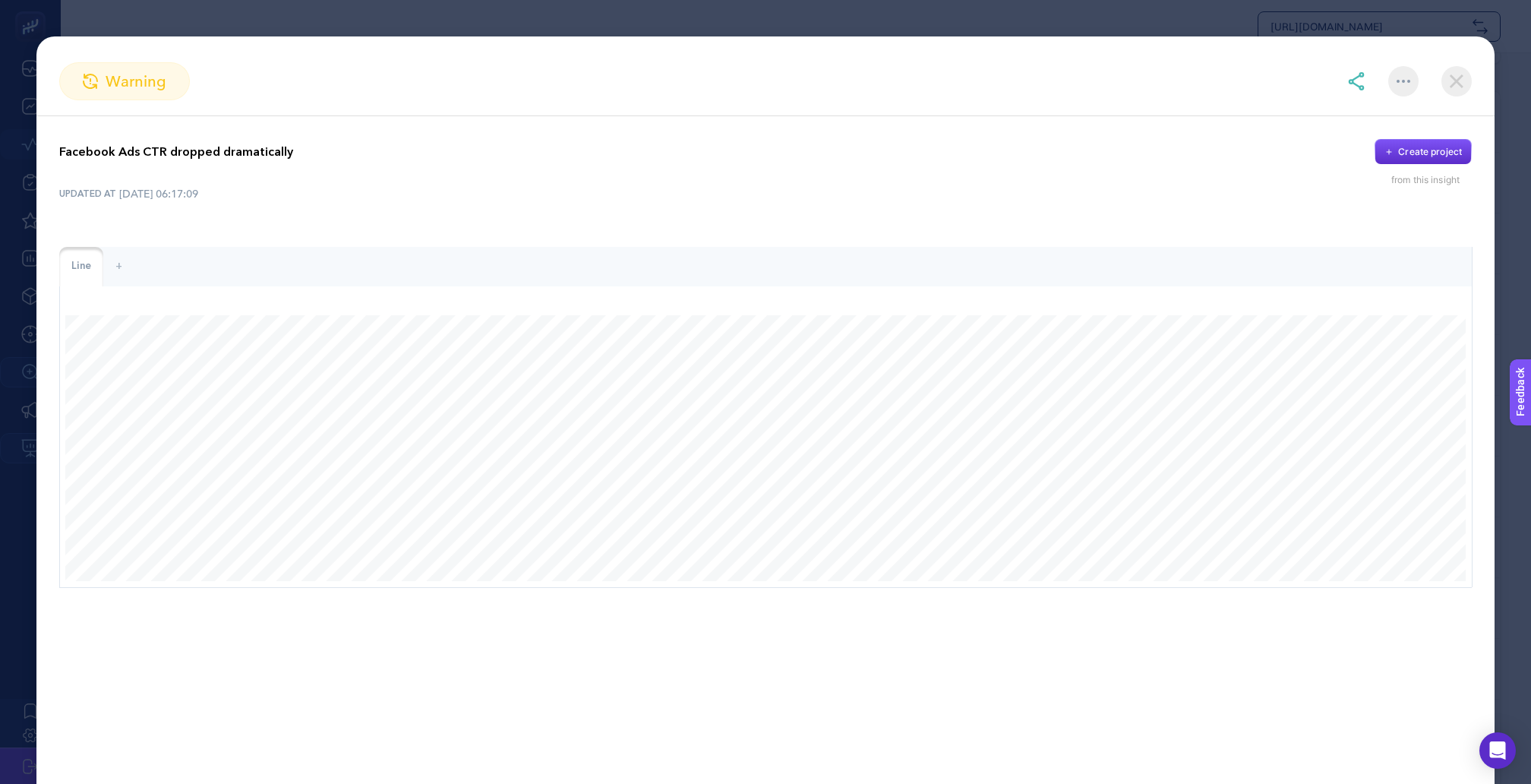
click at [1454, 78] on img at bounding box center [1457, 81] width 31 height 31
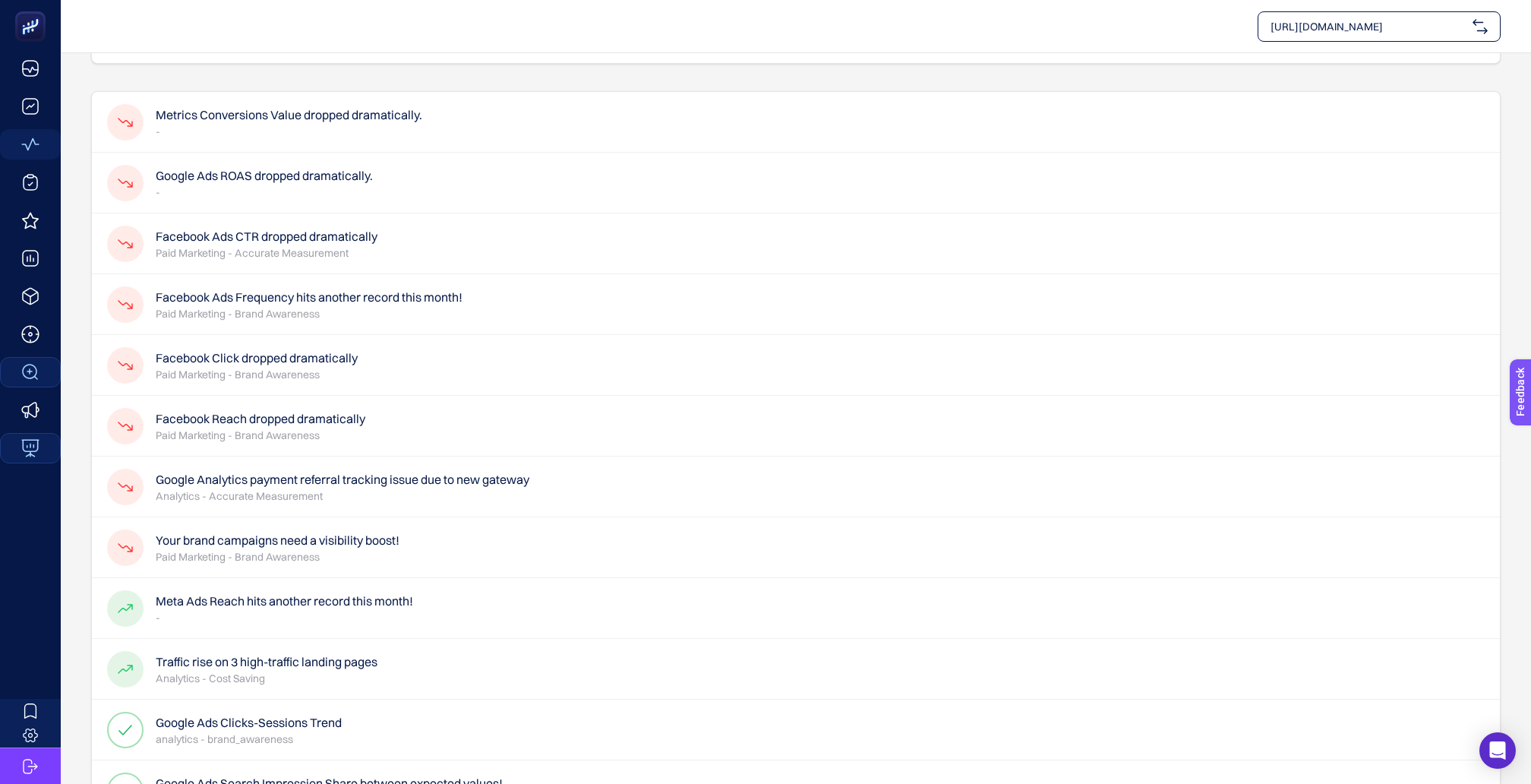
click at [284, 348] on h4 "Facebook Click dropped dramatically" at bounding box center [257, 358] width 202 height 19
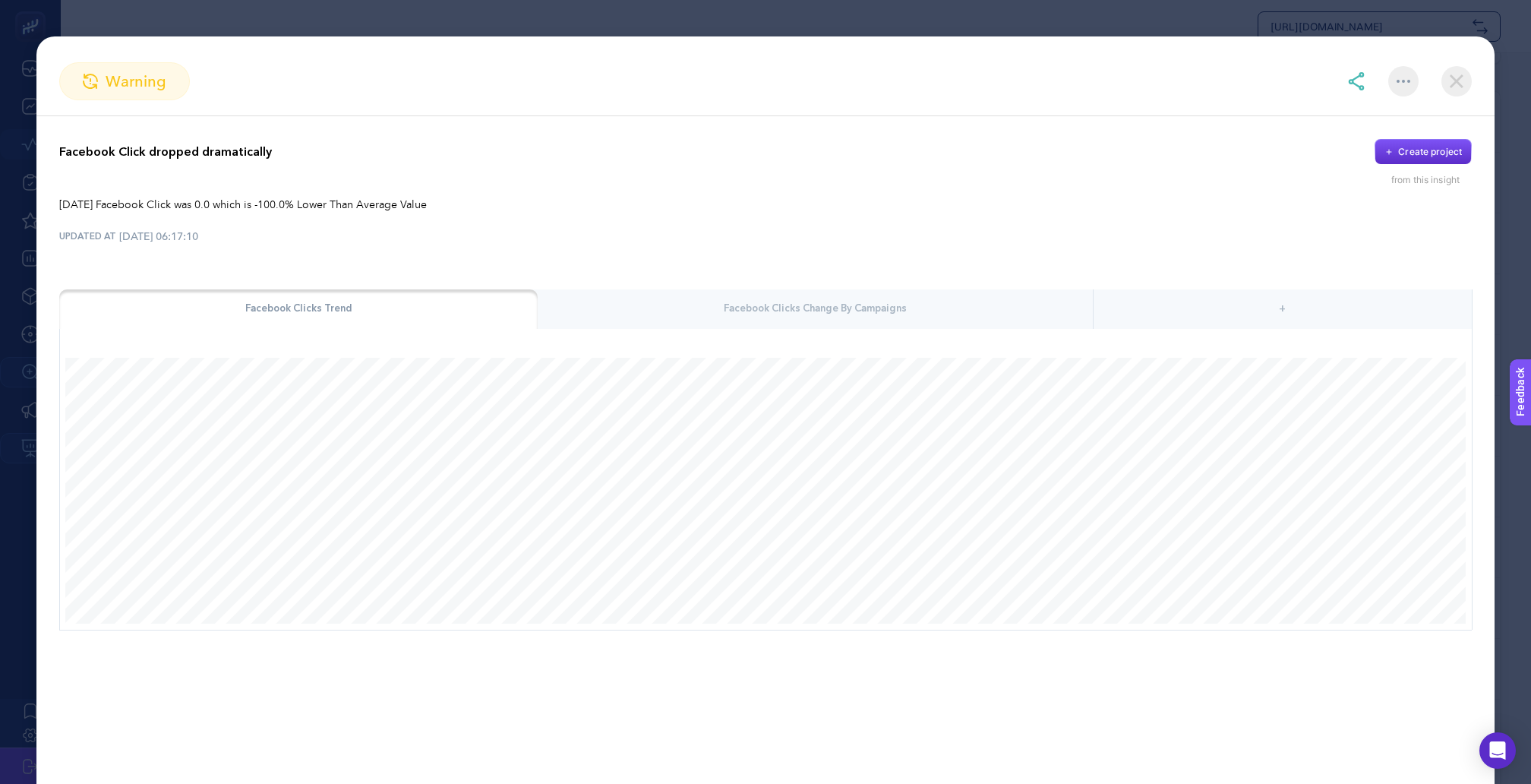
click at [1461, 78] on img at bounding box center [1457, 81] width 31 height 31
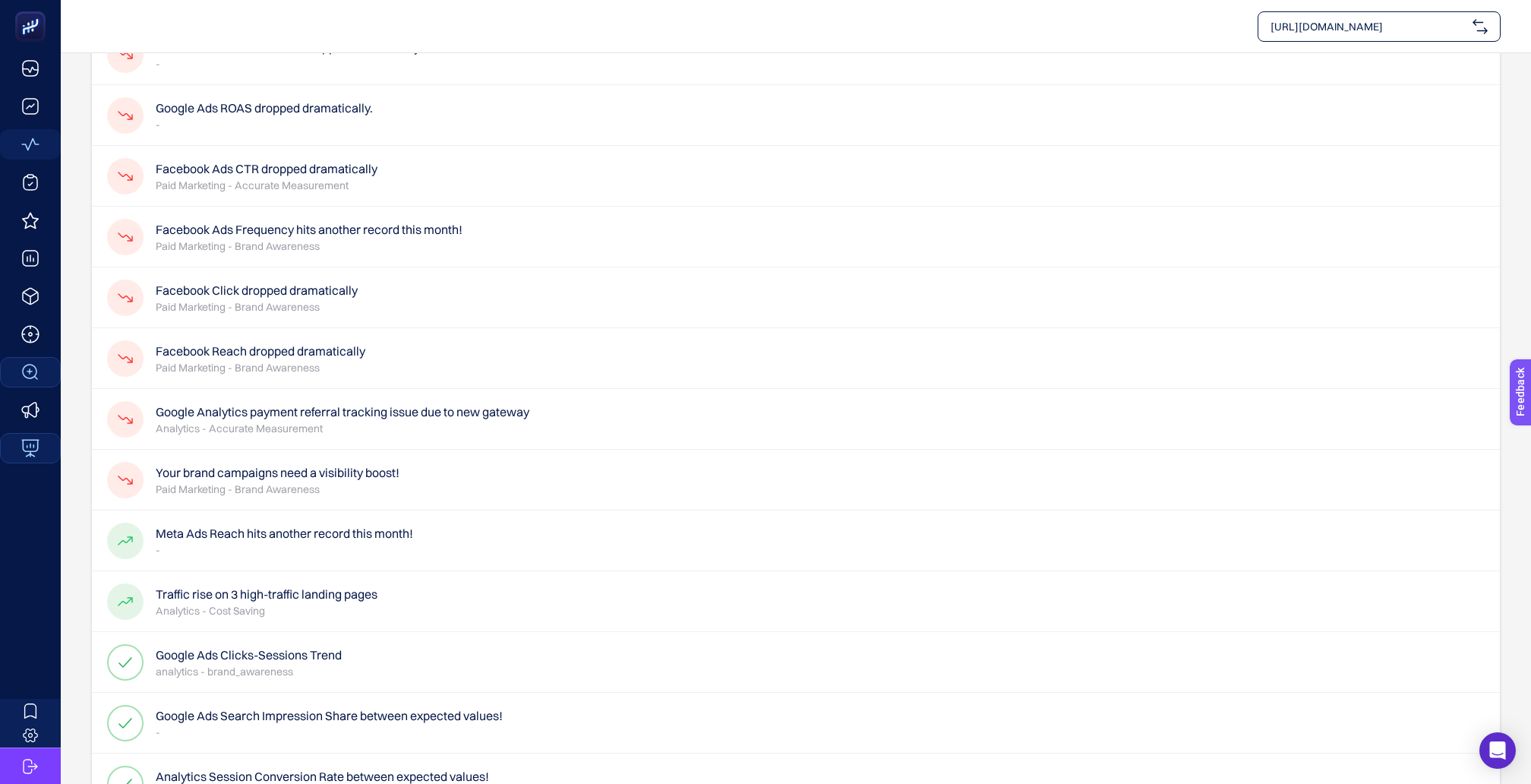
scroll to position [154, 0]
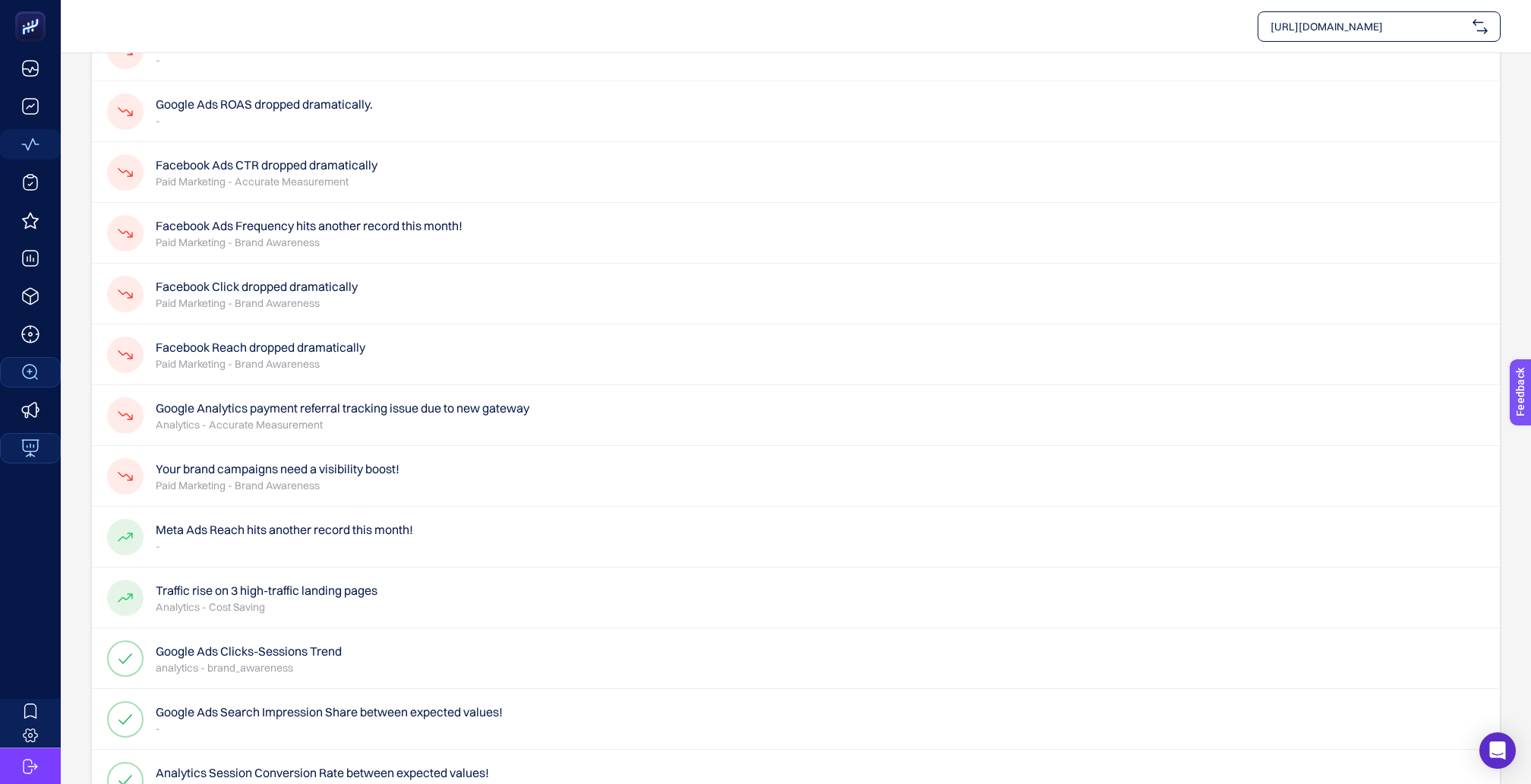
click at [230, 538] on p "-" at bounding box center [285, 546] width 258 height 15
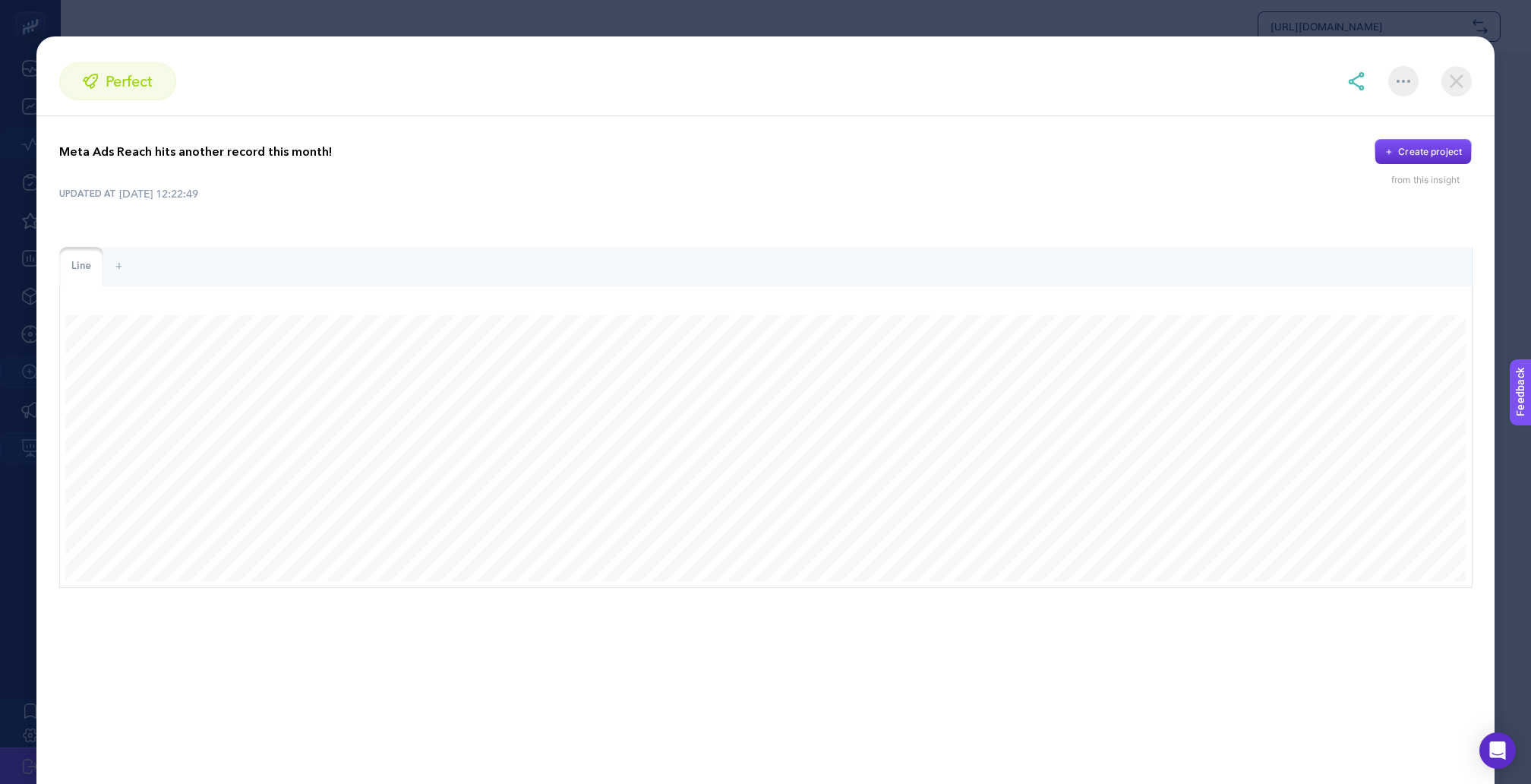
click at [1465, 81] on img at bounding box center [1457, 81] width 31 height 31
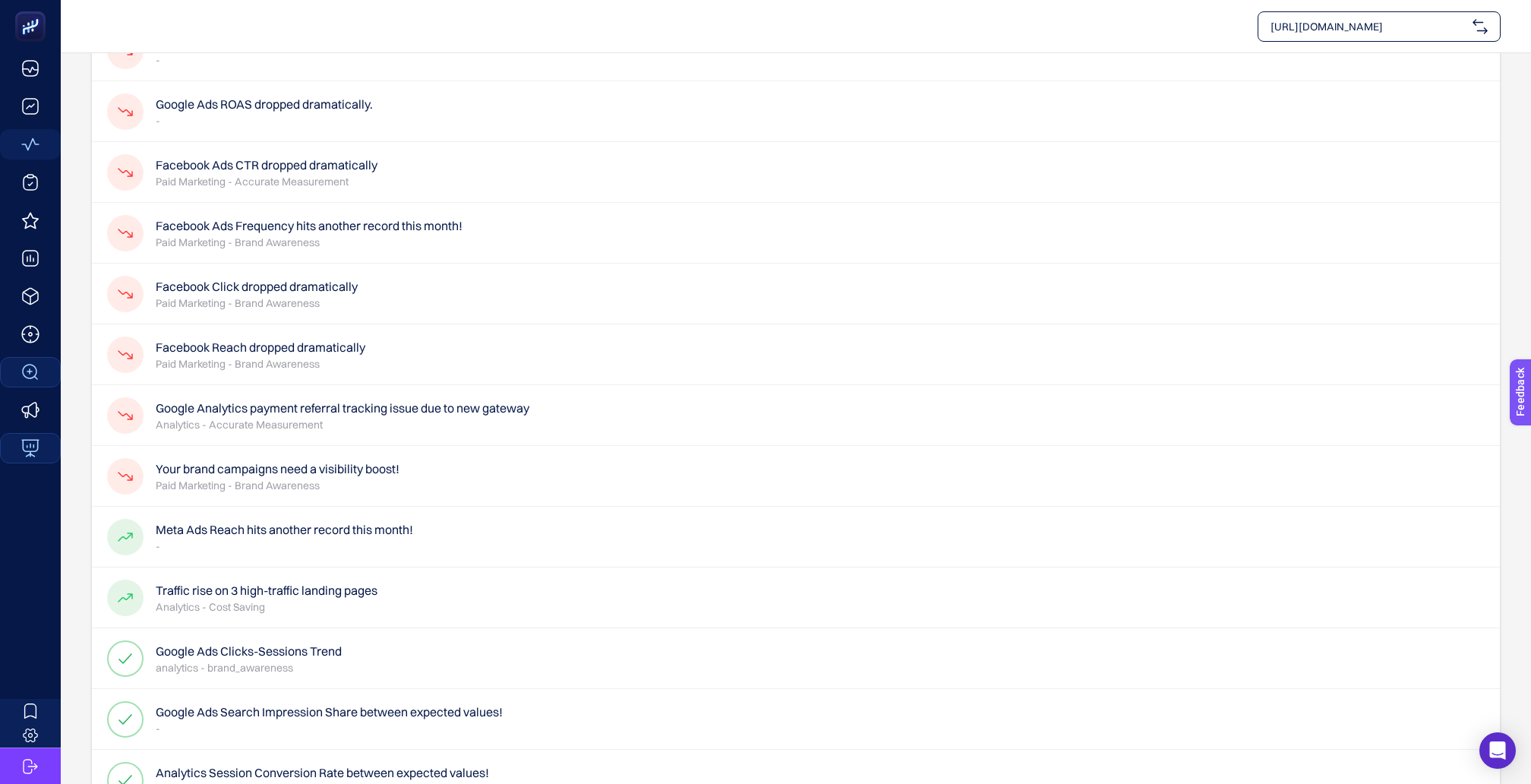
click at [261, 600] on p "Analytics - Cost Saving" at bounding box center [266, 607] width 221 height 15
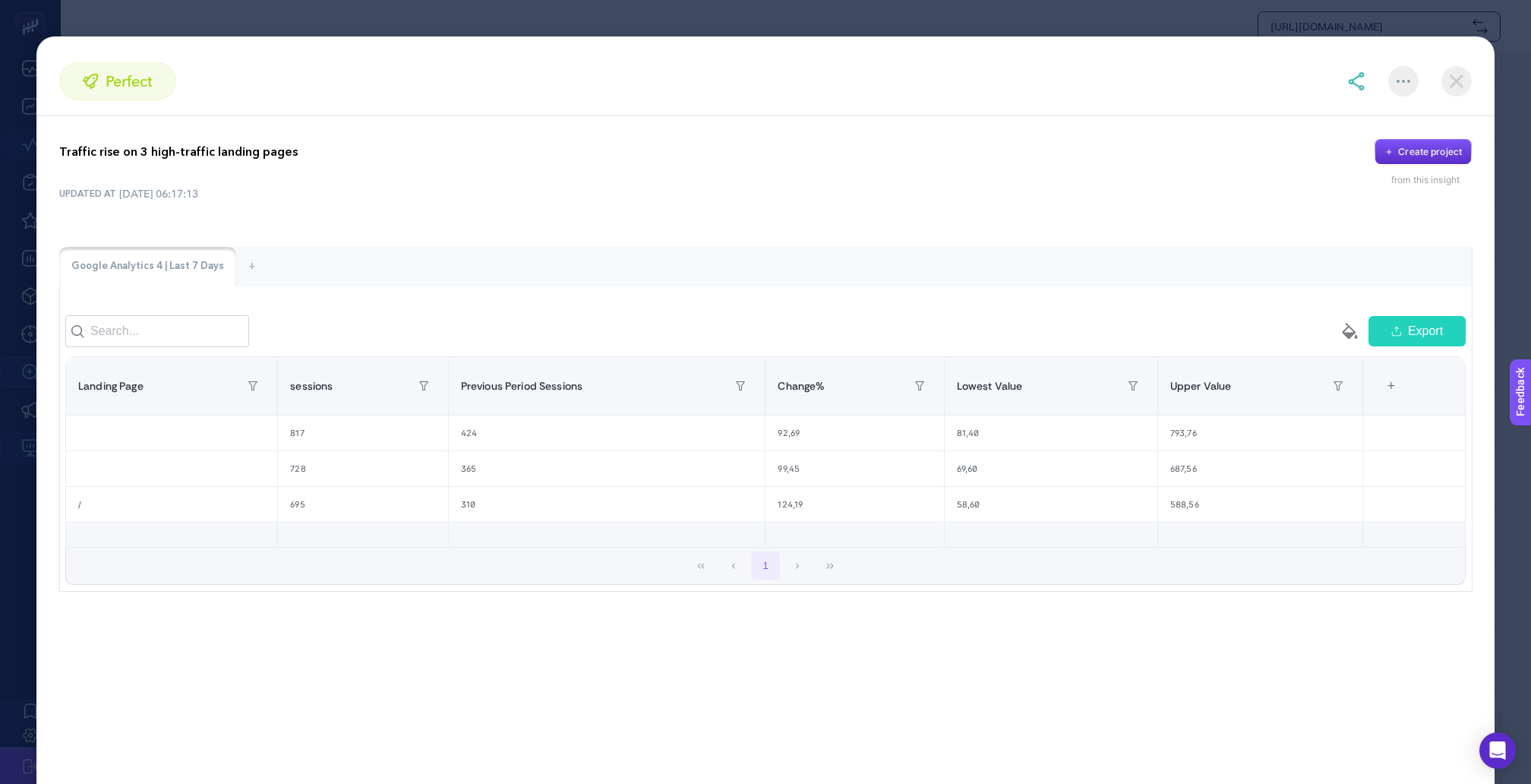
click at [1455, 73] on img at bounding box center [1457, 81] width 31 height 31
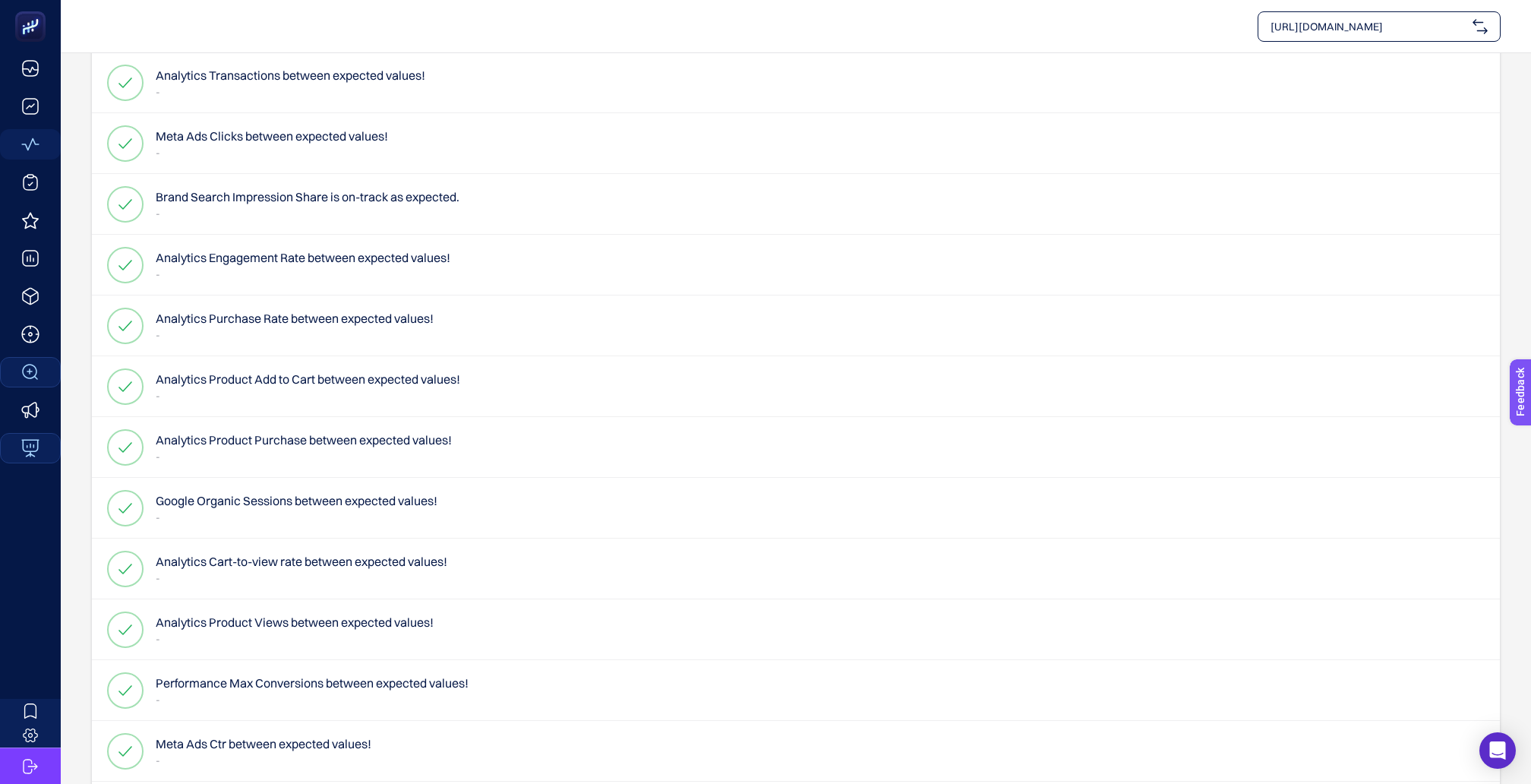
scroll to position [1285, 0]
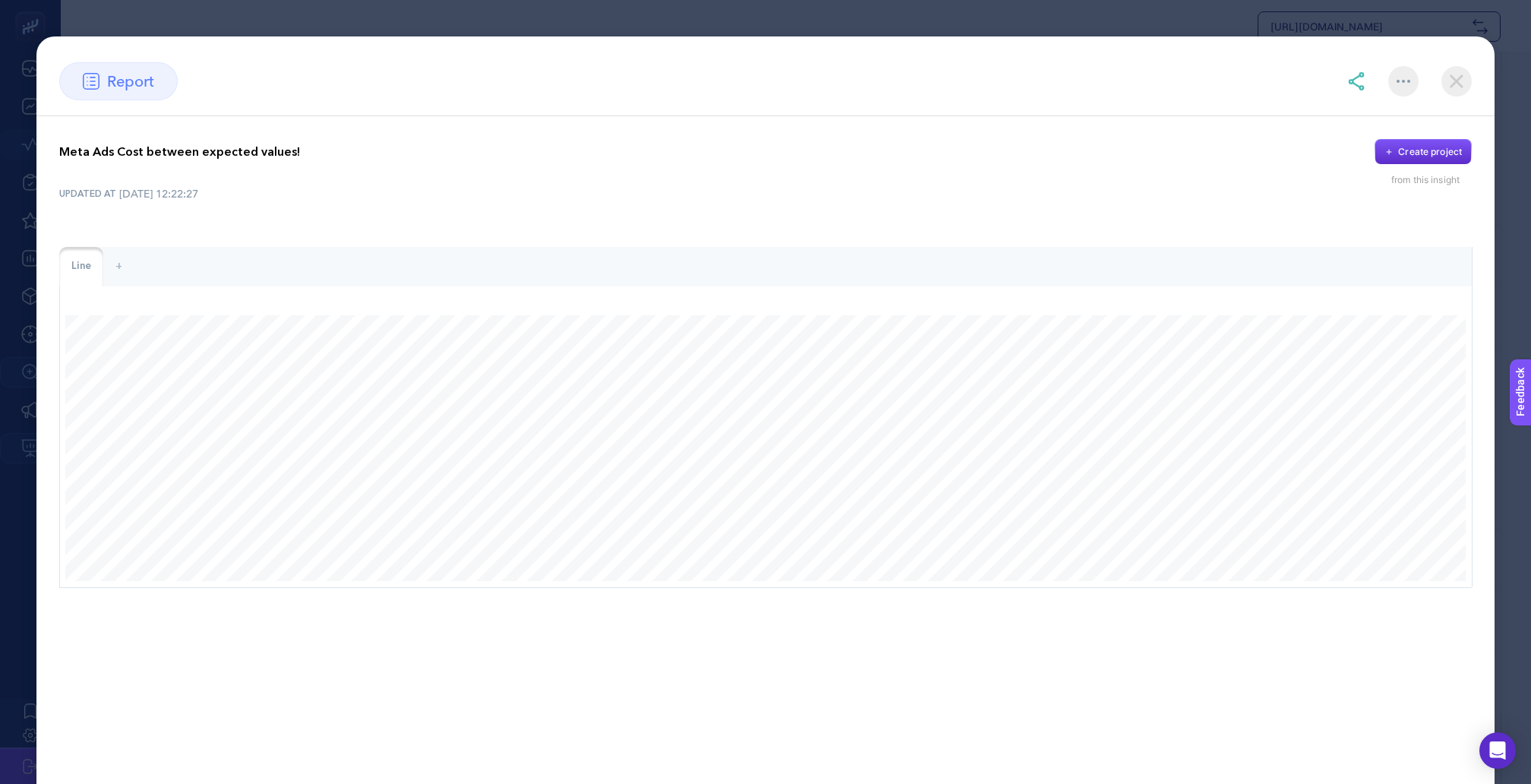
click at [1461, 82] on img at bounding box center [1457, 81] width 31 height 31
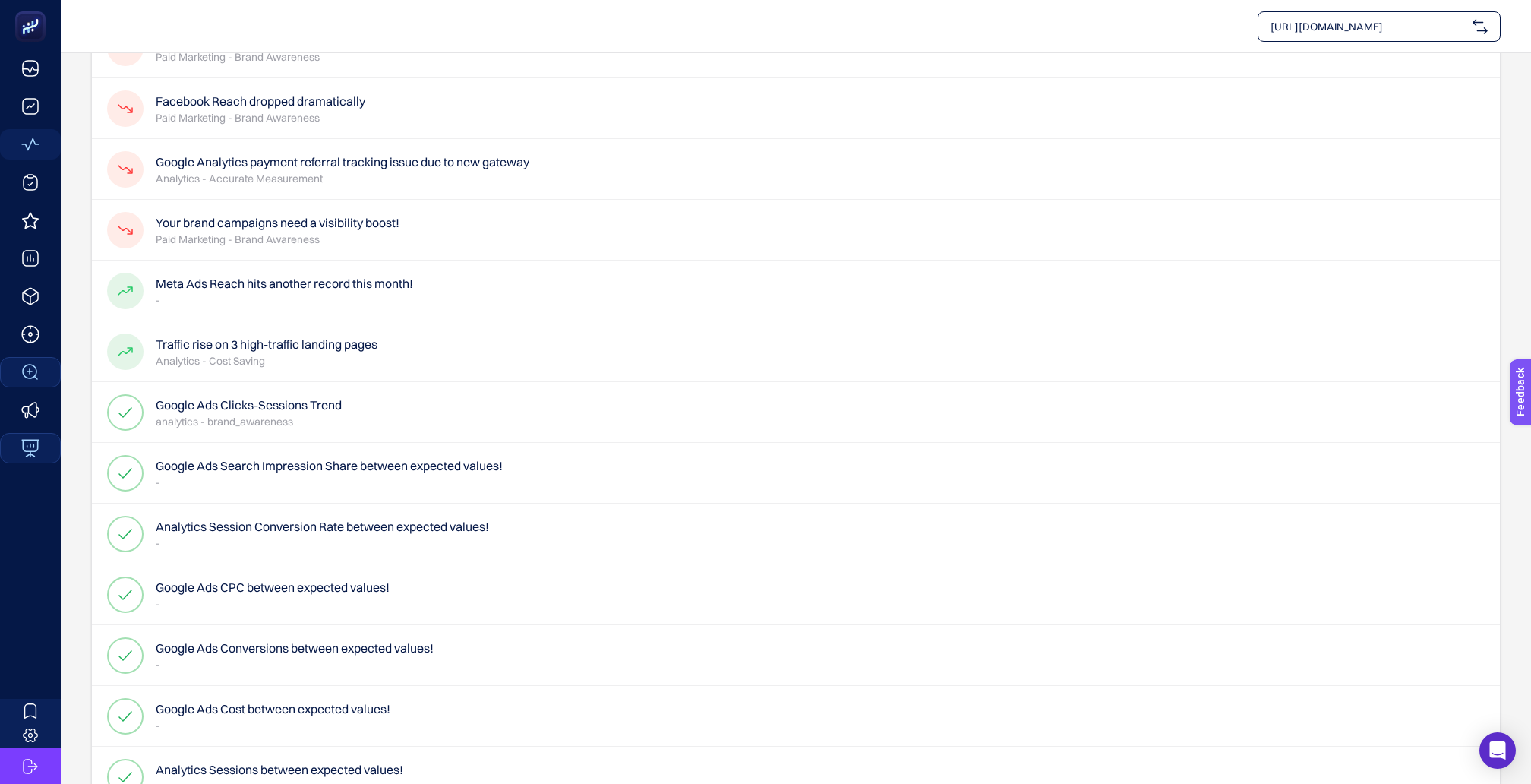
scroll to position [0, 0]
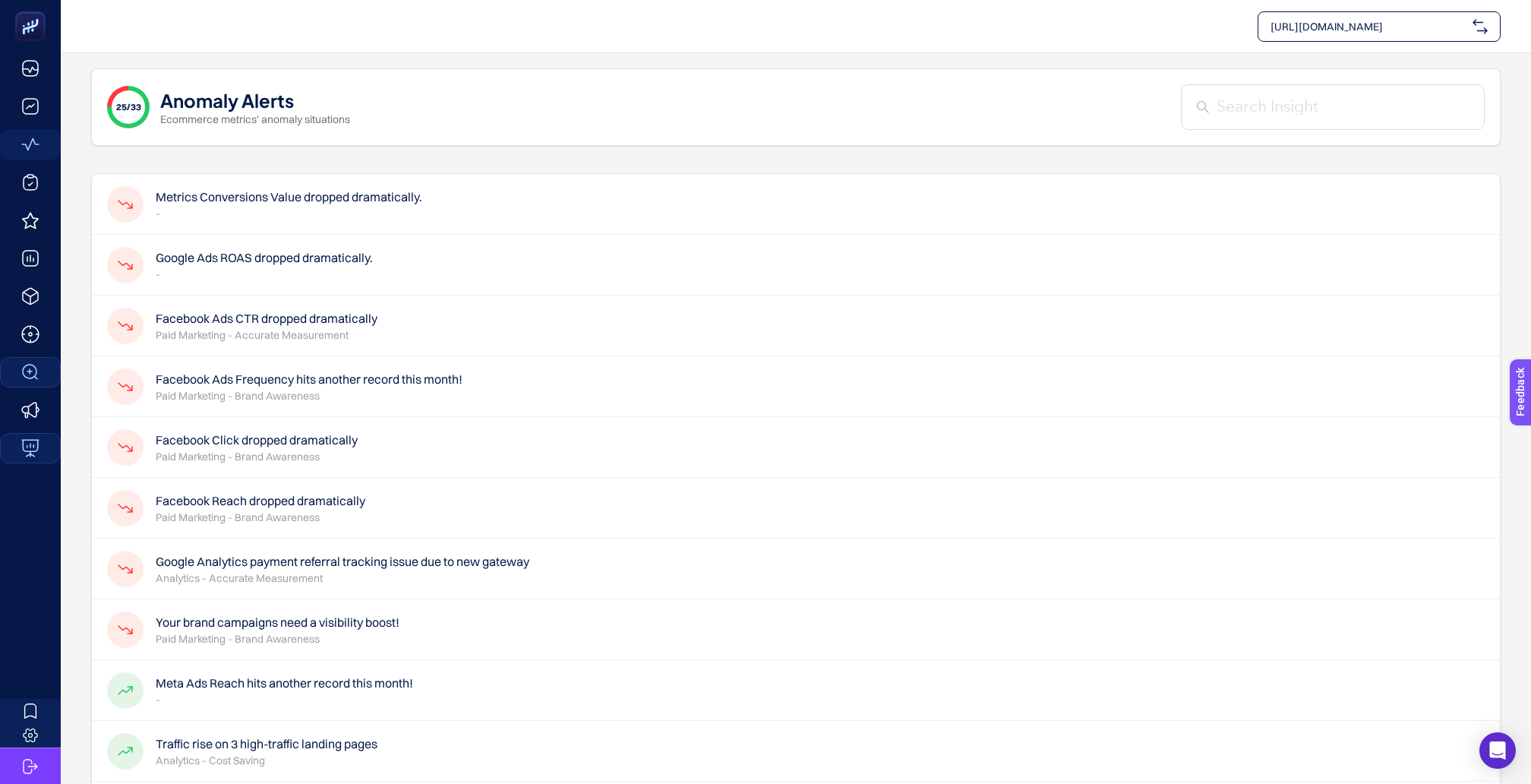
click at [255, 440] on div "Facebook Click dropped dramatically Paid Marketing - Brand Awareness" at bounding box center [233, 447] width 250 height 36
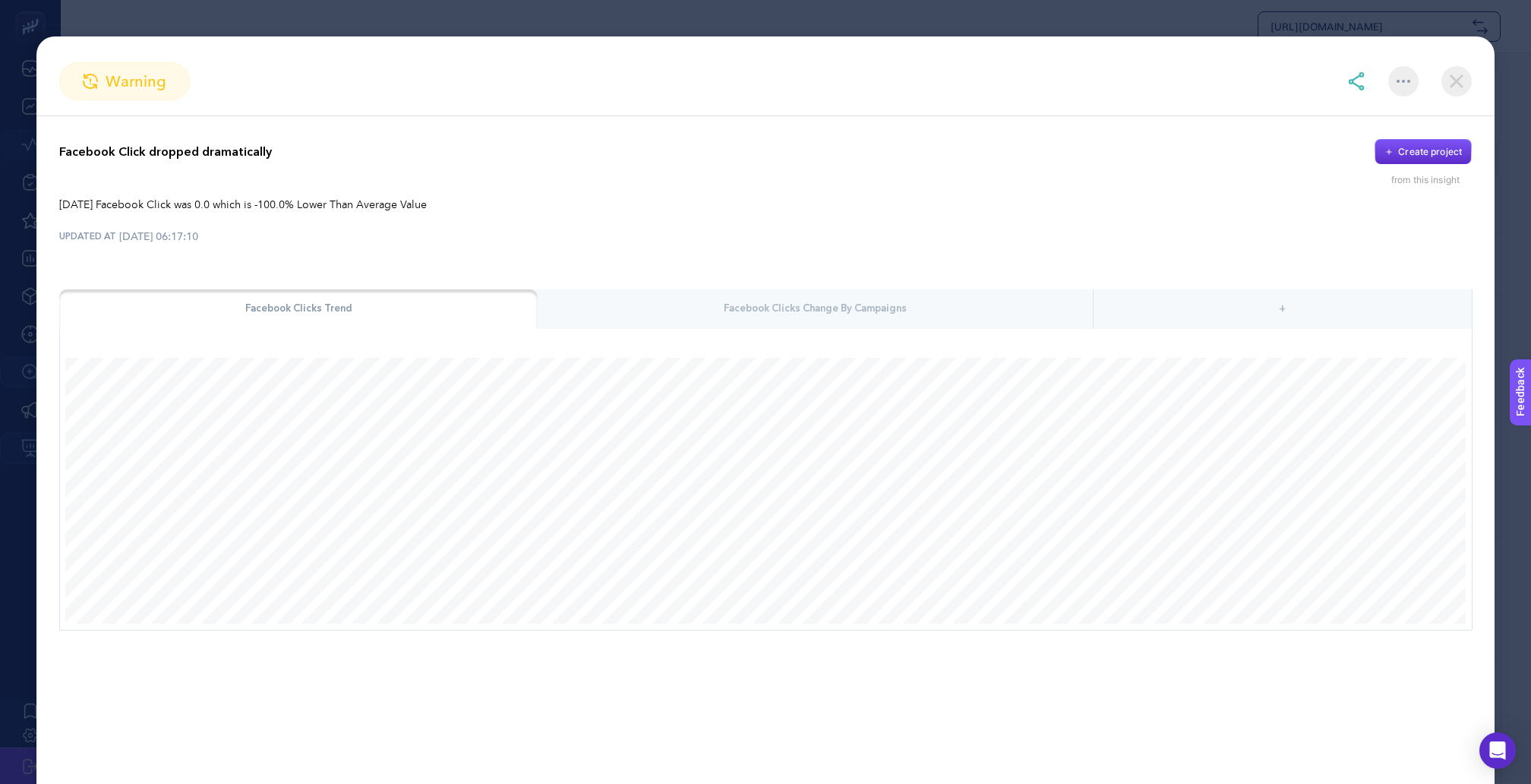
click at [739, 289] on div "Facebook Clicks Change By Campaigns" at bounding box center [815, 309] width 554 height 40
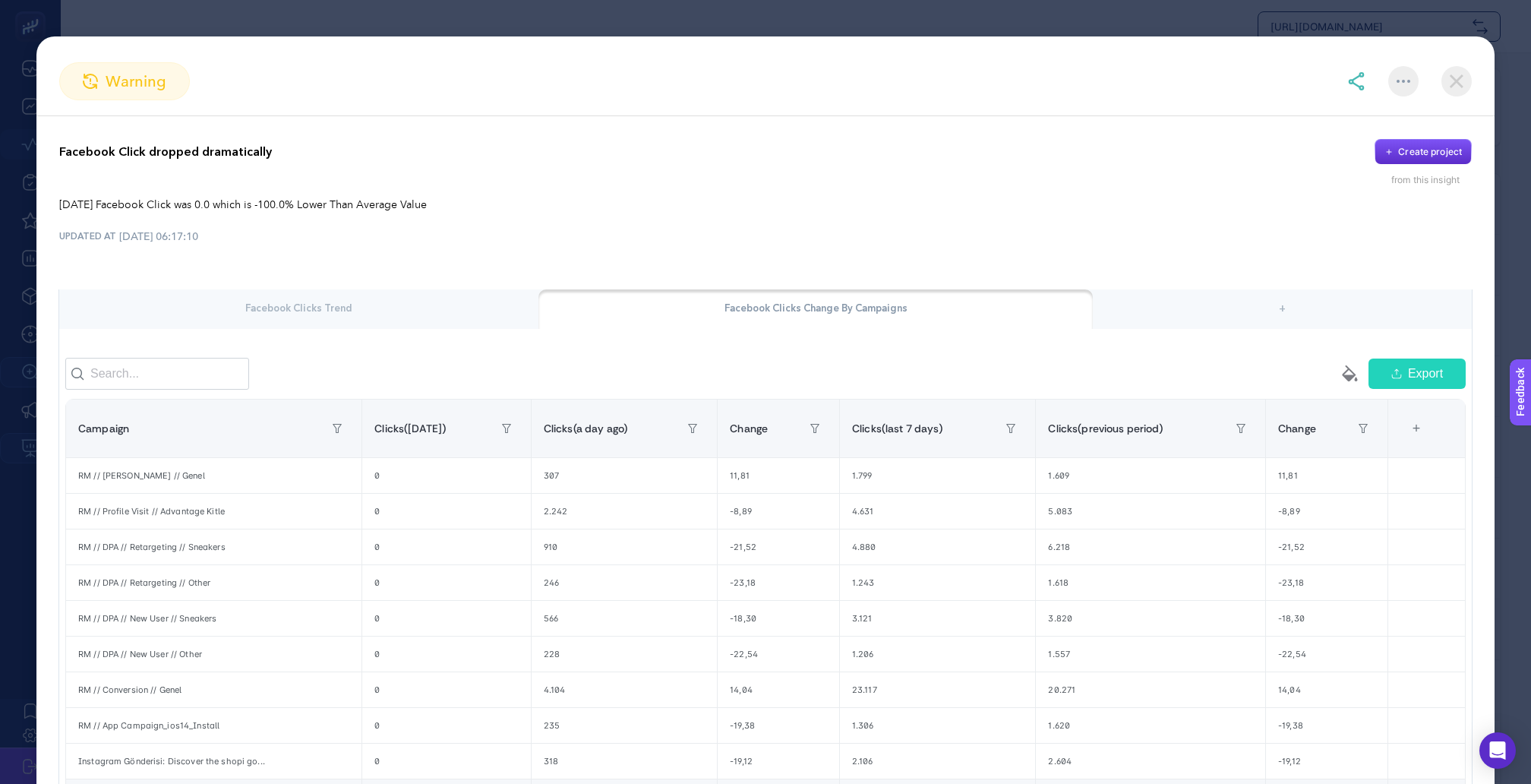
click at [399, 289] on div "Facebook Clicks Trend" at bounding box center [298, 309] width 479 height 40
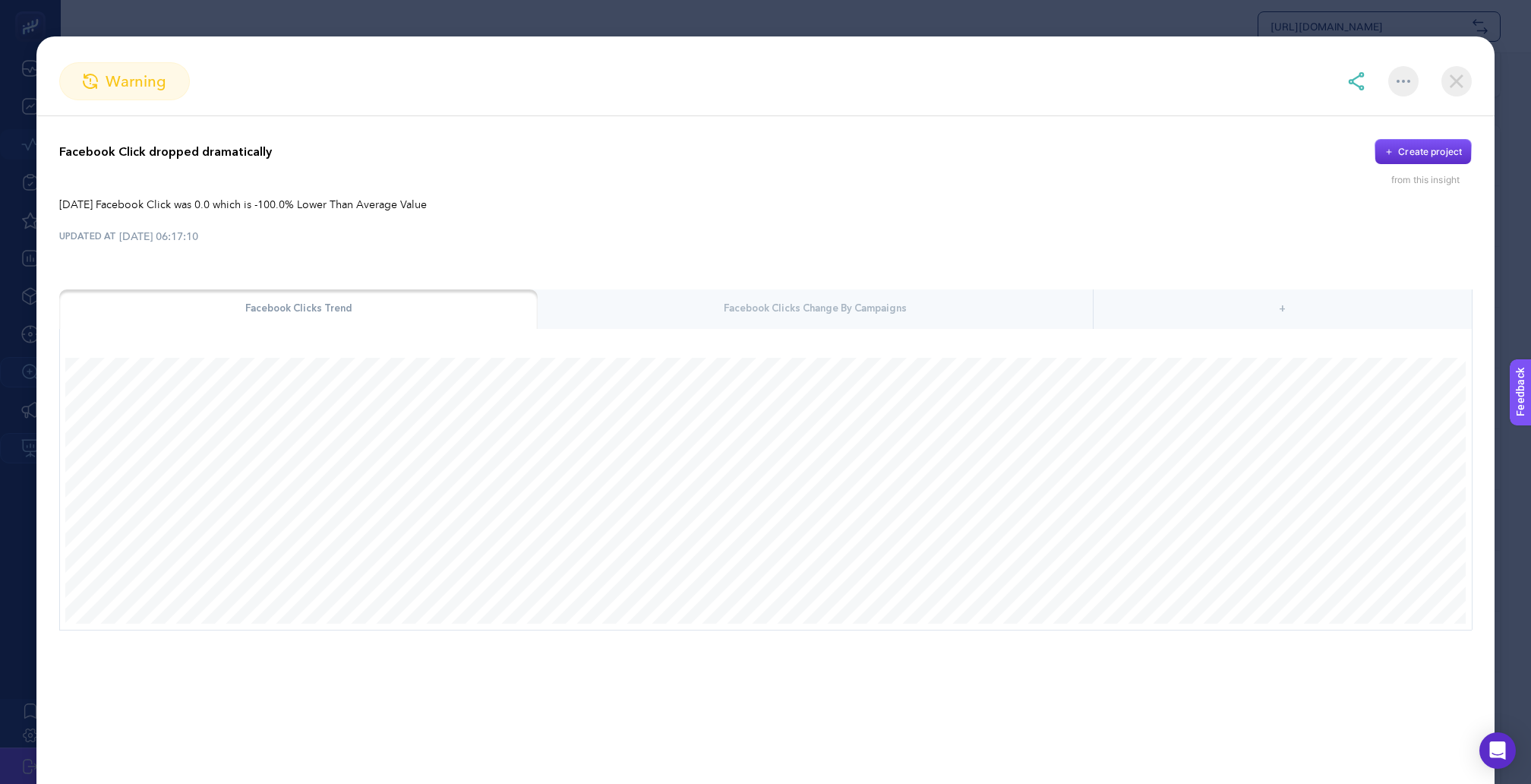
scroll to position [57, 0]
click at [1458, 79] on img at bounding box center [1457, 81] width 31 height 31
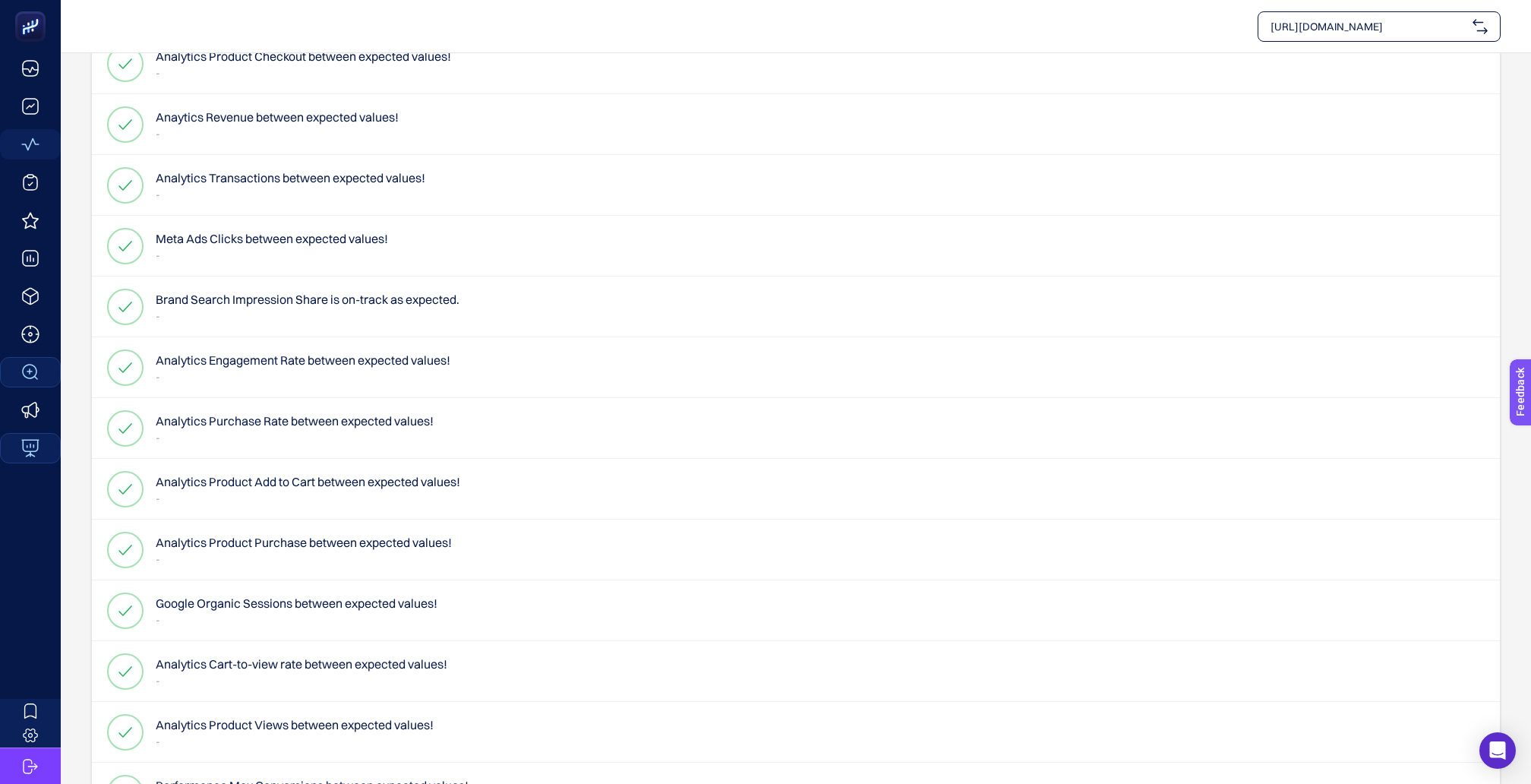
scroll to position [1285, 0]
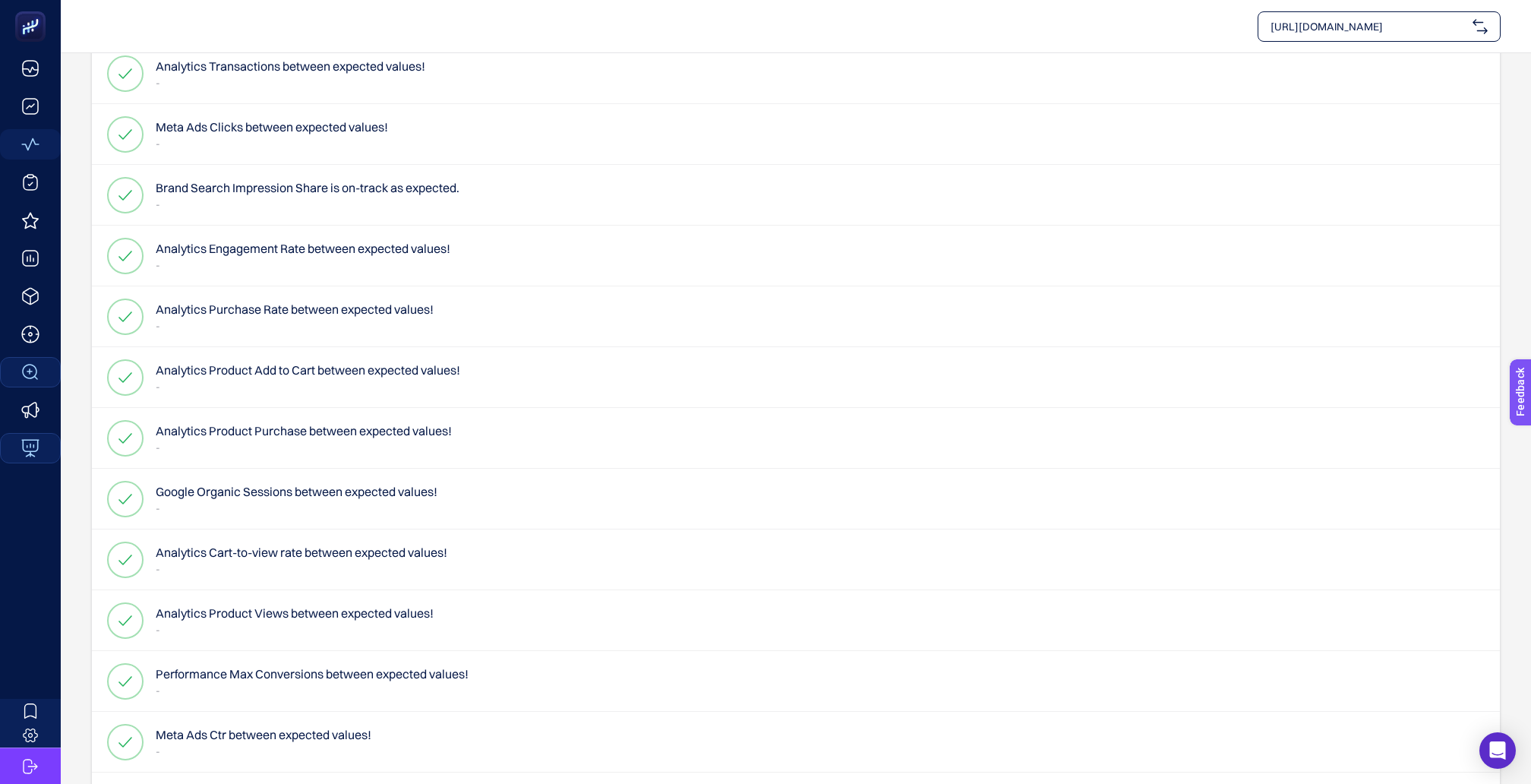
click at [210, 783] on h4 "Meta Ads Cost between expected values!" at bounding box center [268, 795] width 224 height 19
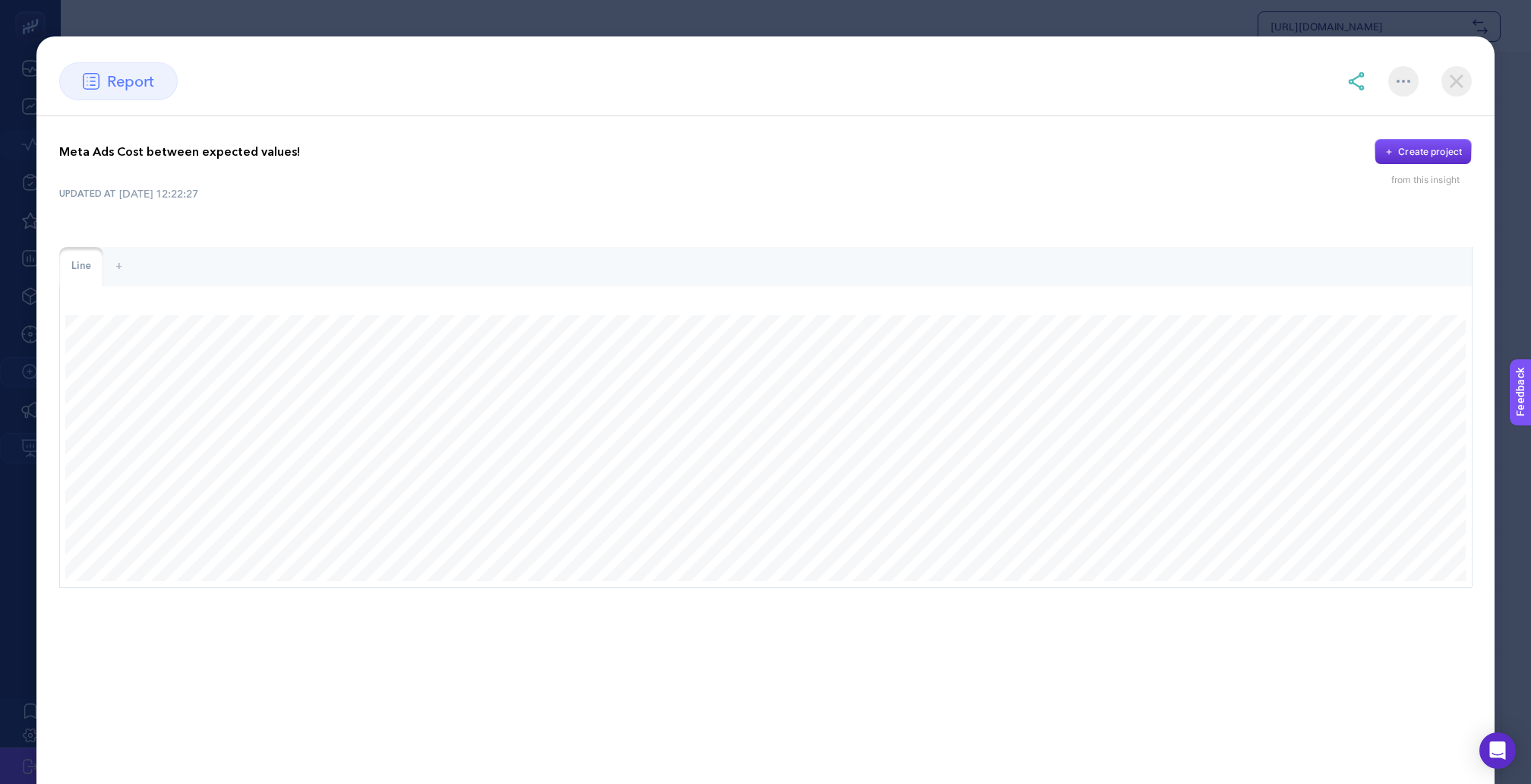
click at [1457, 76] on img at bounding box center [1457, 81] width 31 height 31
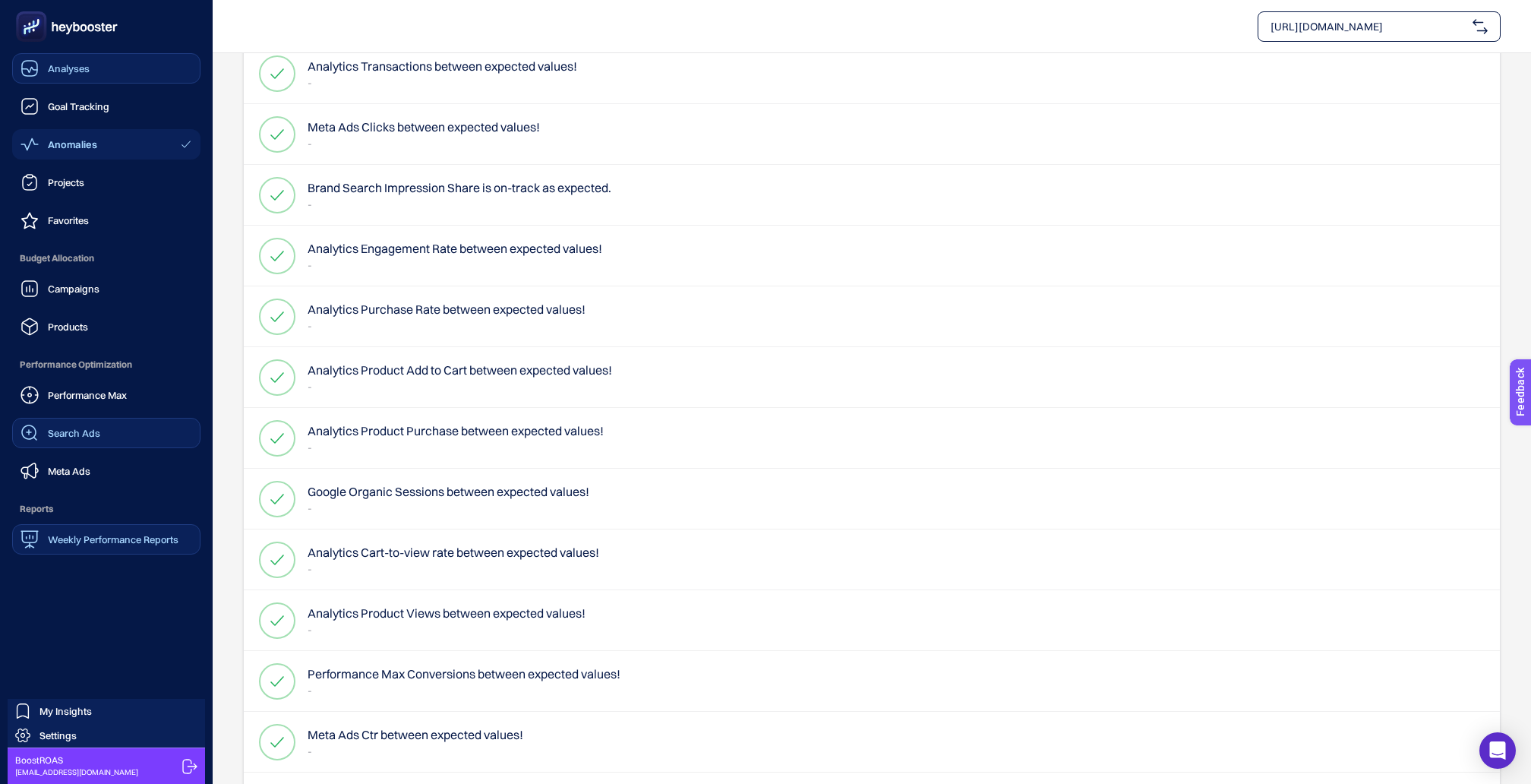
click at [80, 67] on span "Analyses" at bounding box center [69, 68] width 42 height 12
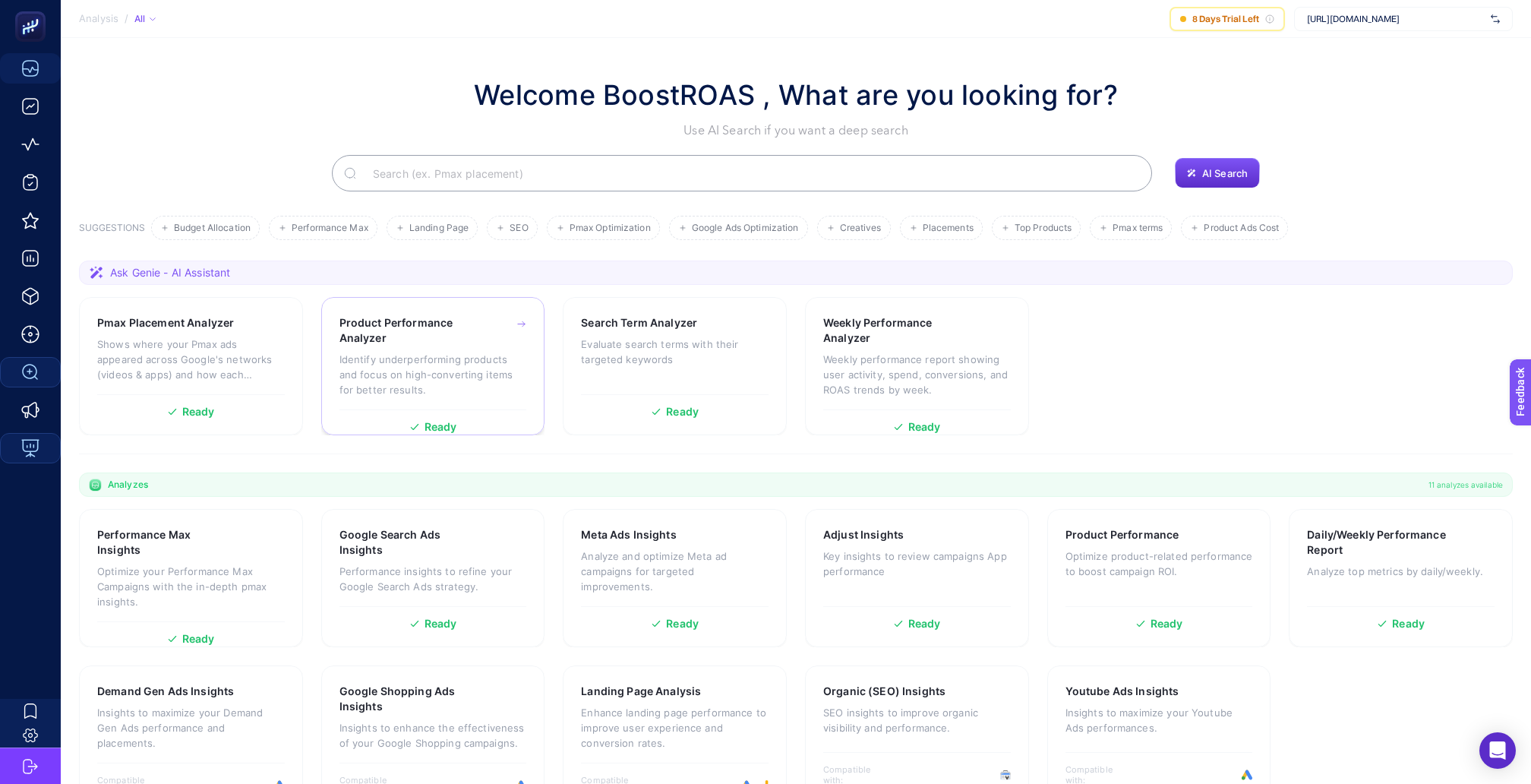
click at [432, 352] on p "Identify underperforming products and focus on high-converting items for better…" at bounding box center [433, 374] width 187 height 45
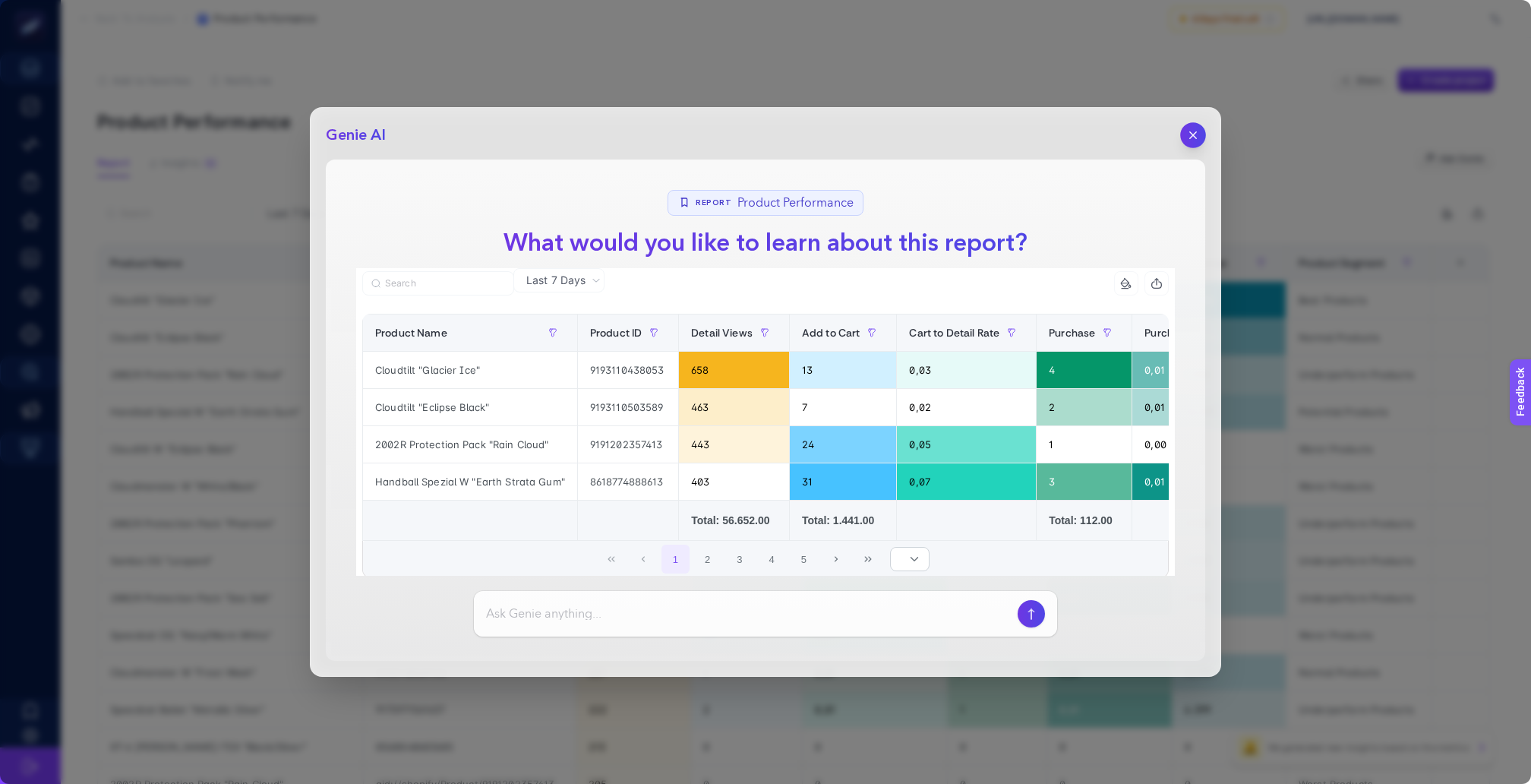
click at [1193, 142] on button "button" at bounding box center [1194, 135] width 26 height 26
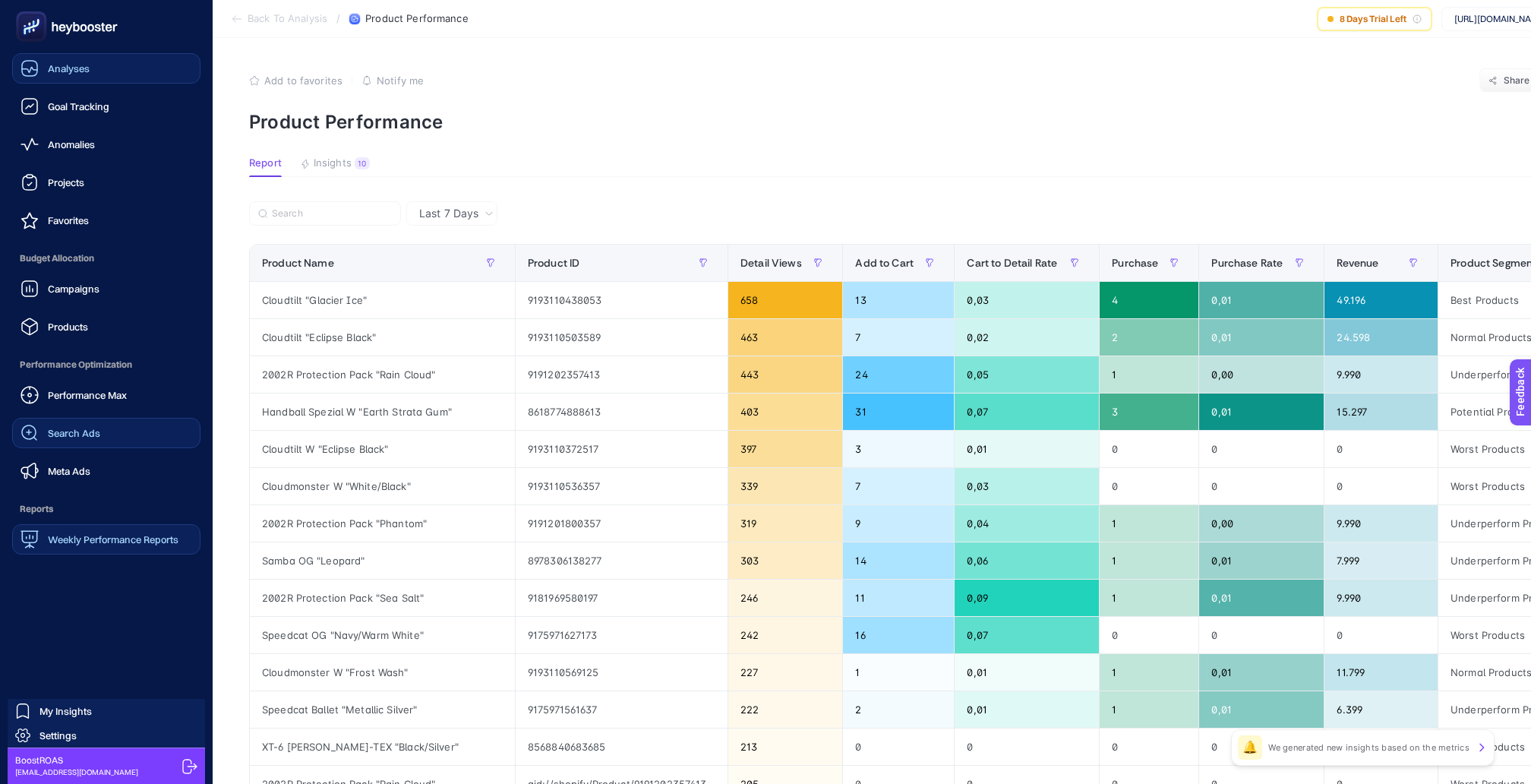
click at [54, 533] on span "Weekly Performance Reports" at bounding box center [113, 538] width 131 height 12
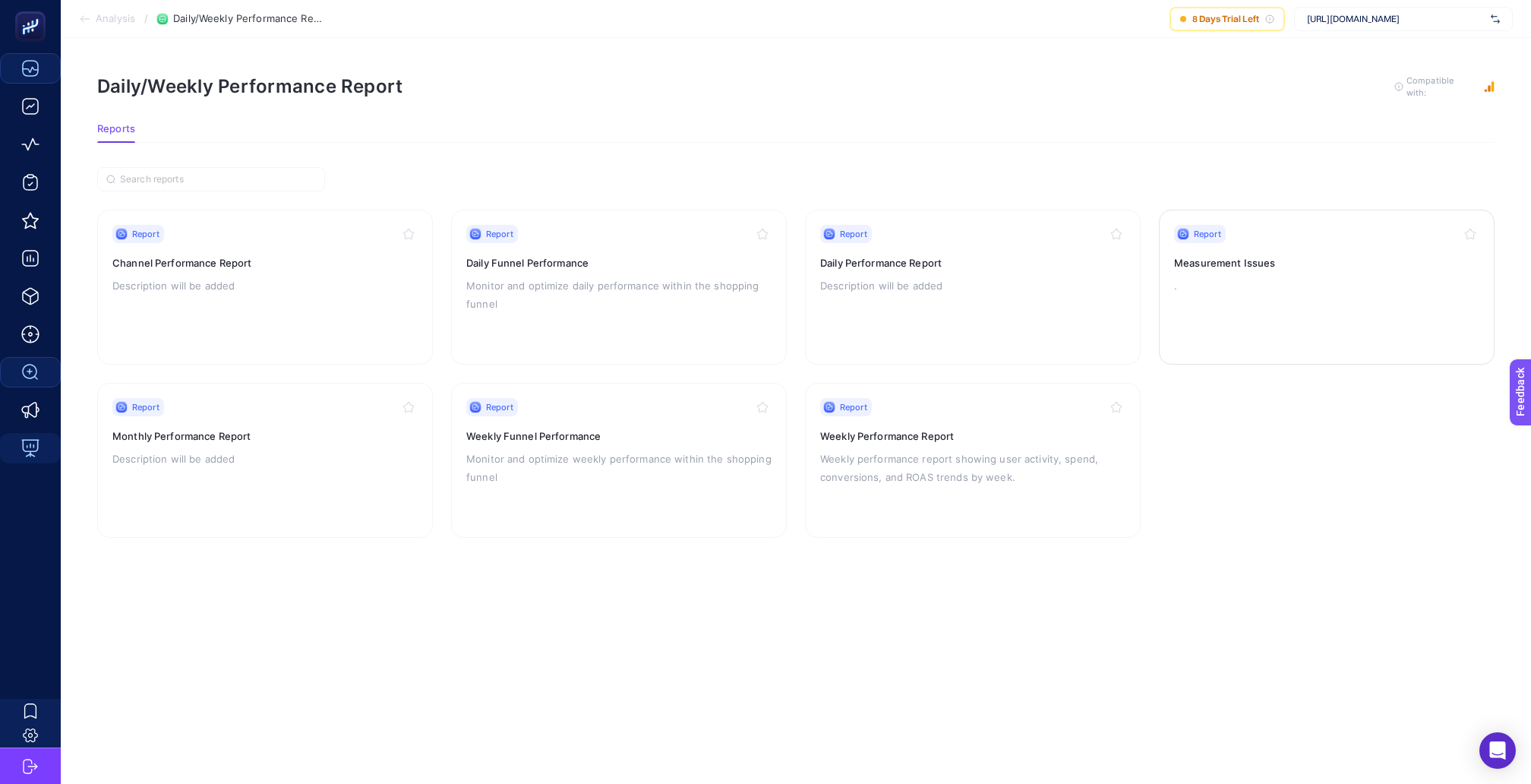
click at [1278, 284] on div "Report Measurement Issues ." at bounding box center [1327, 287] width 306 height 124
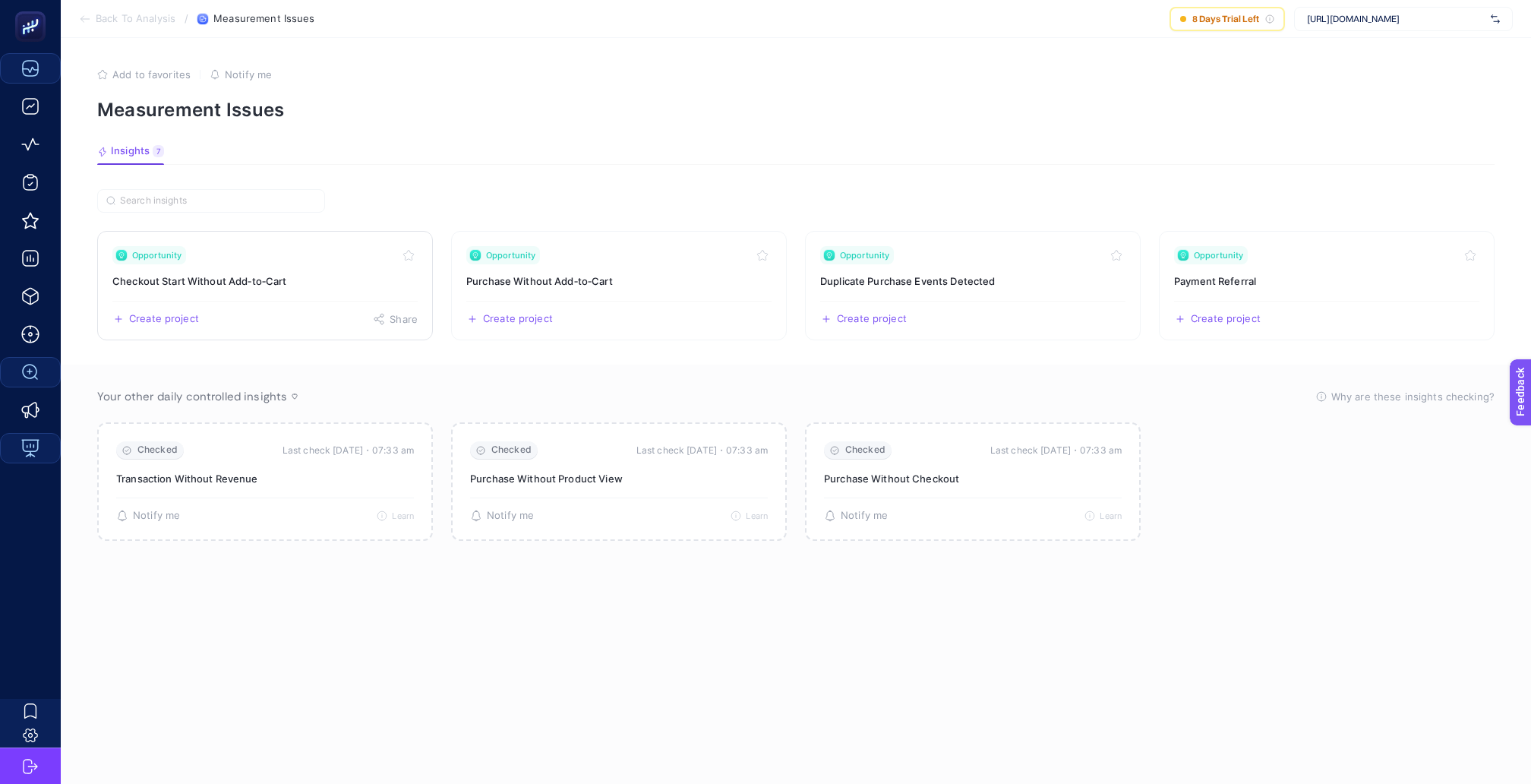
click at [291, 277] on link "Opportunity Checkout Start Without Add‑to‑Cart Create project Share" at bounding box center [265, 285] width 335 height 109
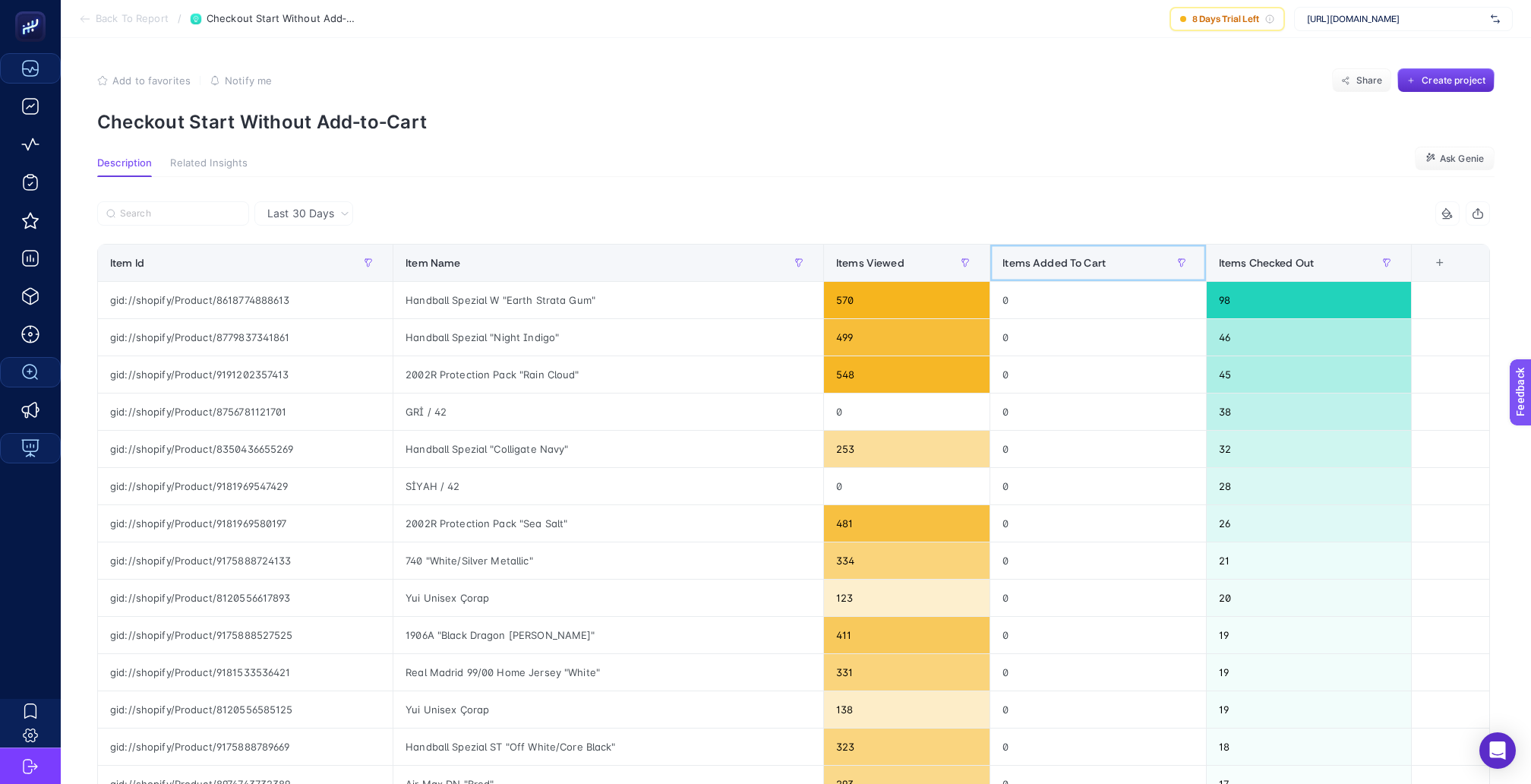
click at [1029, 257] on span "Items Added To Cart" at bounding box center [1054, 262] width 103 height 12
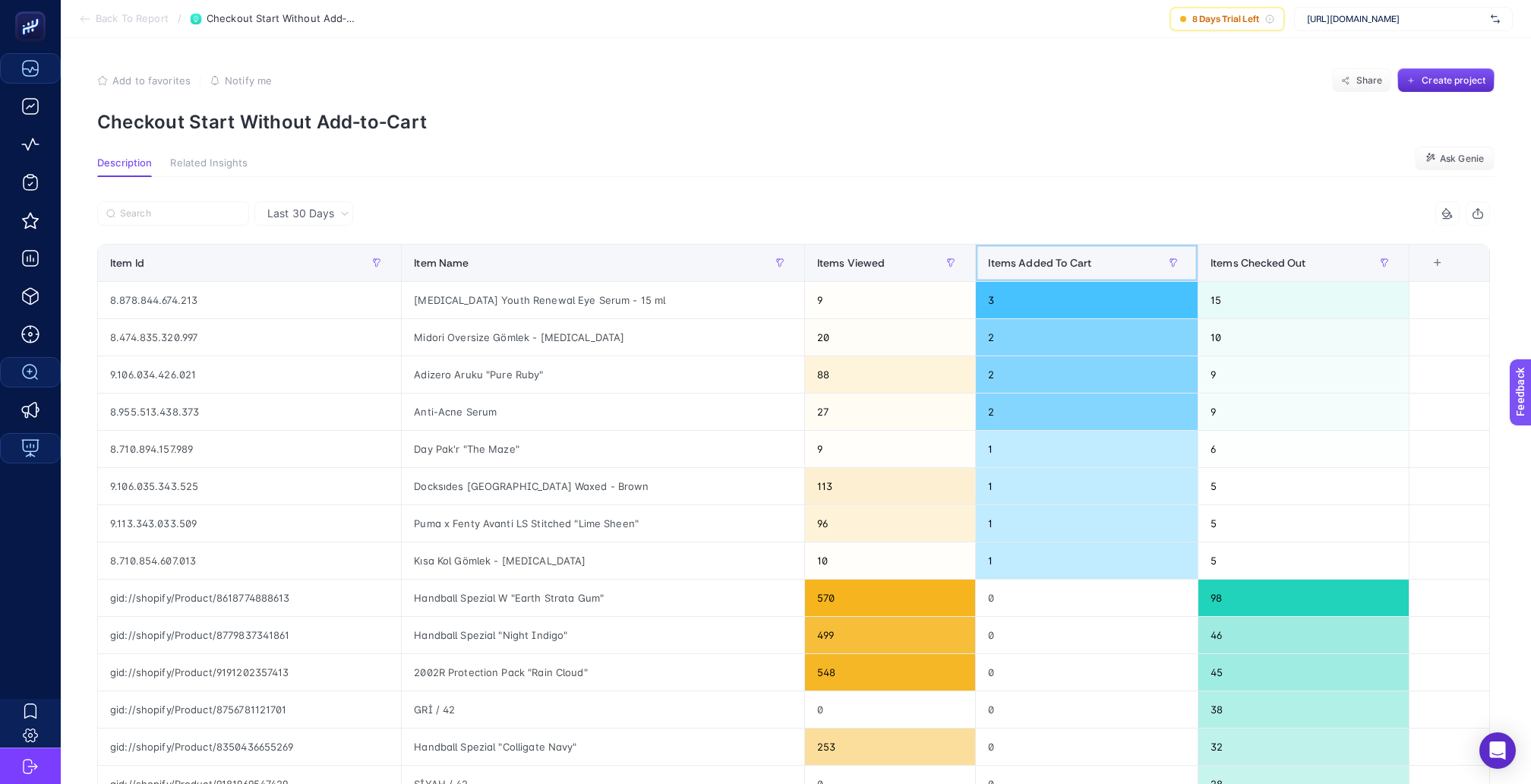
click at [1029, 257] on span "Items Added To Cart" at bounding box center [1039, 262] width 103 height 12
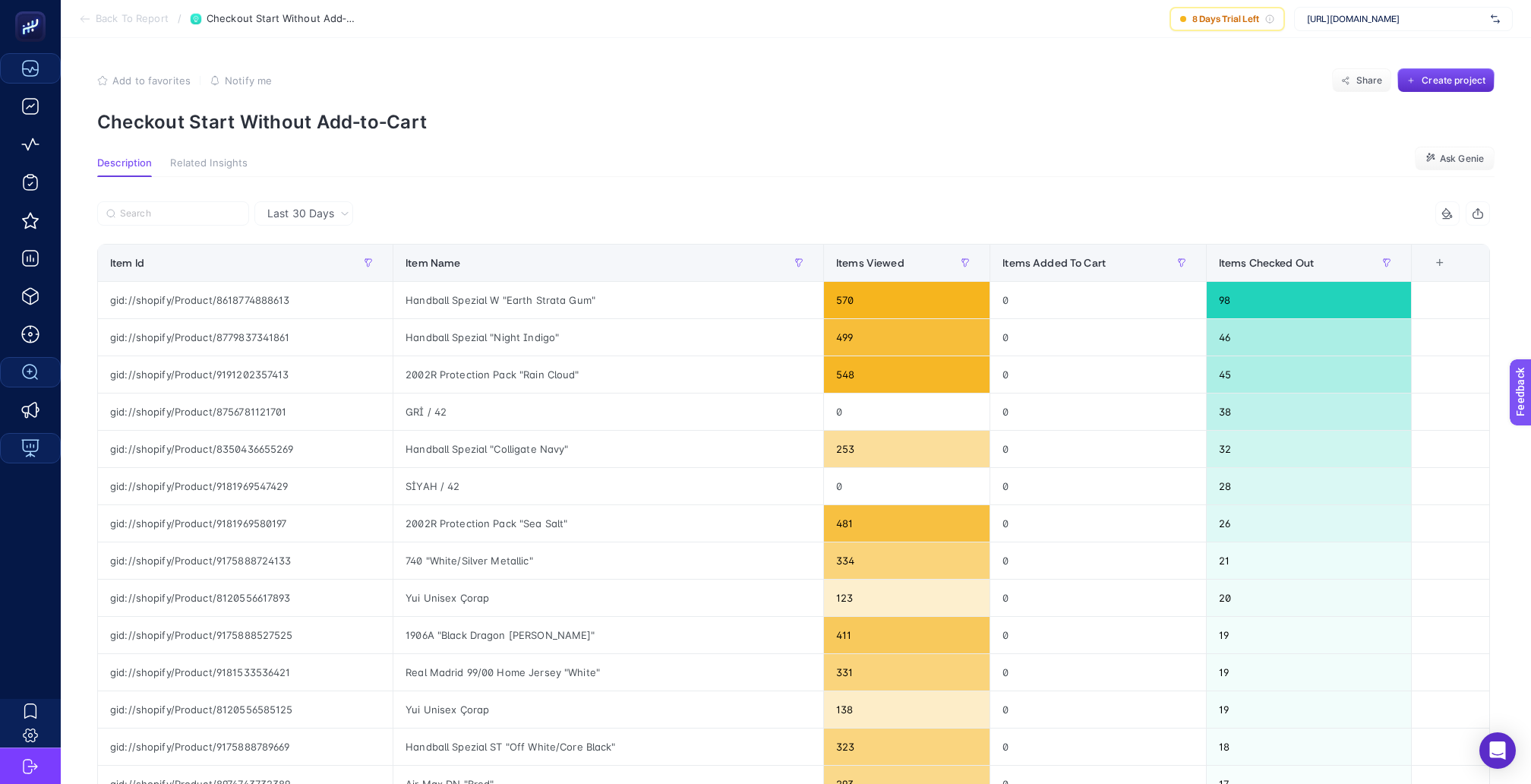
click at [937, 177] on div "Last 30 Days 3 items selected Item Id Item Name Items Viewed Items Added To Car…" at bounding box center [794, 684] width 1418 height 1015
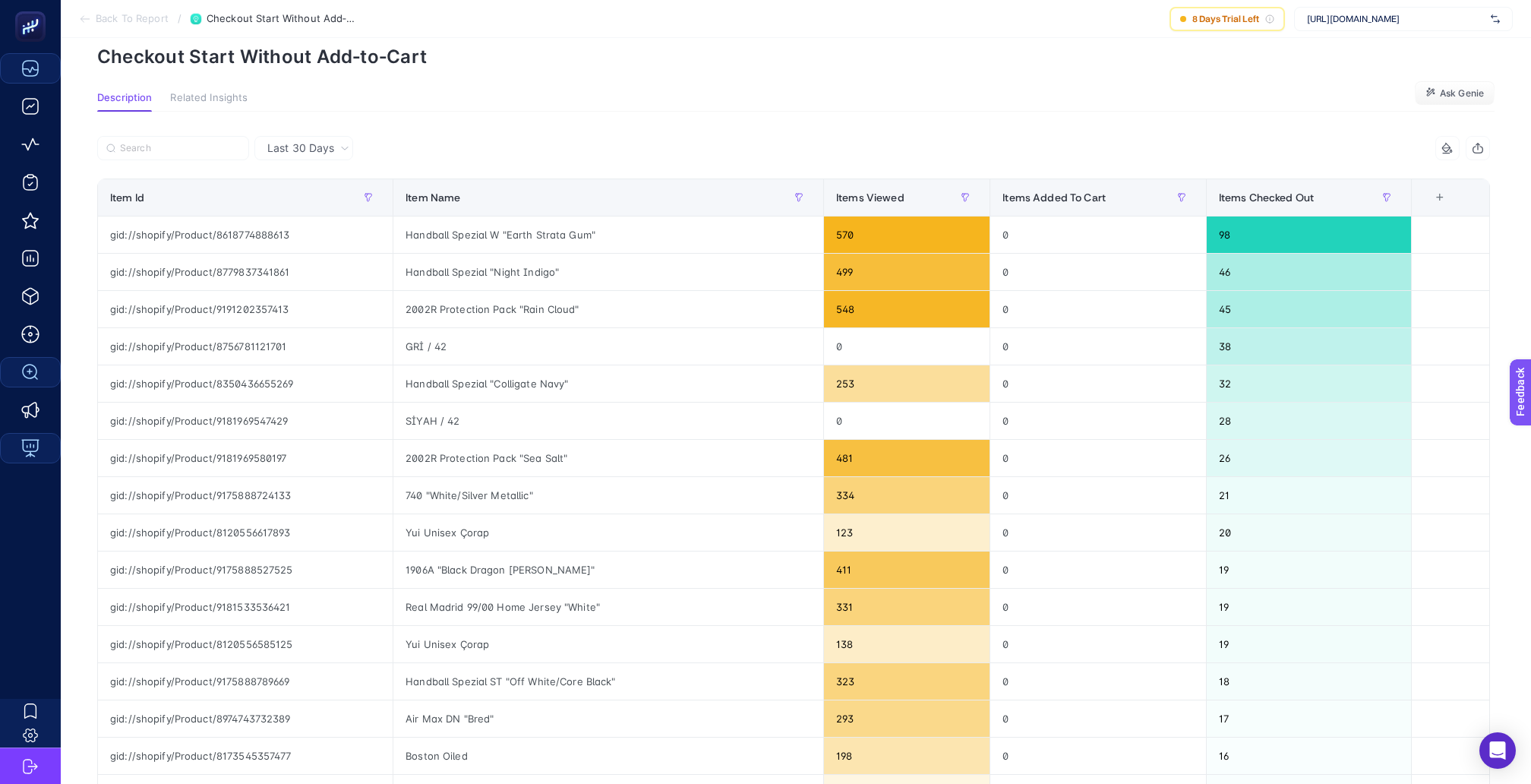
scroll to position [65, 0]
click at [848, 329] on div "0" at bounding box center [906, 347] width 166 height 36
click at [903, 192] on span "Items Viewed" at bounding box center [870, 197] width 69 height 12
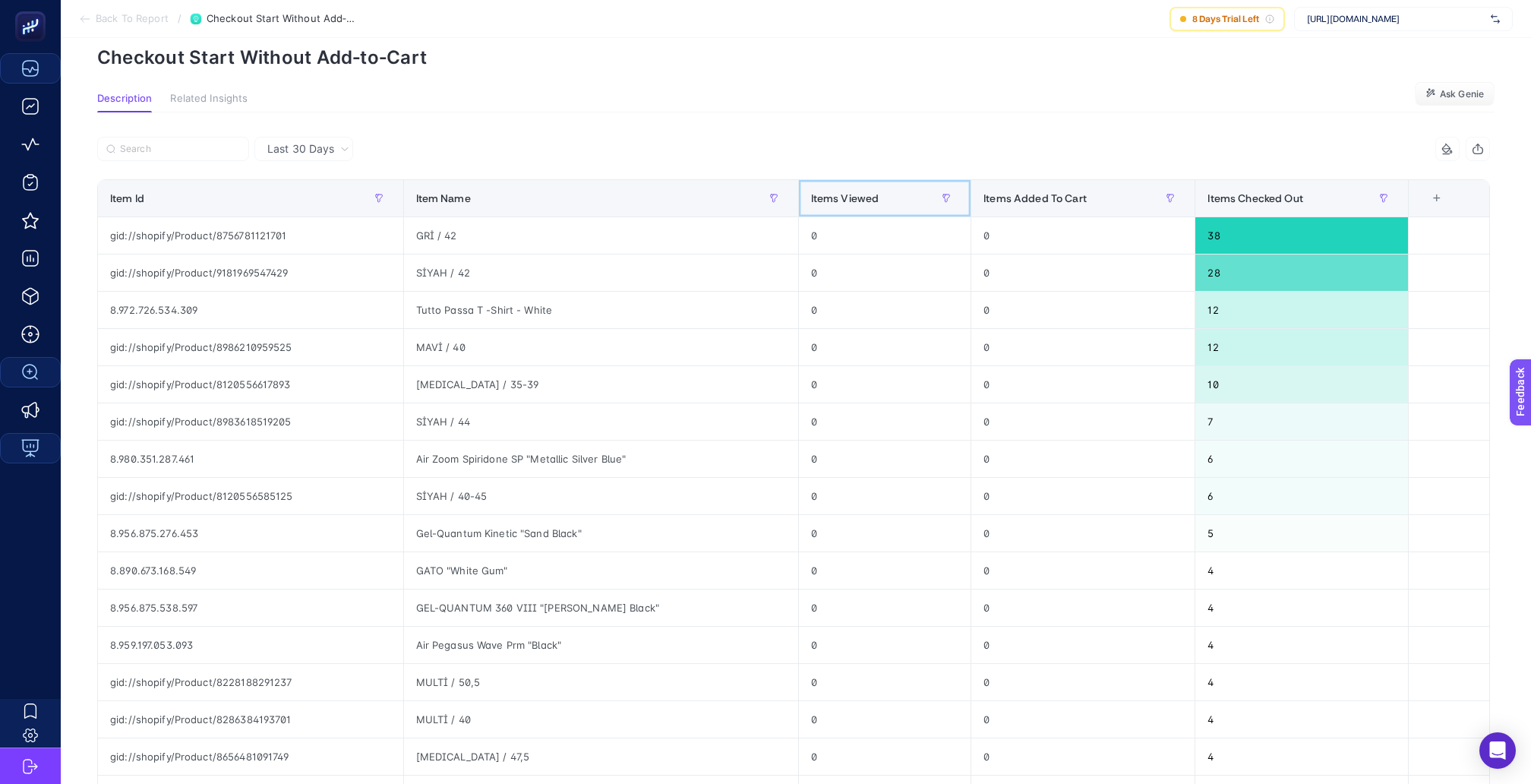
click at [903, 186] on div "Items Viewed" at bounding box center [885, 198] width 148 height 24
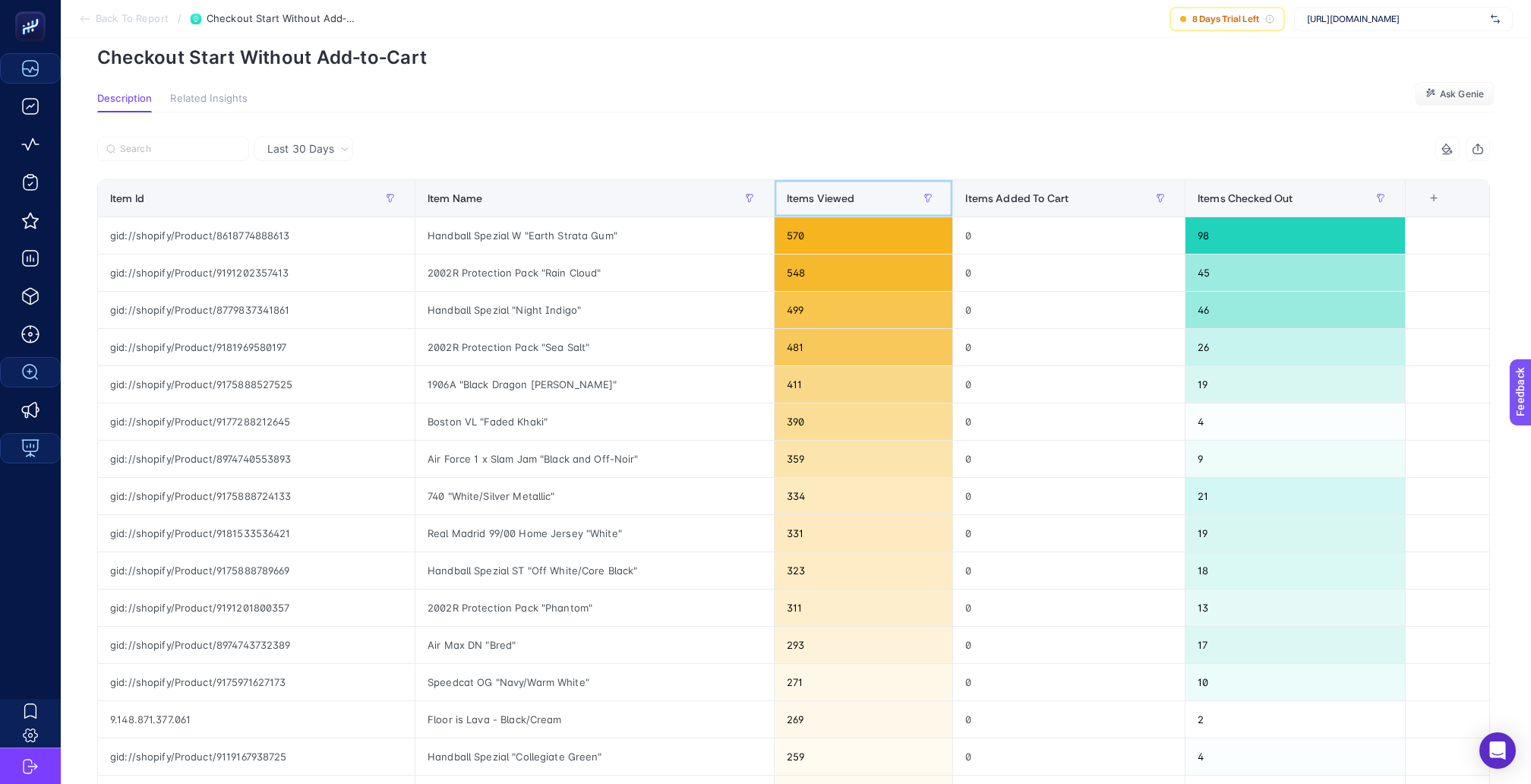
click at [903, 186] on div "Items Viewed" at bounding box center [864, 198] width 154 height 24
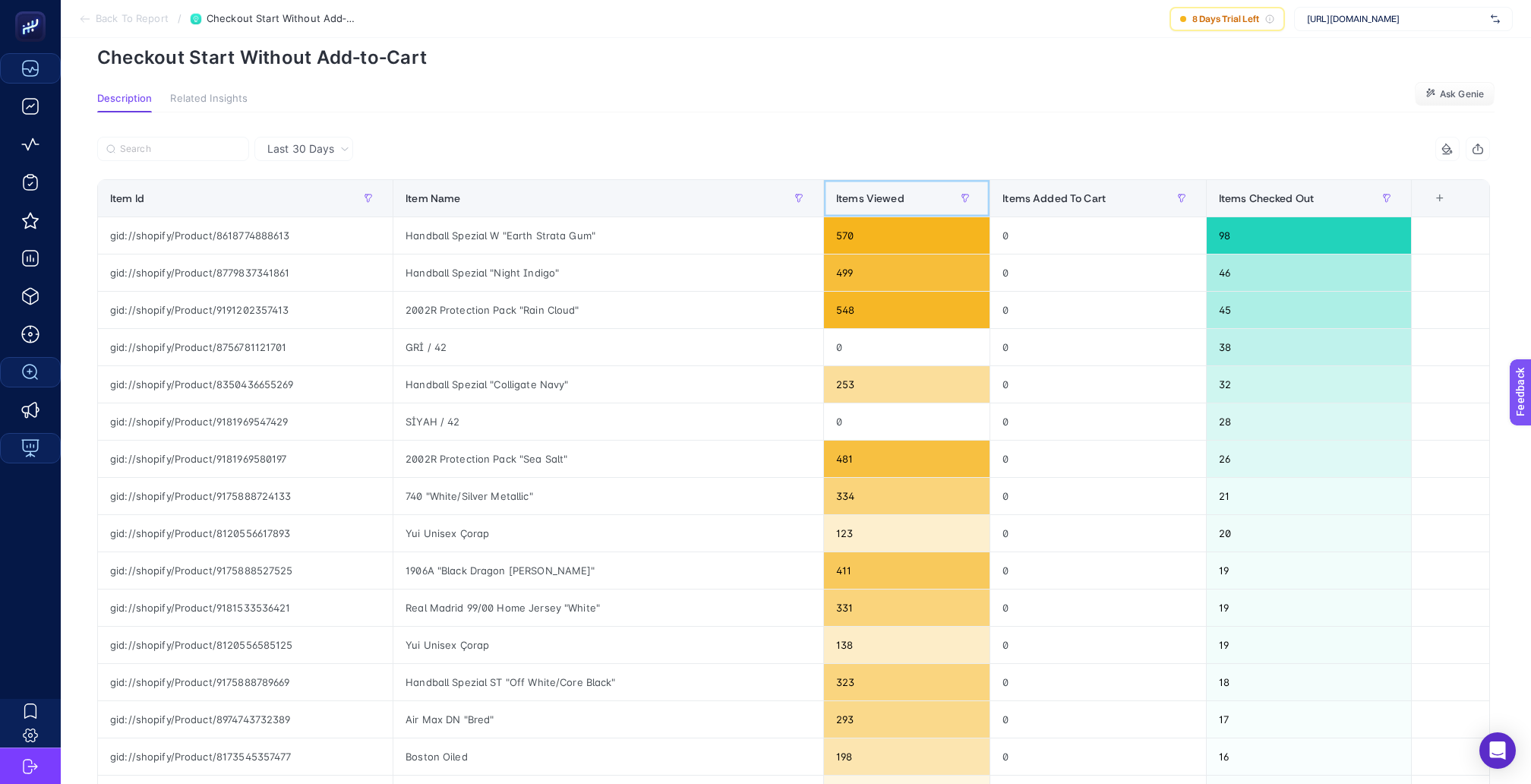
click at [903, 192] on span "Items Viewed" at bounding box center [870, 197] width 69 height 12
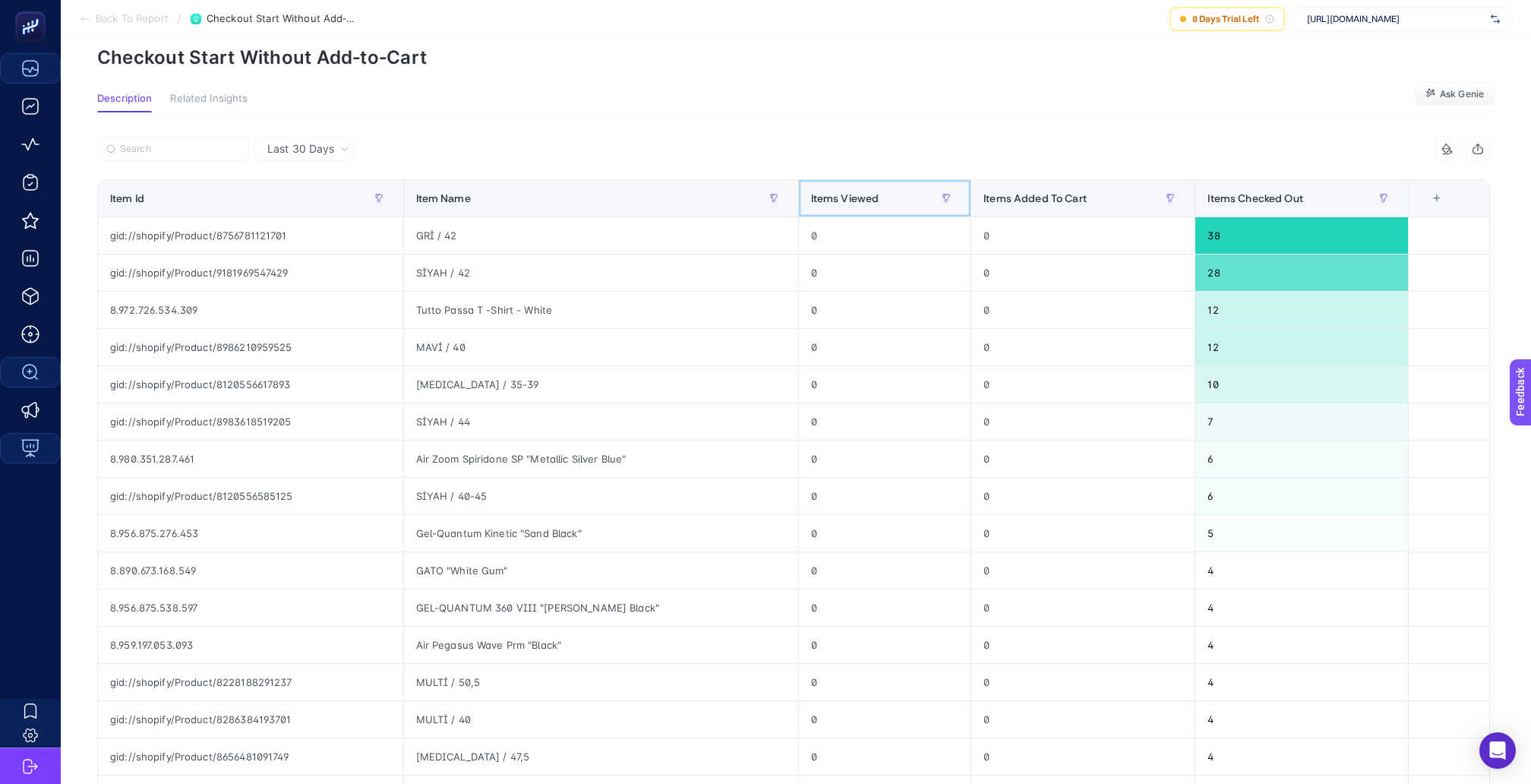
click at [903, 186] on div "Items Viewed" at bounding box center [885, 198] width 148 height 24
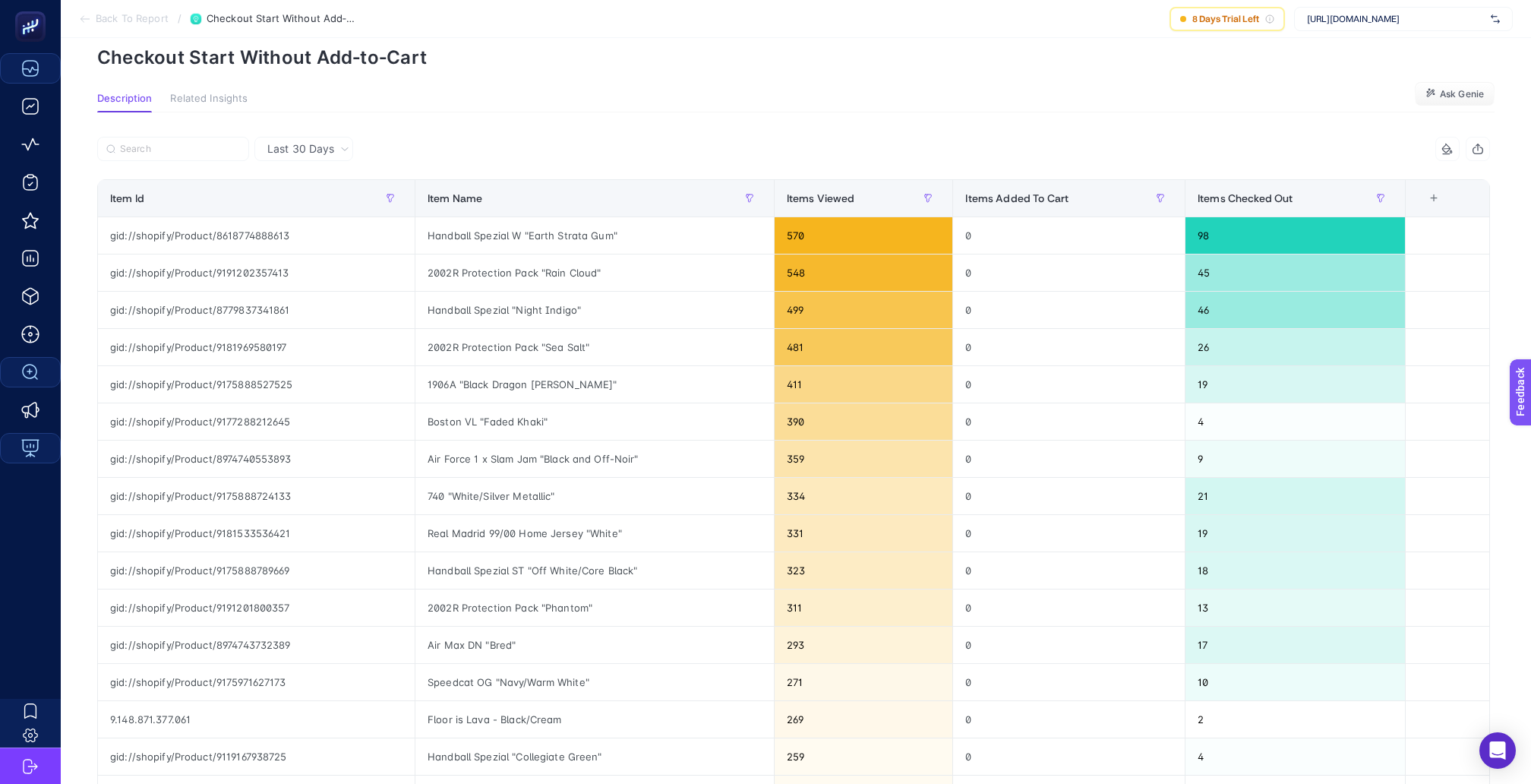
click at [988, 95] on section "Description Related Insights Ask Genie" at bounding box center [796, 102] width 1398 height 19
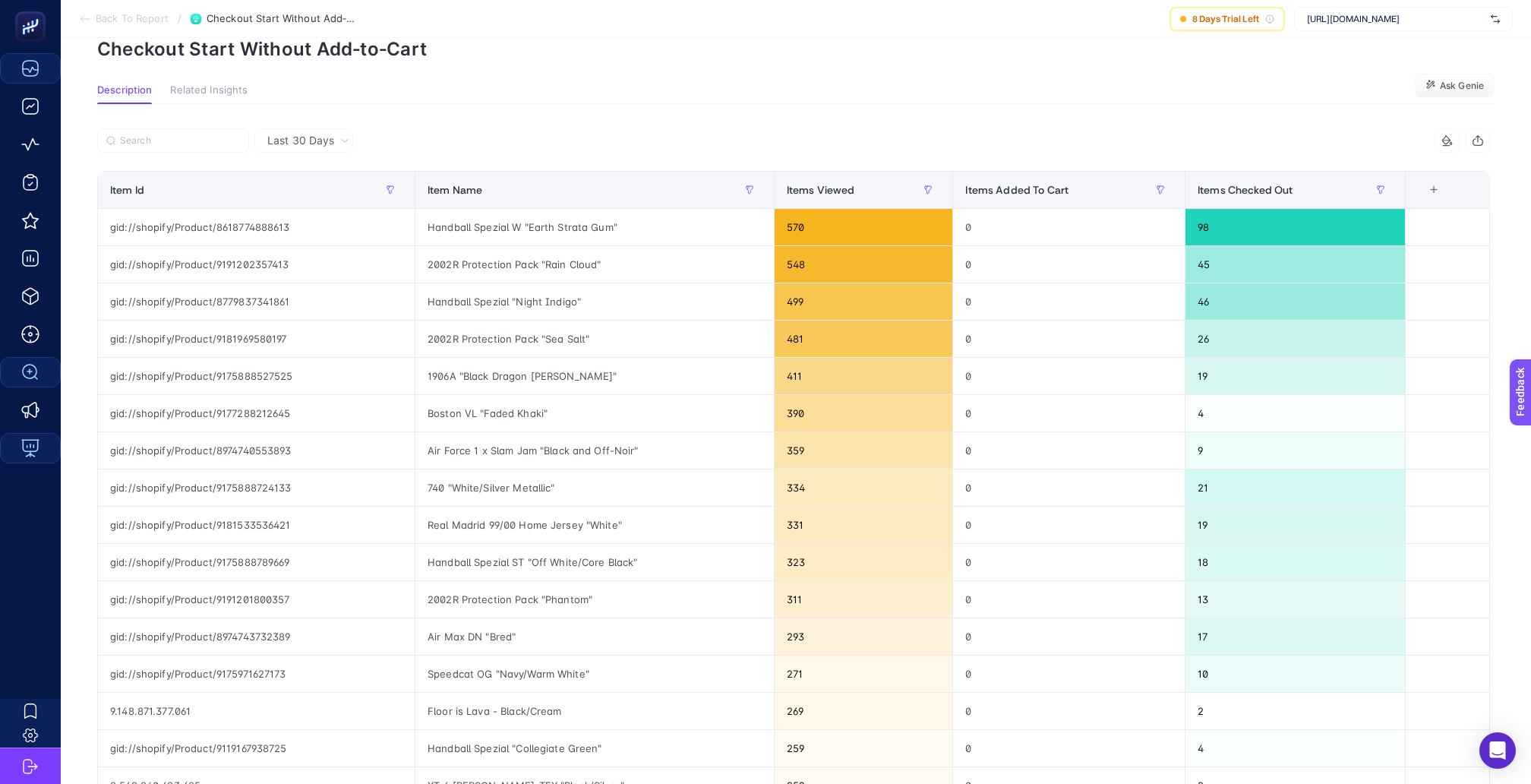
scroll to position [0, 0]
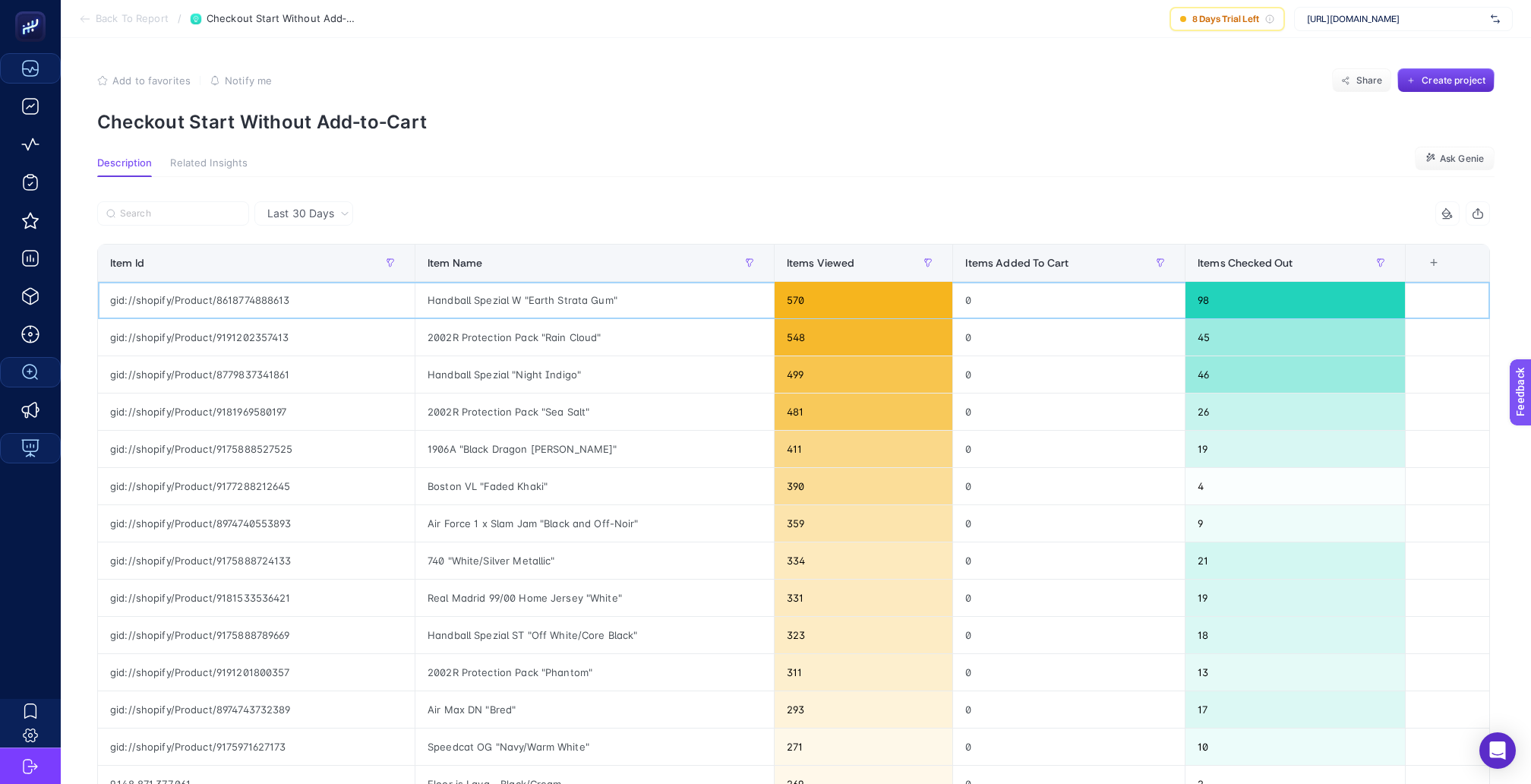
click at [801, 288] on div "570" at bounding box center [864, 299] width 179 height 36
click at [802, 468] on div "390" at bounding box center [864, 486] width 179 height 36
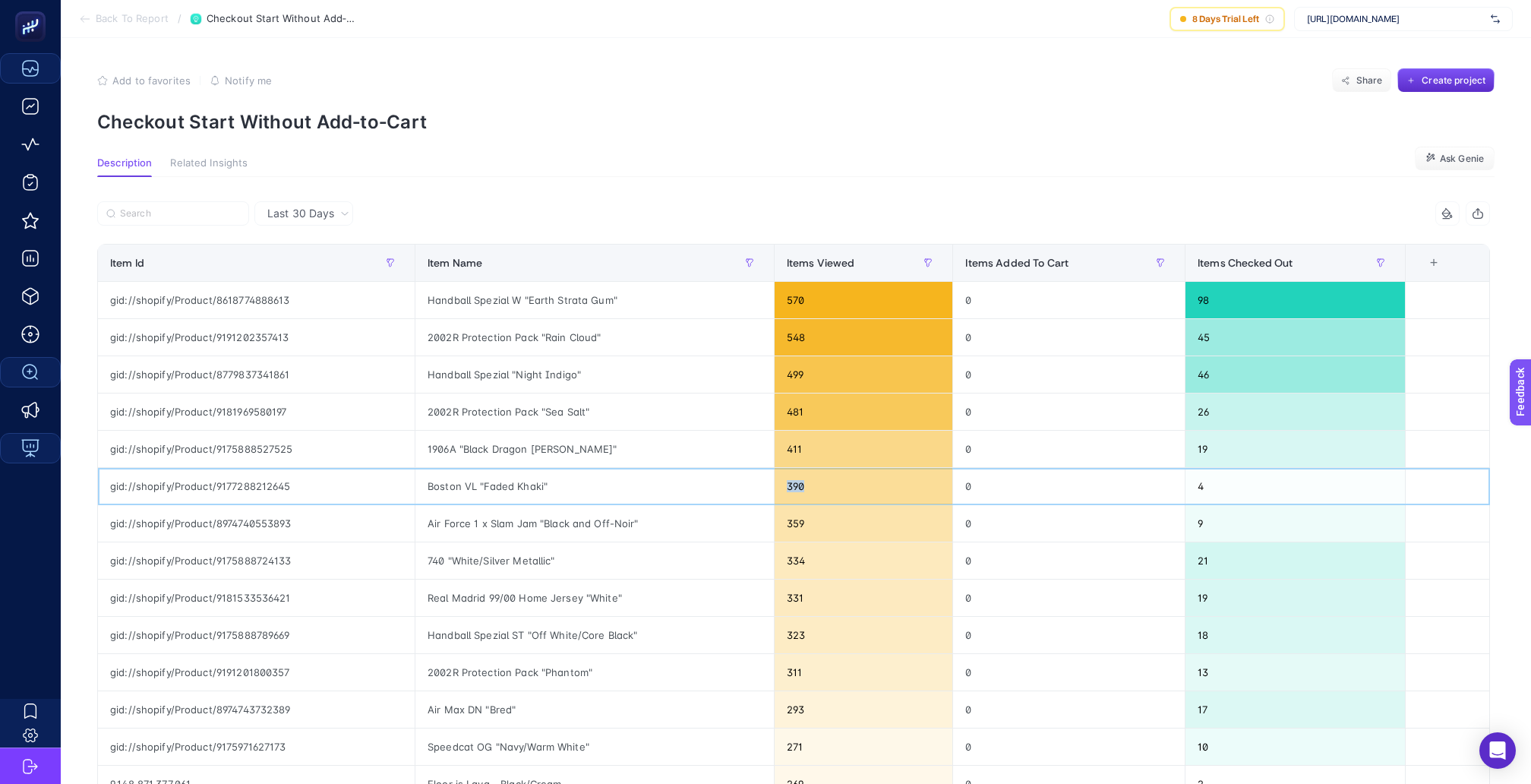
click at [802, 468] on div "390" at bounding box center [864, 486] width 179 height 36
click at [801, 505] on div "359" at bounding box center [864, 523] width 179 height 36
click at [904, 128] on p "Checkout Start Without Add‑to‑Cart" at bounding box center [796, 122] width 1398 height 22
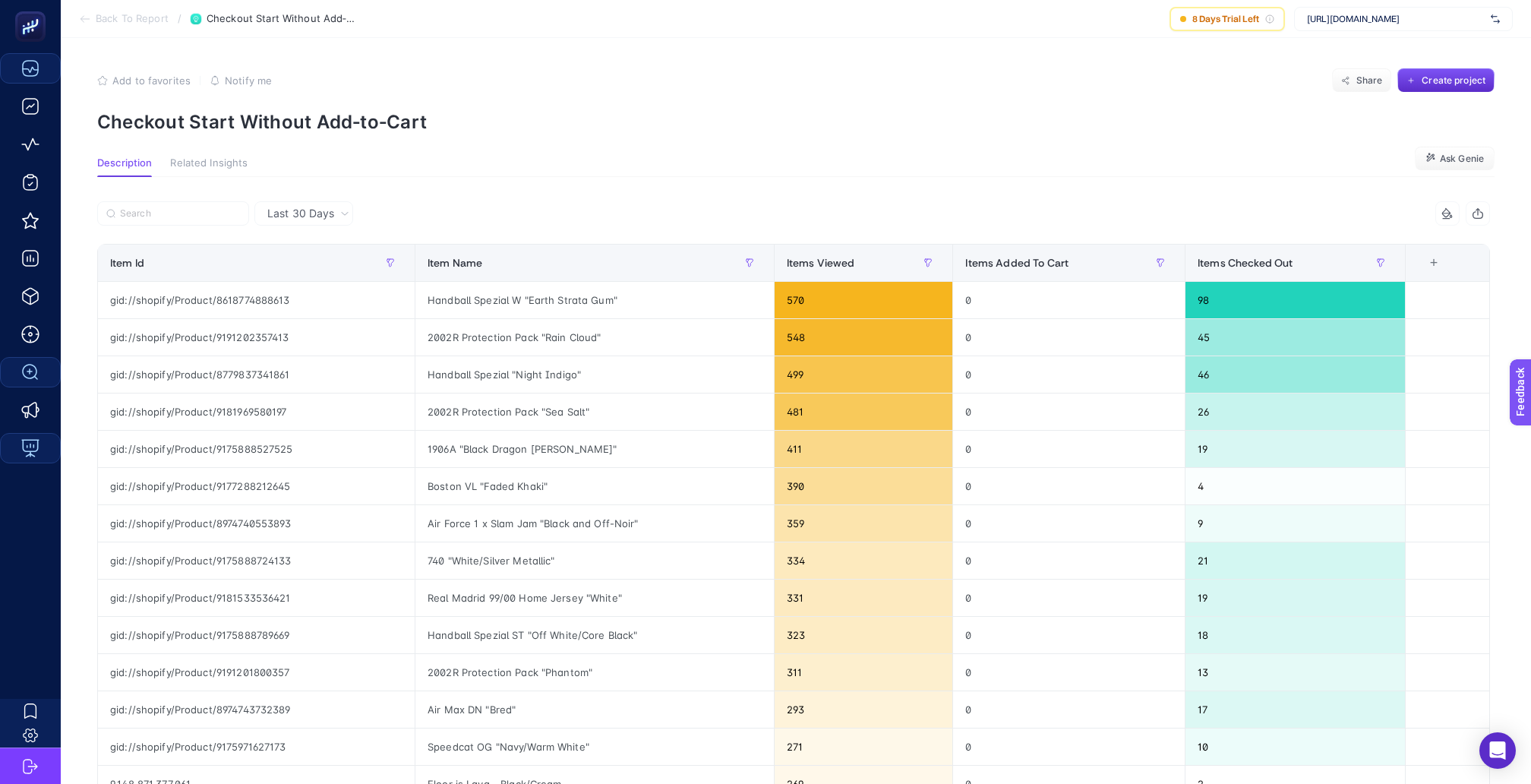
click at [316, 201] on div "Last 30 Days" at bounding box center [304, 213] width 99 height 24
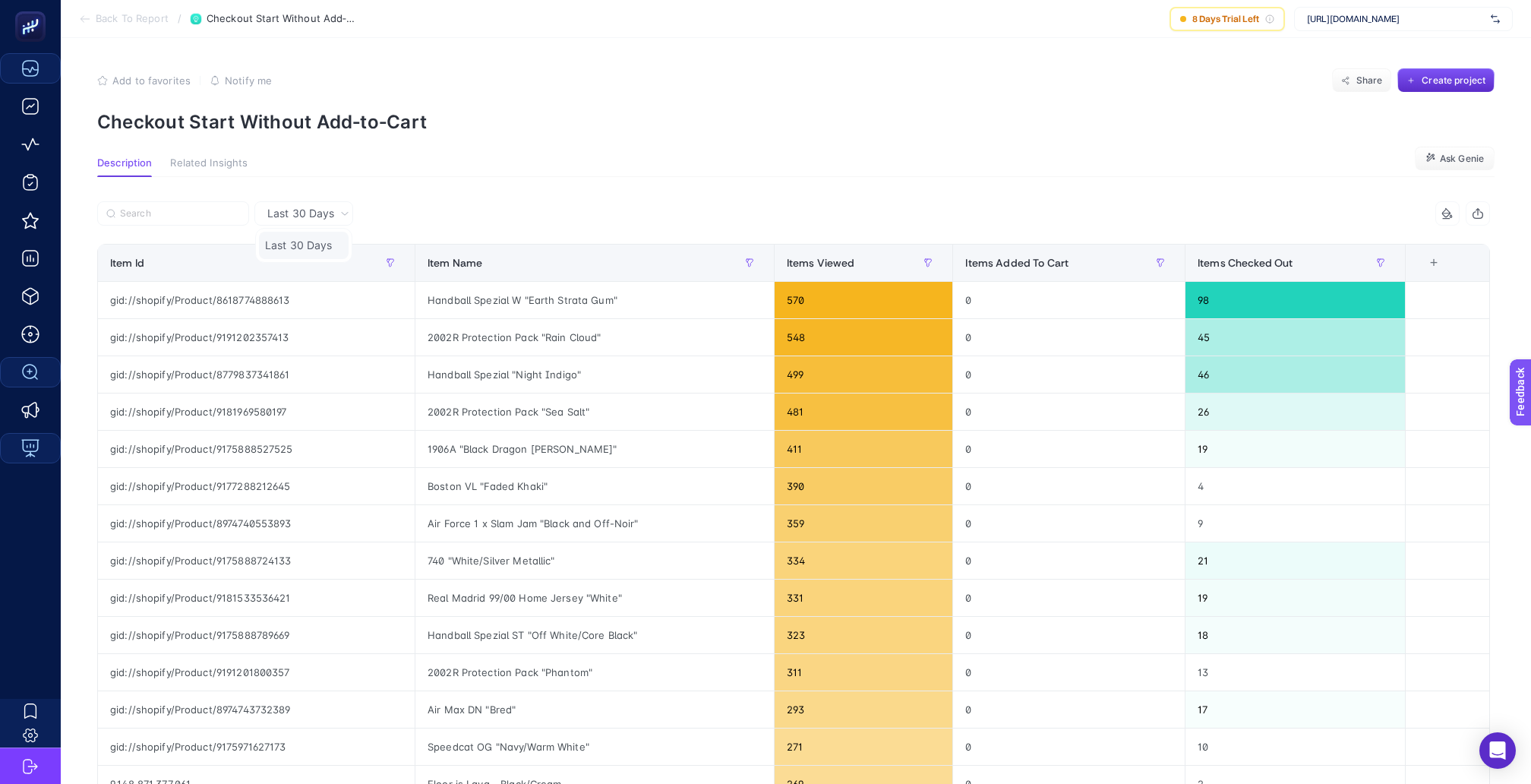
click at [306, 232] on li "Last 30 Days" at bounding box center [304, 246] width 90 height 28
click at [433, 166] on section "Description Related Insights Ask Genie" at bounding box center [796, 167] width 1398 height 19
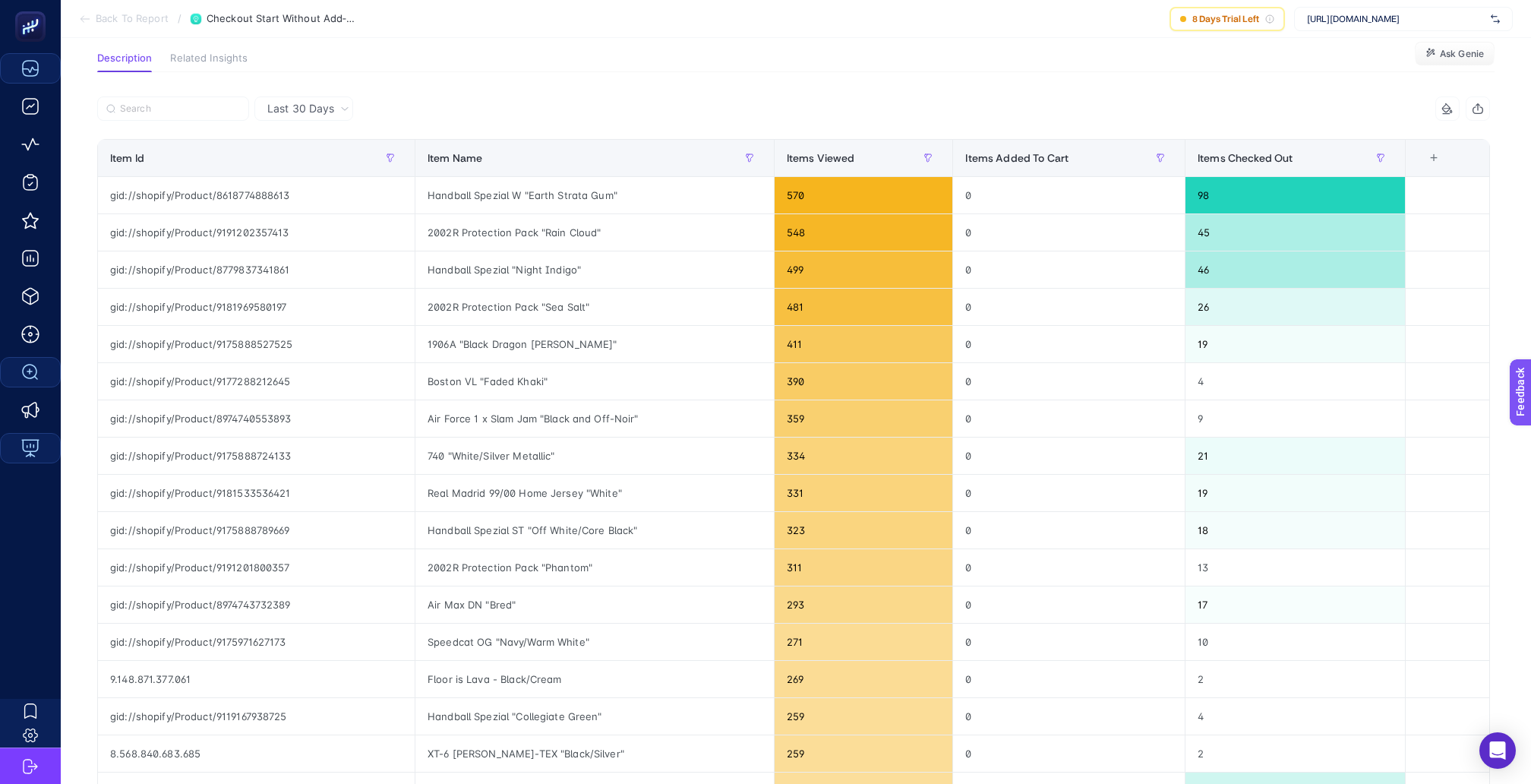
scroll to position [104, 0]
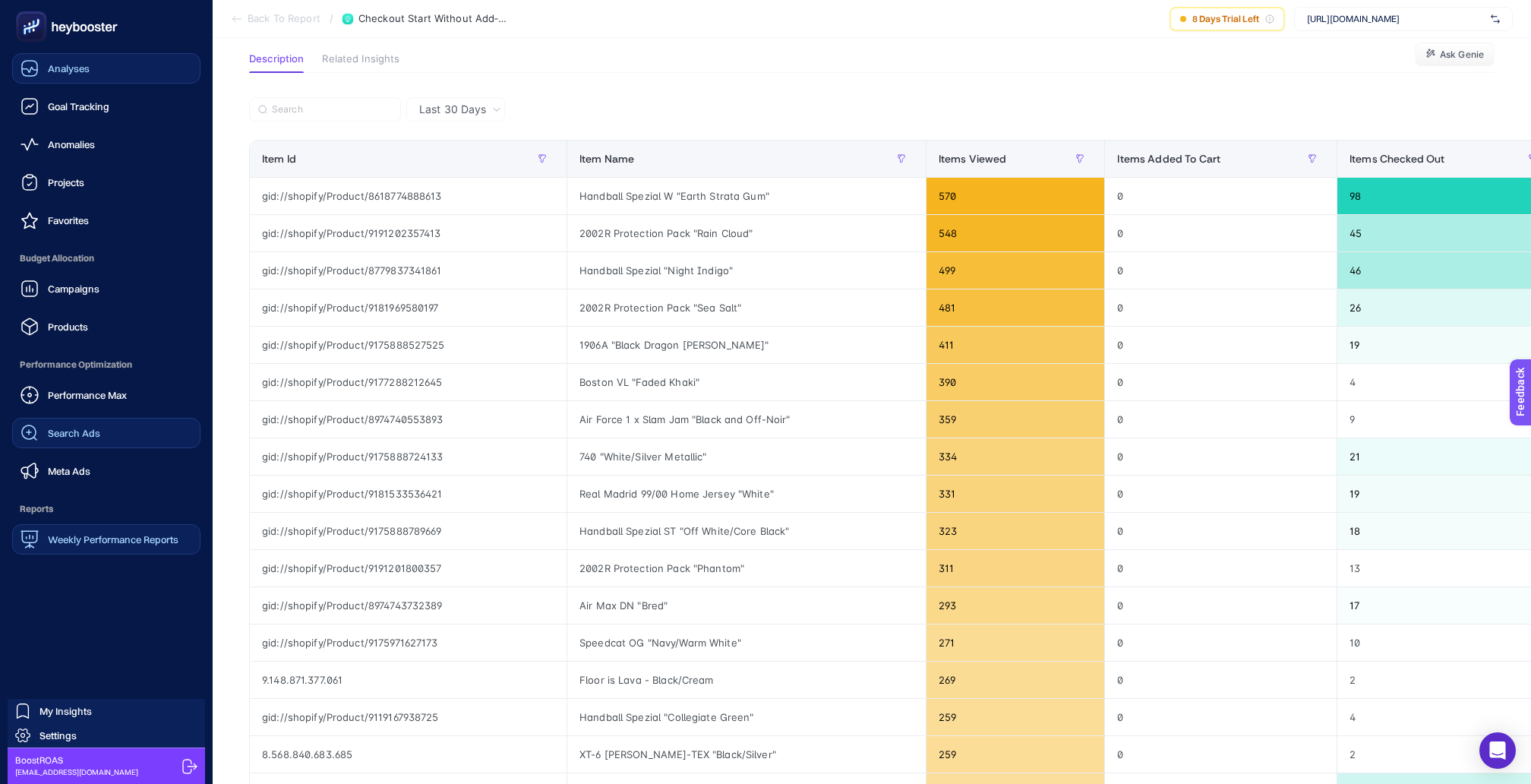
click at [62, 533] on span "Weekly Performance Reports" at bounding box center [113, 538] width 131 height 12
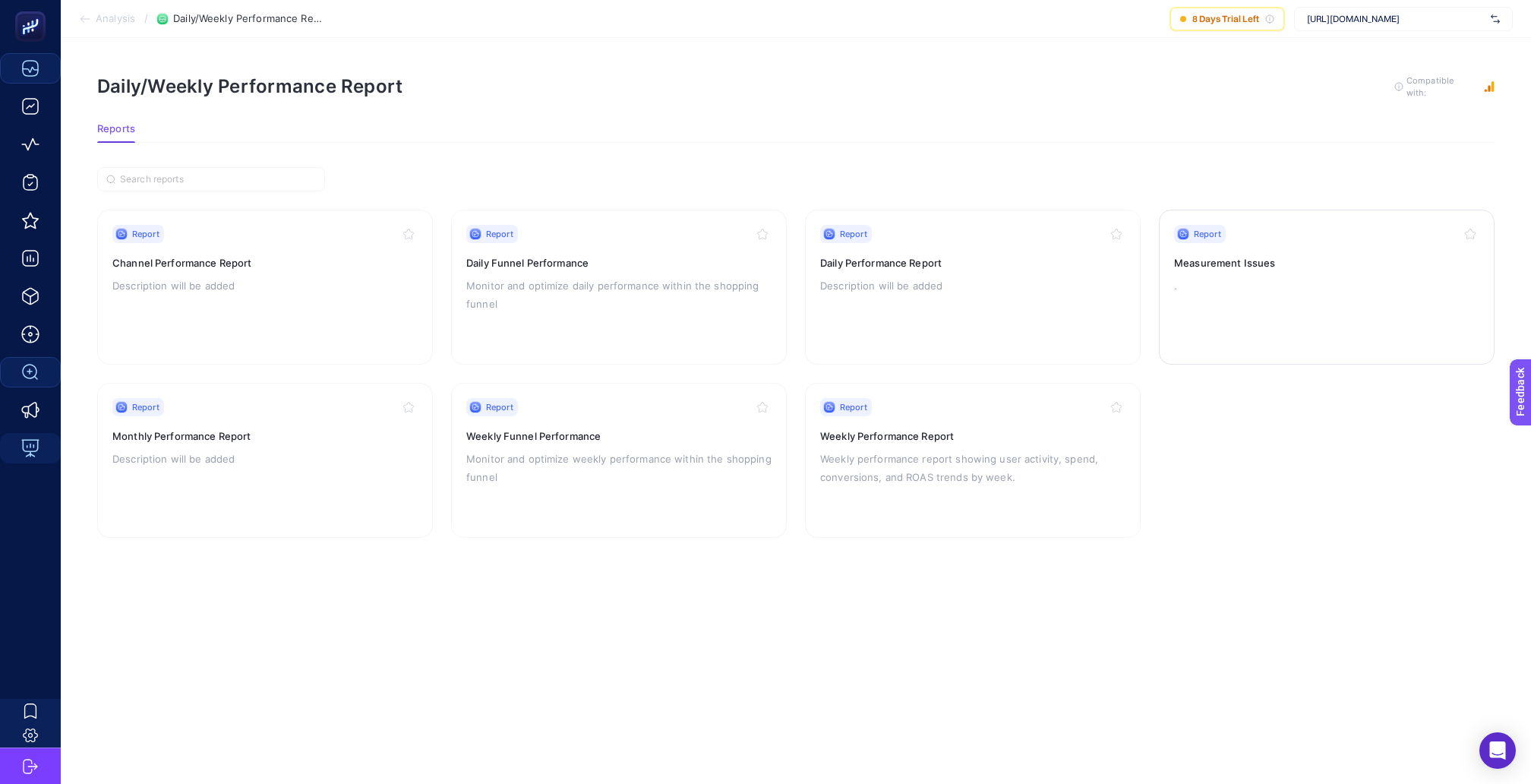
click at [1297, 255] on h3 "Measurement Issues" at bounding box center [1327, 262] width 306 height 15
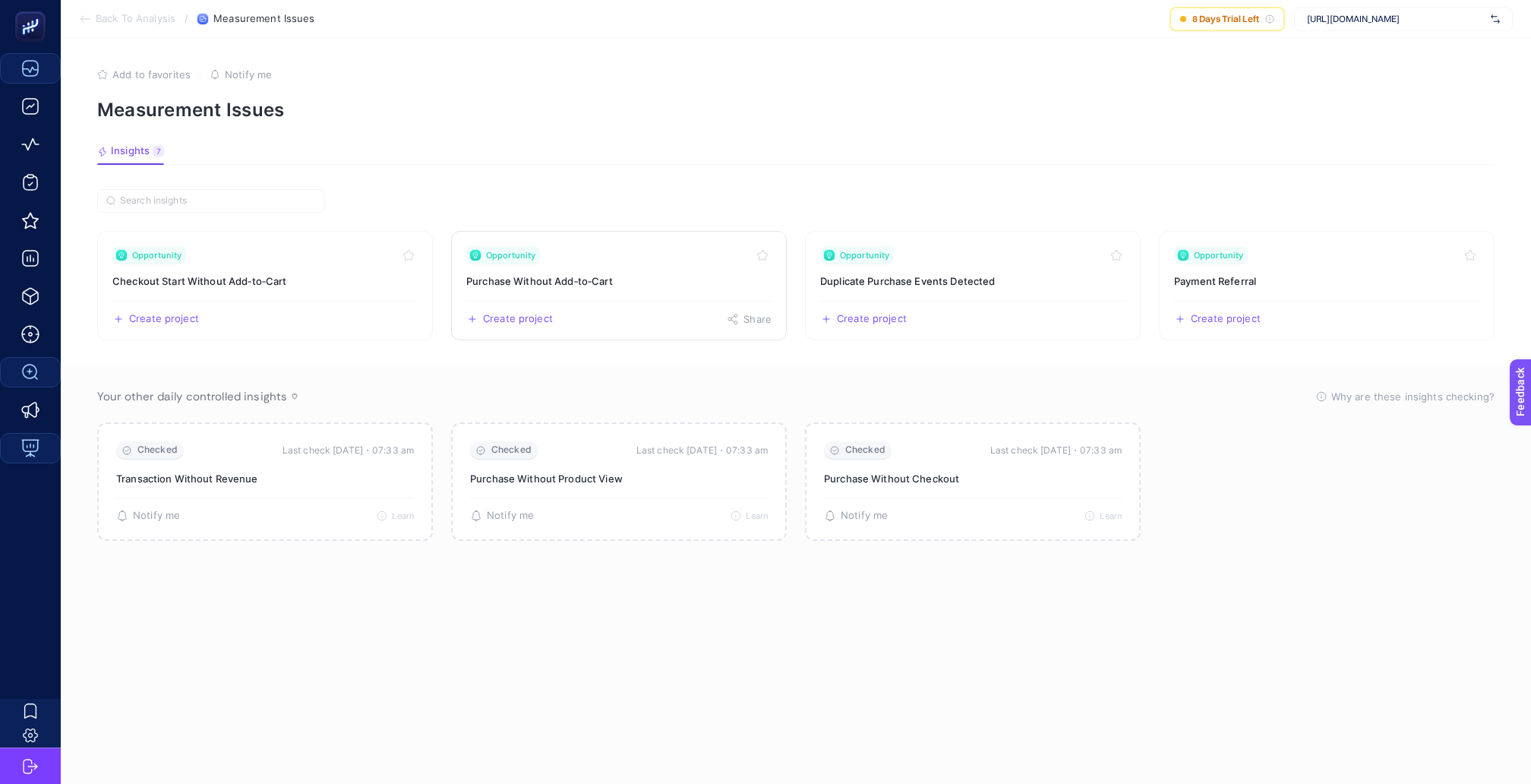
click at [624, 274] on h3 "Purchase Without Add‑to‑Cart" at bounding box center [619, 281] width 306 height 15
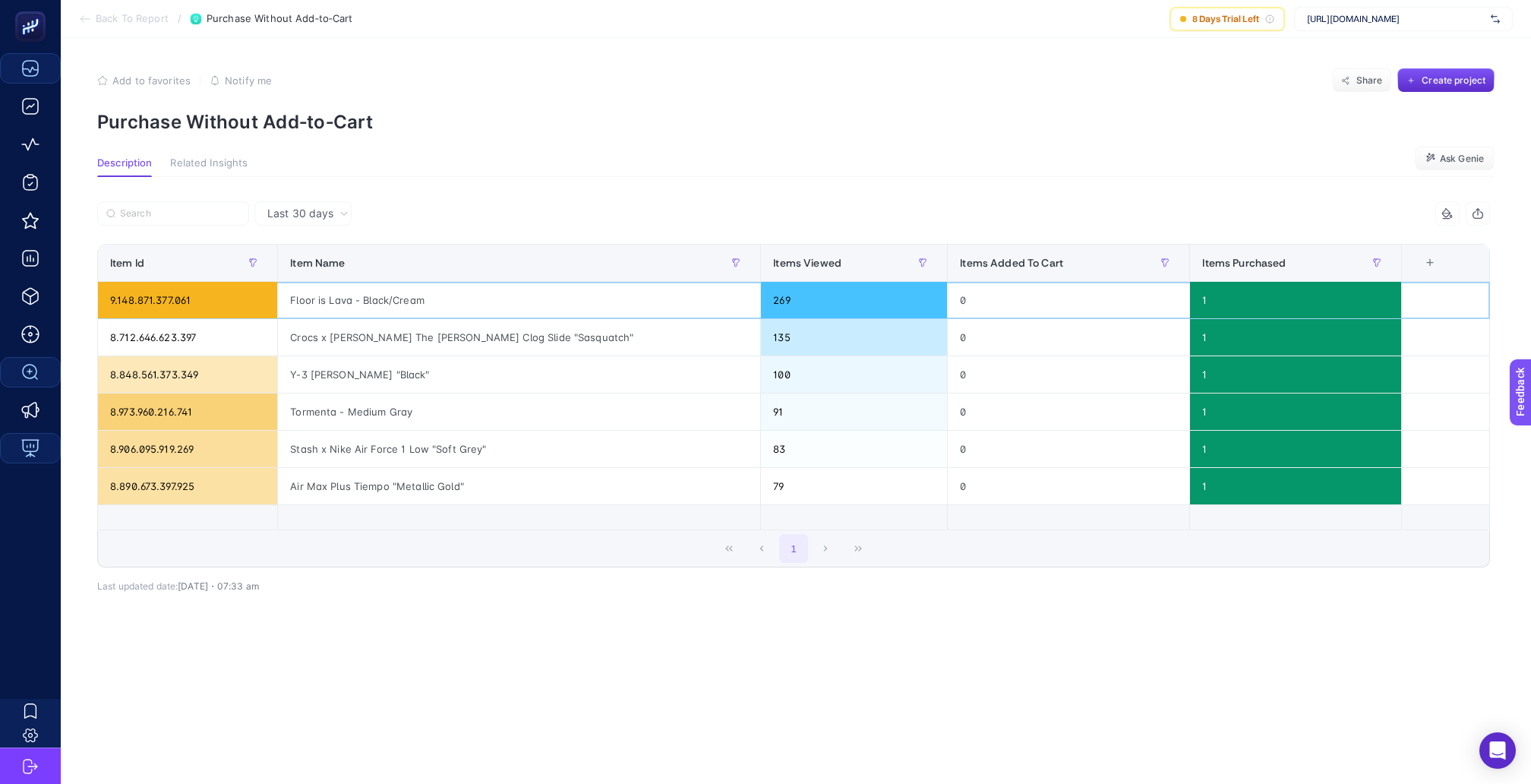
click at [376, 284] on div "Floor is Lava - Black/Cream" at bounding box center [519, 299] width 483 height 36
click at [352, 322] on div "Crocs x [PERSON_NAME] The [PERSON_NAME] Clog Slide "Sasquatch"" at bounding box center [519, 336] width 483 height 36
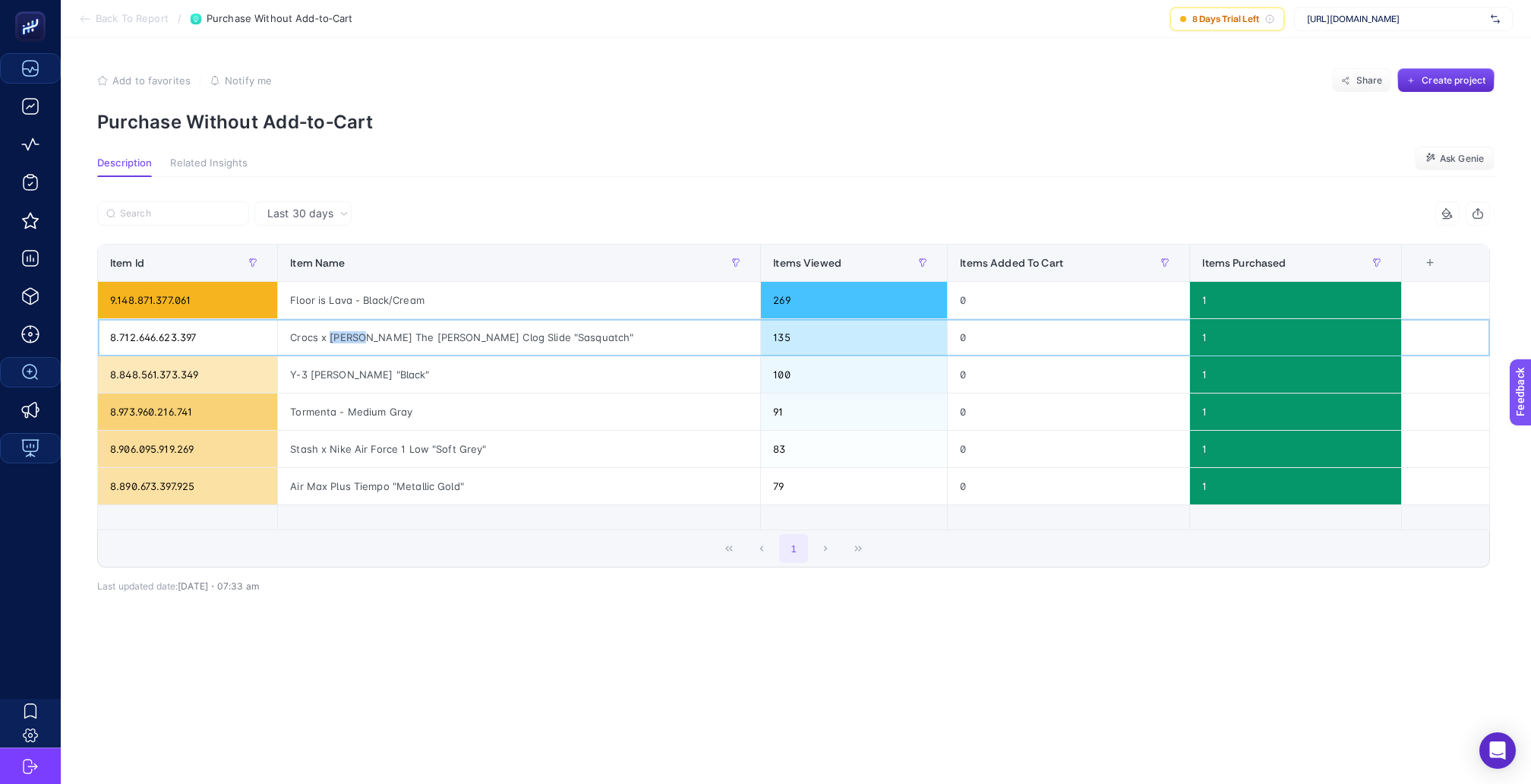
click at [352, 322] on div "Crocs x [PERSON_NAME] The [PERSON_NAME] Clog Slide "Sasquatch"" at bounding box center [519, 336] width 483 height 36
click at [341, 356] on div "Y-3 [PERSON_NAME] "Black"" at bounding box center [519, 373] width 483 height 36
click at [339, 394] on div "Tormenta - Medium Gray" at bounding box center [519, 411] width 483 height 36
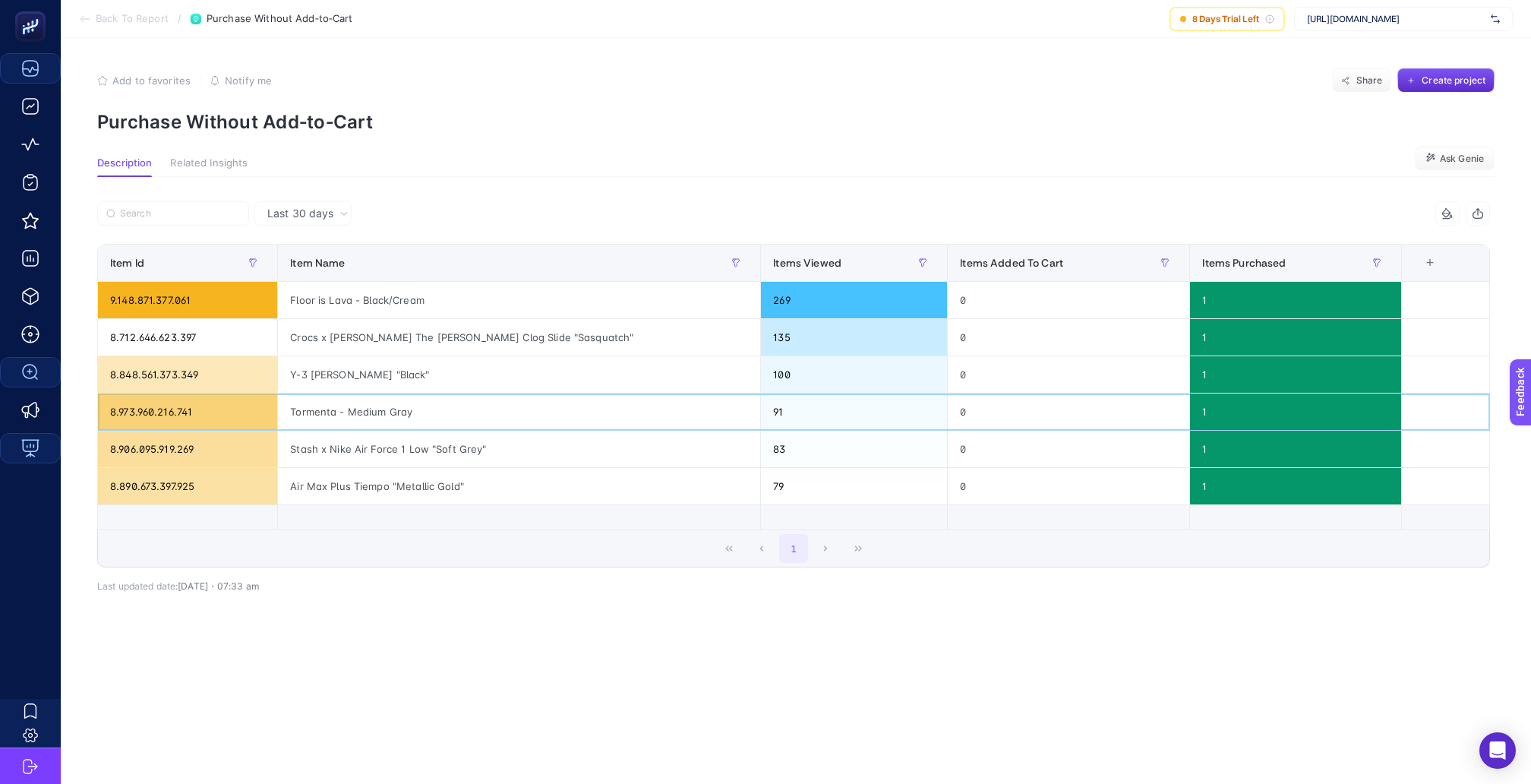
click at [339, 394] on div "Tormenta - Medium Gray" at bounding box center [519, 411] width 483 height 36
click at [339, 431] on div "Stash x Nike Air Force 1 Low "Soft Grey"" at bounding box center [519, 449] width 483 height 36
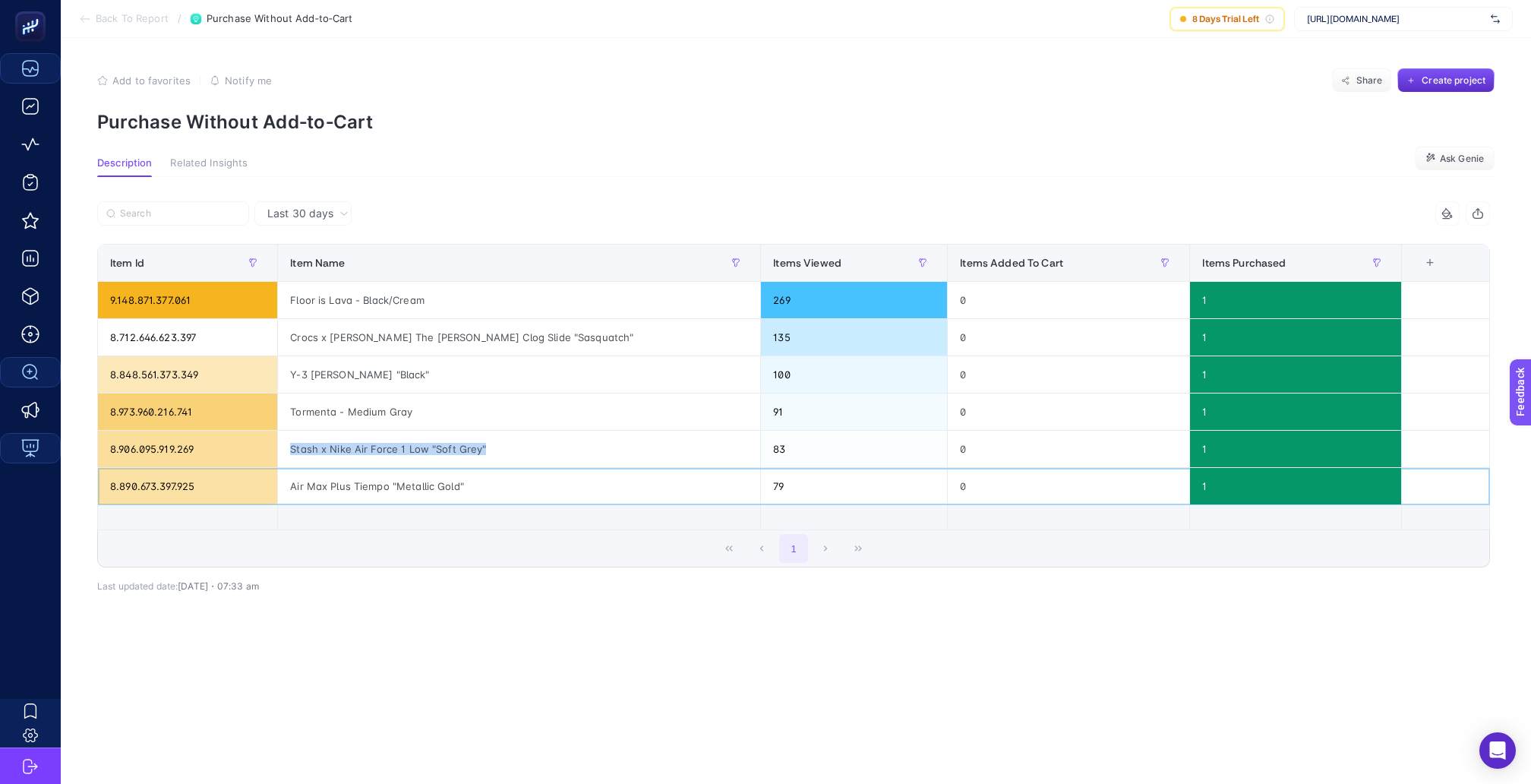
click at [341, 468] on div "Air Max Plus Tiempo "Metallic Gold"" at bounding box center [519, 486] width 483 height 36
click at [806, 87] on div "Add to favorites false Notify me Share Create project" at bounding box center [796, 81] width 1398 height 24
click at [798, 284] on div "269" at bounding box center [854, 299] width 186 height 36
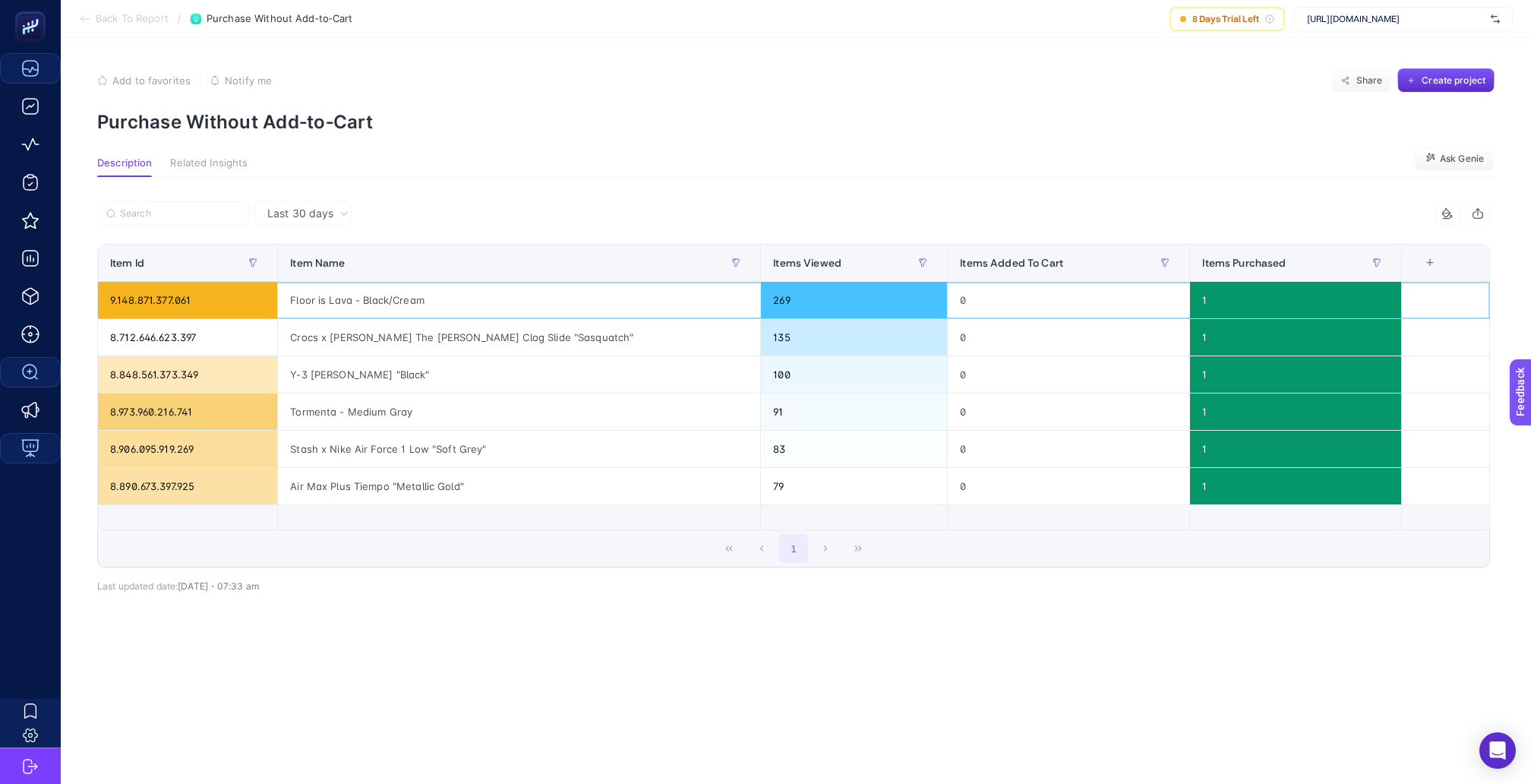
click at [798, 284] on div "269" at bounding box center [854, 299] width 186 height 36
click at [867, 201] on div "Last 30 days" at bounding box center [793, 213] width 1393 height 24
click at [136, 20] on span "Back To Report" at bounding box center [132, 19] width 73 height 12
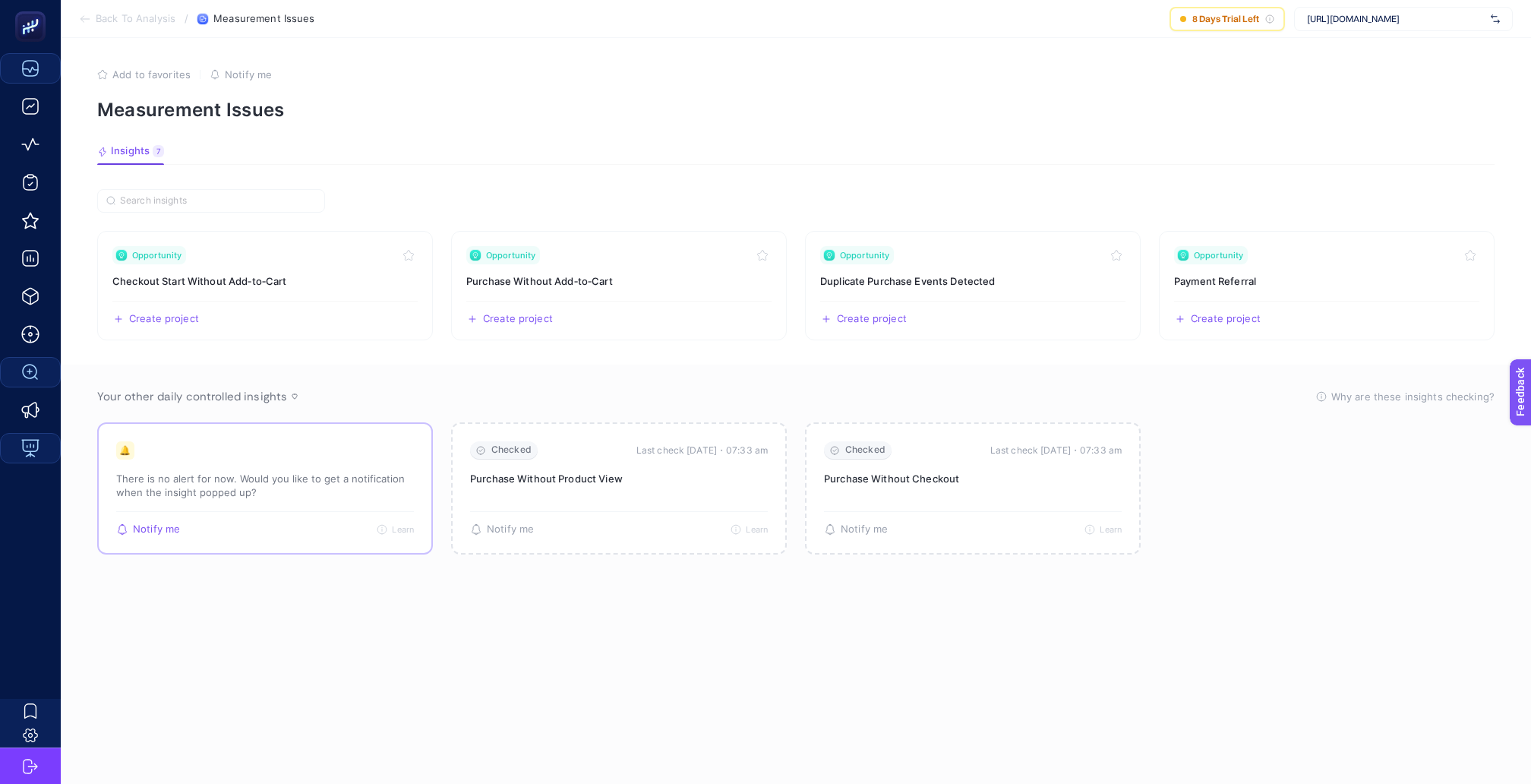
click at [305, 472] on p "There is no alert for now. Would you like to get a notification when the insigh…" at bounding box center [264, 486] width 297 height 28
click at [396, 525] on span "Learn" at bounding box center [403, 529] width 22 height 10
click at [1281, 259] on link "Opportunity Payment Referral Create project Share" at bounding box center [1327, 285] width 335 height 109
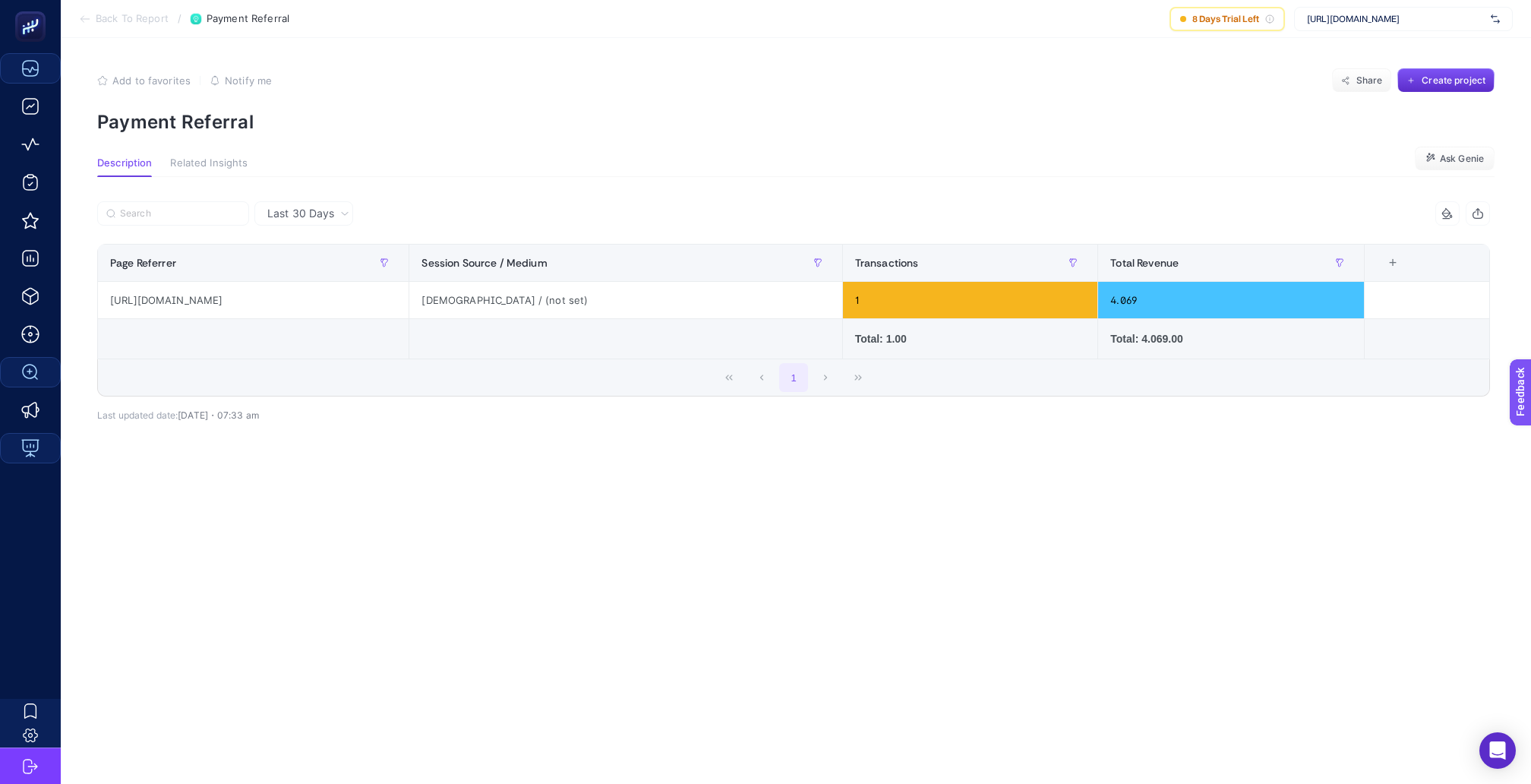
click at [131, 19] on span "Back To Report" at bounding box center [132, 19] width 73 height 12
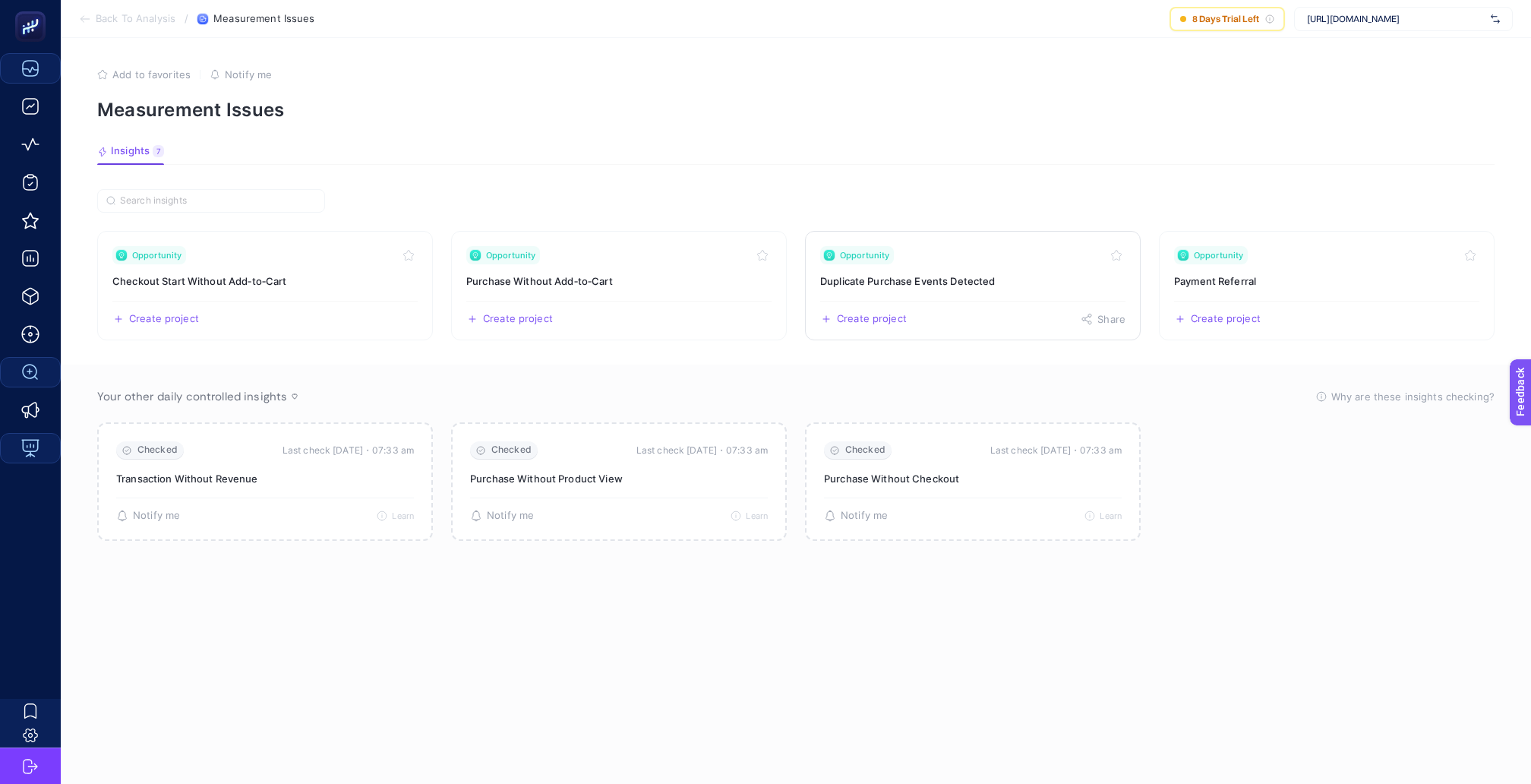
click at [991, 255] on link "Opportunity Duplicate Purchase Events Detected Create project Share" at bounding box center [973, 285] width 335 height 109
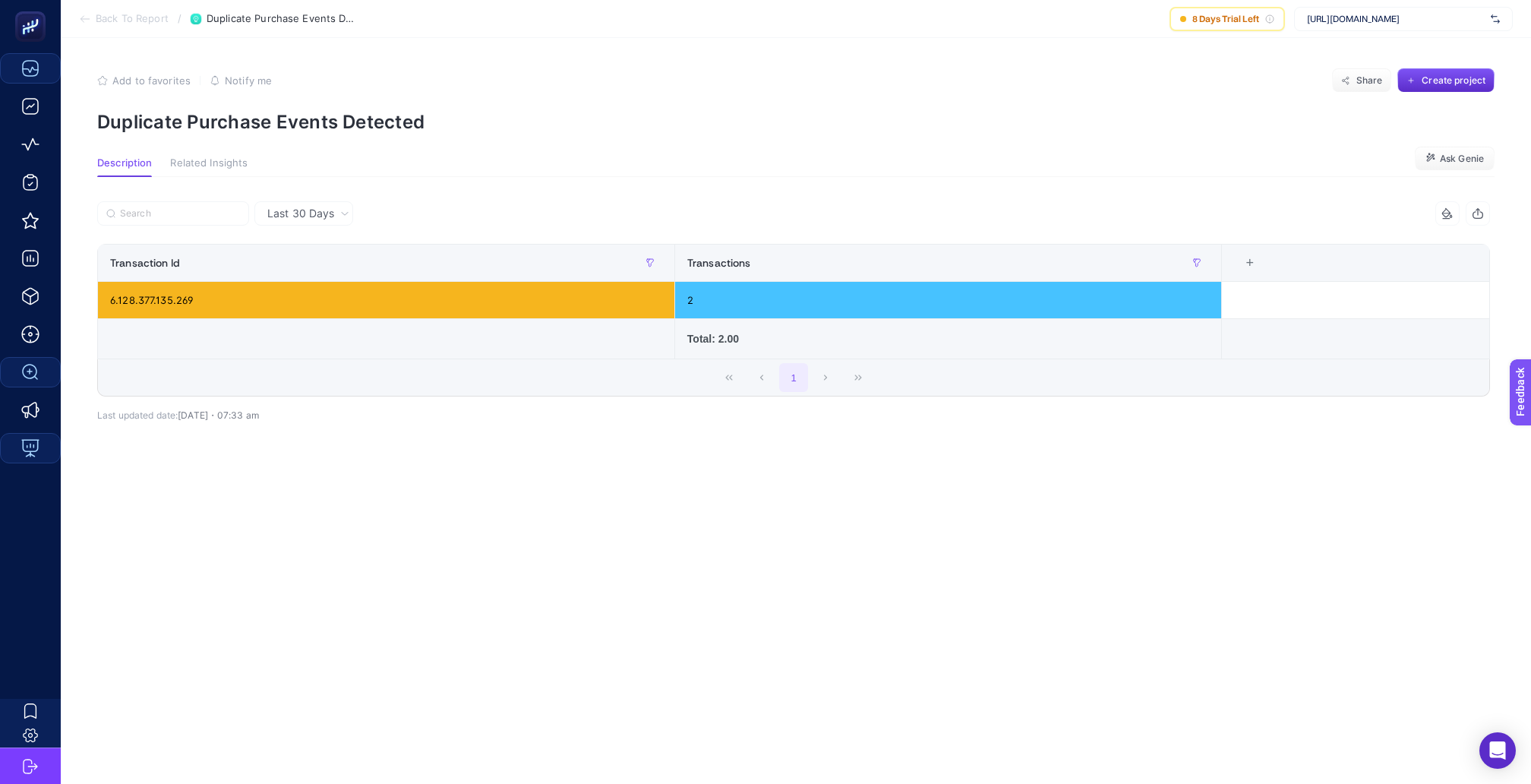
click at [108, 18] on span "Back To Report" at bounding box center [132, 19] width 73 height 12
